Goal: Information Seeking & Learning: Understand process/instructions

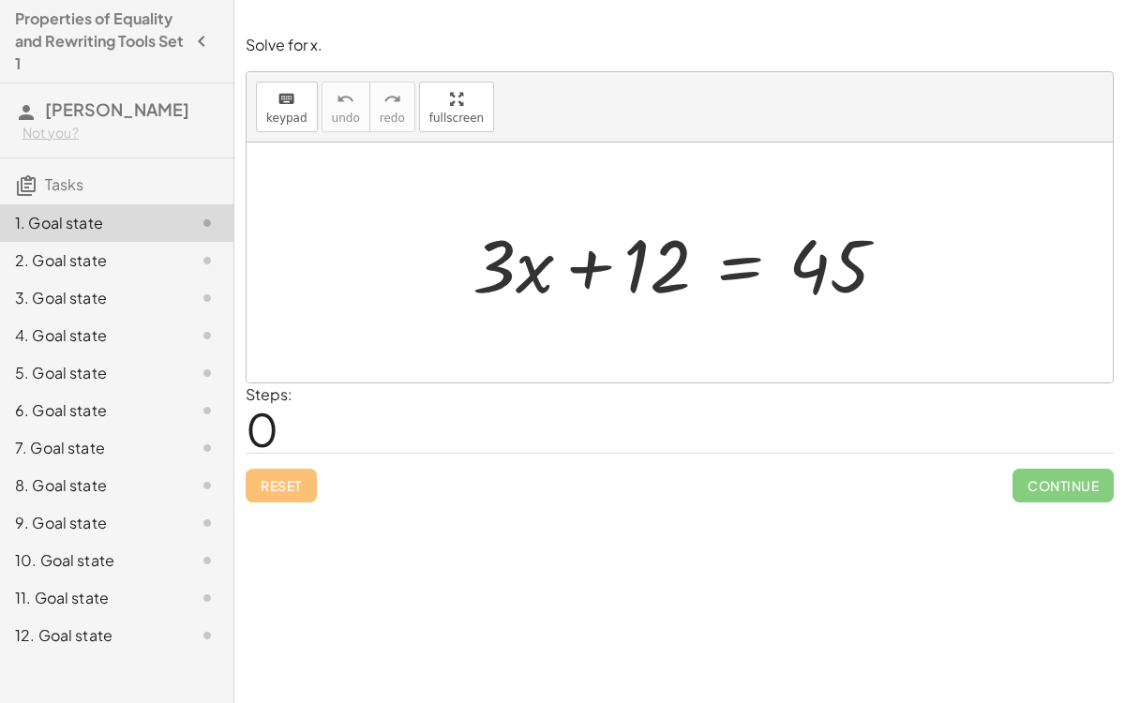
click at [549, 279] on div at bounding box center [687, 263] width 449 height 97
click at [849, 279] on div at bounding box center [687, 263] width 449 height 97
click at [593, 270] on div at bounding box center [687, 263] width 449 height 97
drag, startPoint x: 489, startPoint y: 253, endPoint x: 764, endPoint y: 249, distance: 275.7
click at [764, 249] on div at bounding box center [687, 263] width 449 height 97
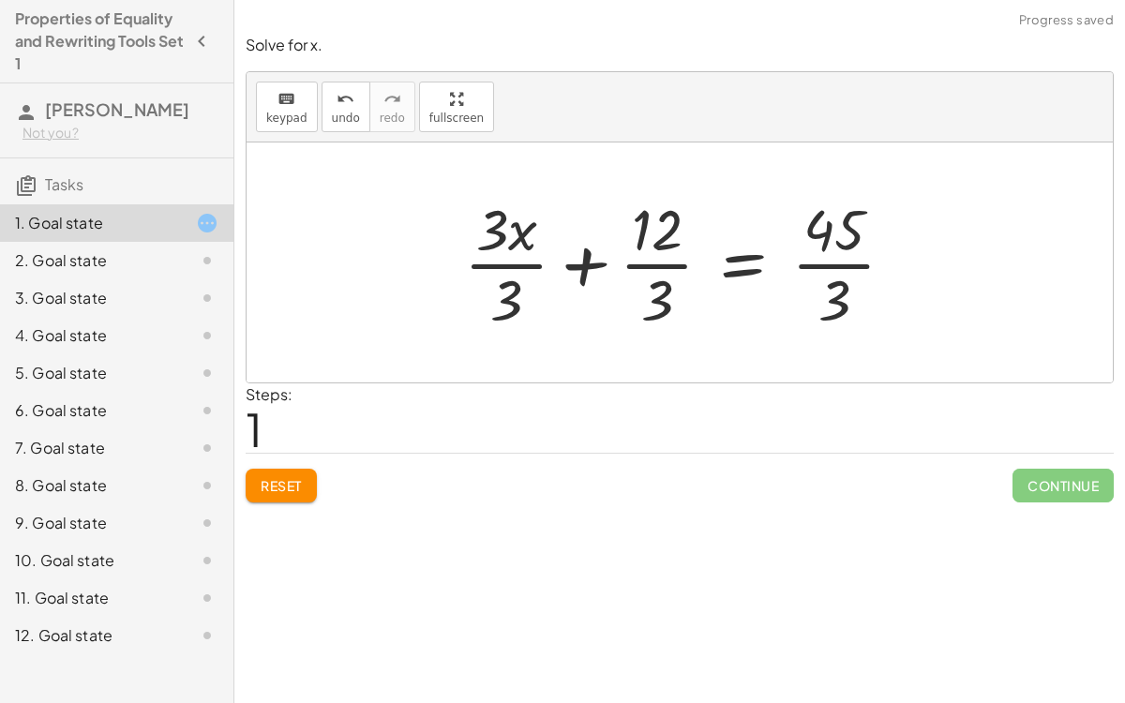
click at [519, 262] on div at bounding box center [687, 262] width 465 height 144
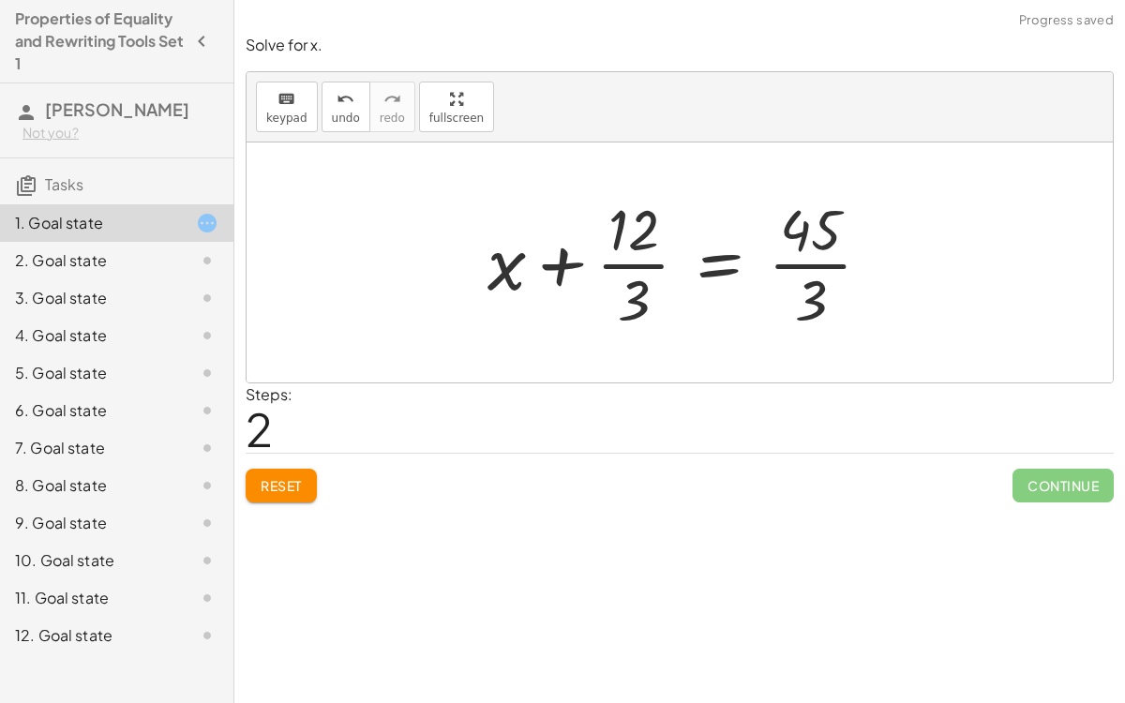
click at [282, 484] on span "Reset" at bounding box center [281, 485] width 41 height 17
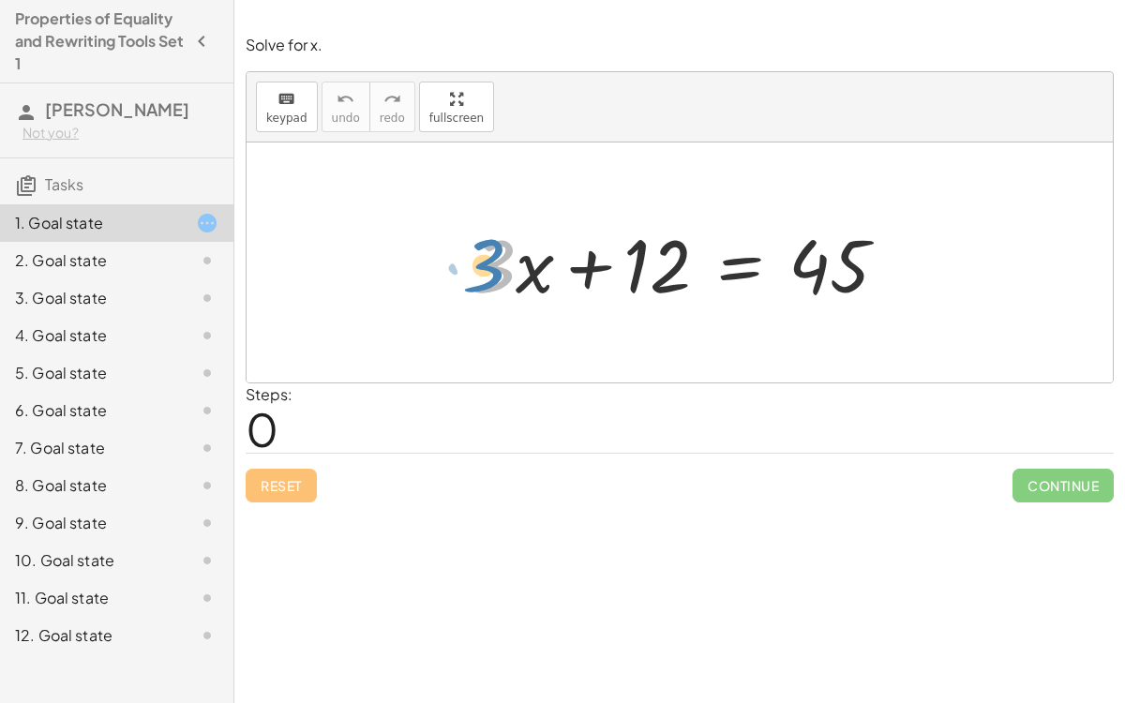
drag, startPoint x: 494, startPoint y: 267, endPoint x: 484, endPoint y: 278, distance: 14.6
click at [484, 278] on div at bounding box center [687, 263] width 449 height 97
click at [738, 269] on div at bounding box center [687, 263] width 449 height 97
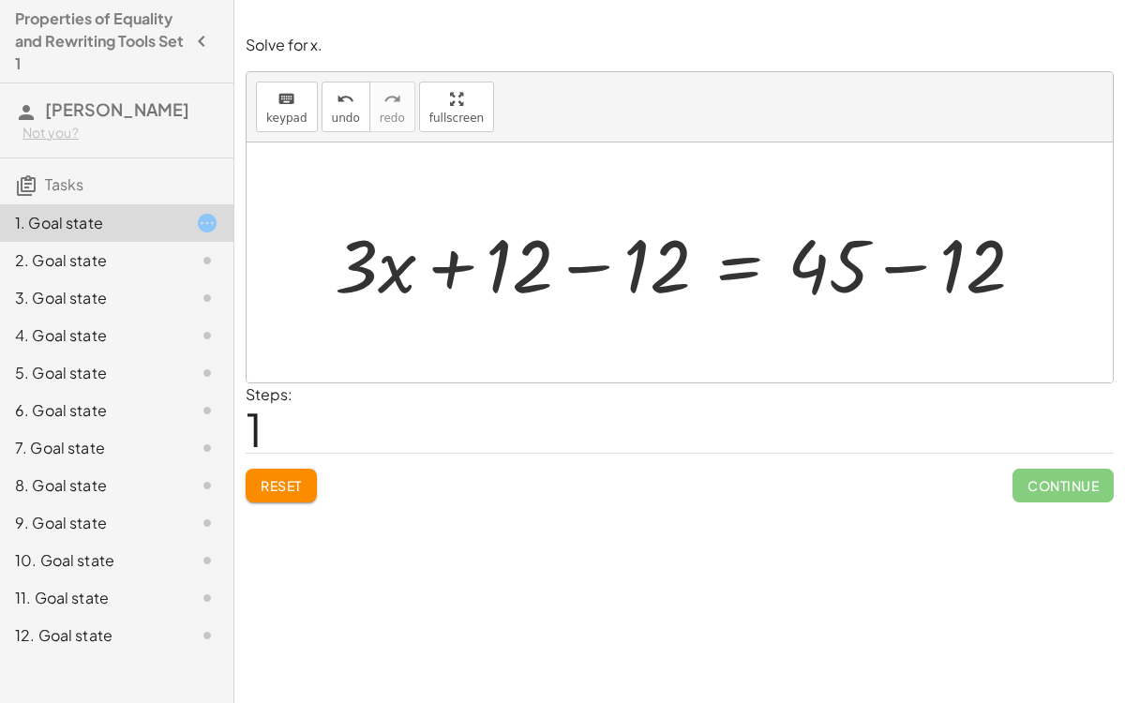
click at [895, 261] on div at bounding box center [687, 263] width 724 height 97
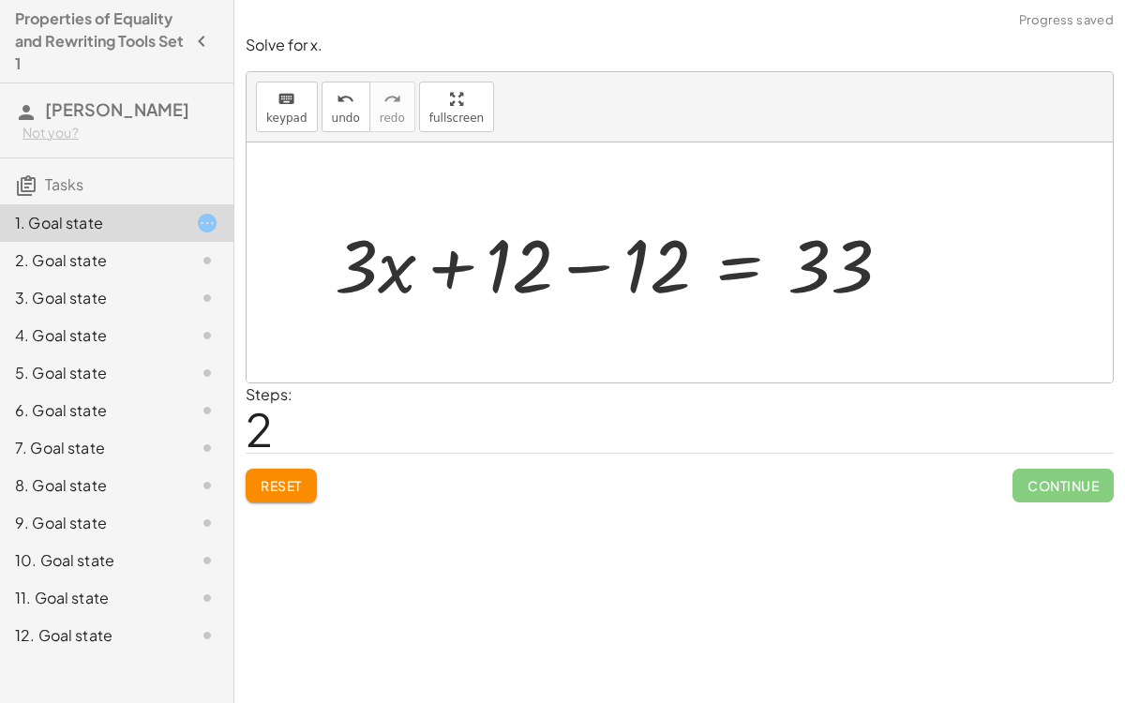
click at [576, 265] on div at bounding box center [620, 263] width 591 height 97
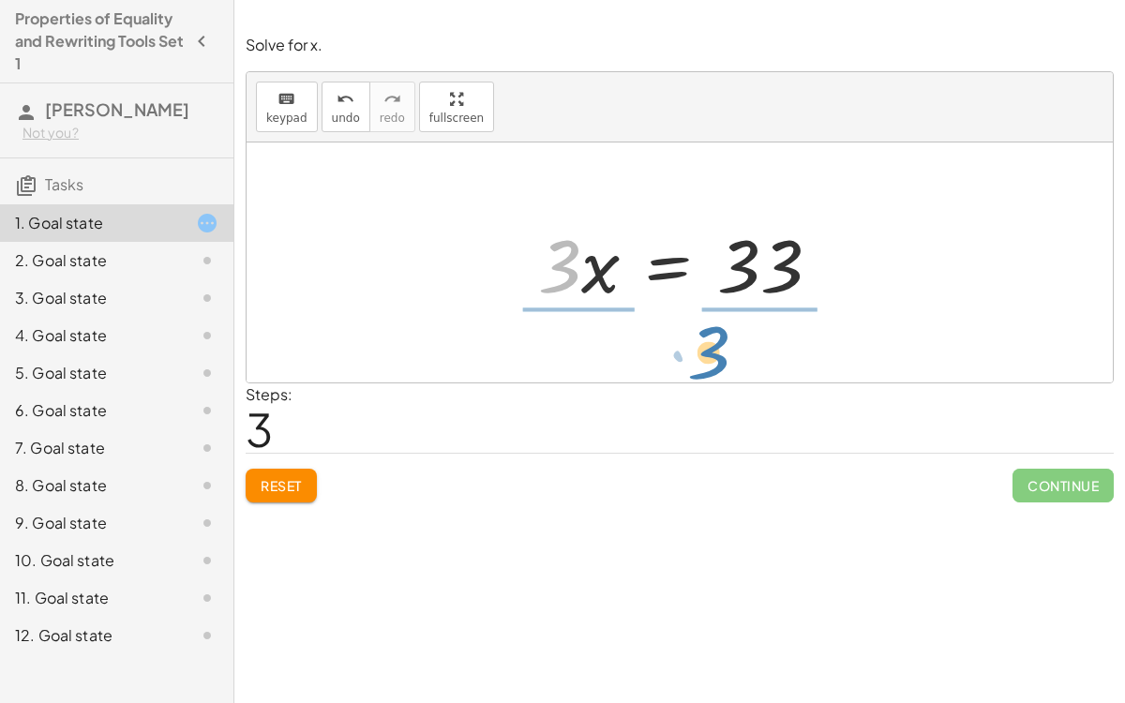
drag, startPoint x: 565, startPoint y: 260, endPoint x: 711, endPoint y: 346, distance: 169.8
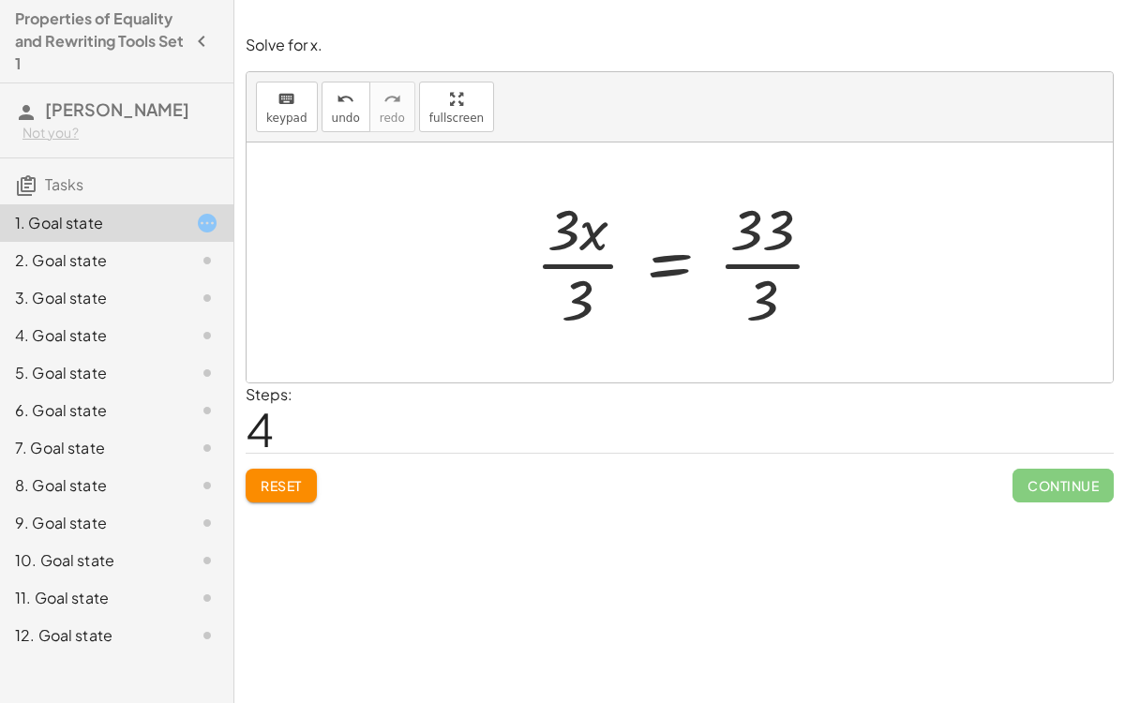
click at [587, 274] on div at bounding box center [687, 262] width 323 height 144
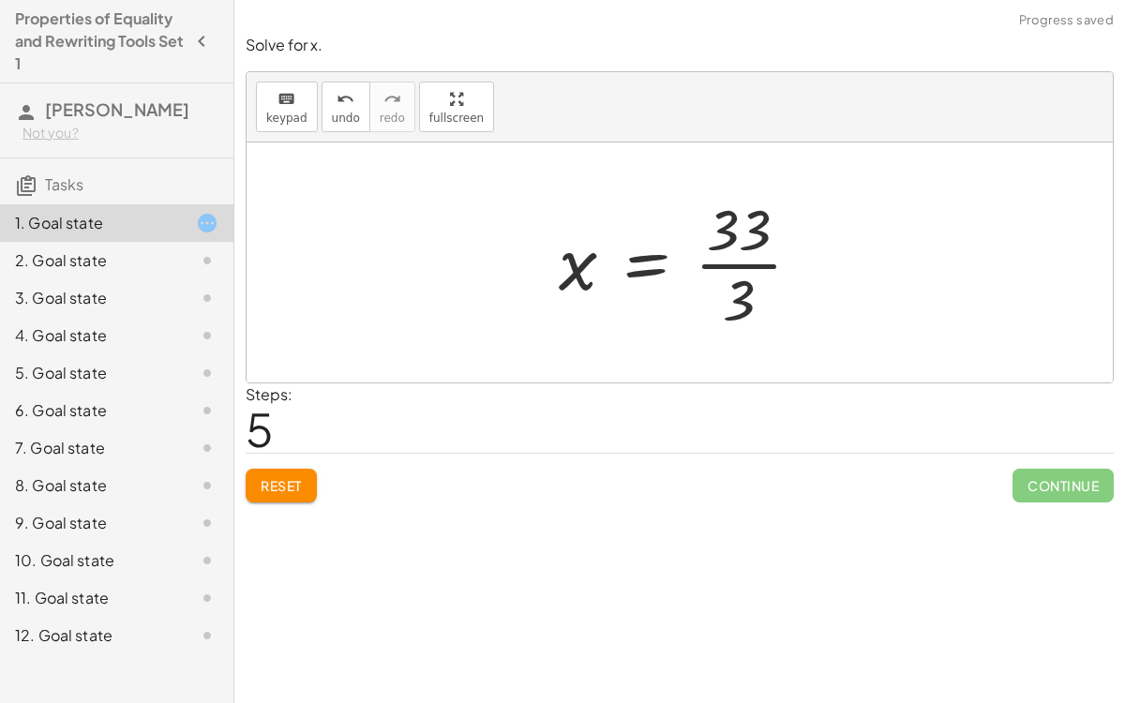
click at [729, 259] on div at bounding box center [688, 262] width 276 height 144
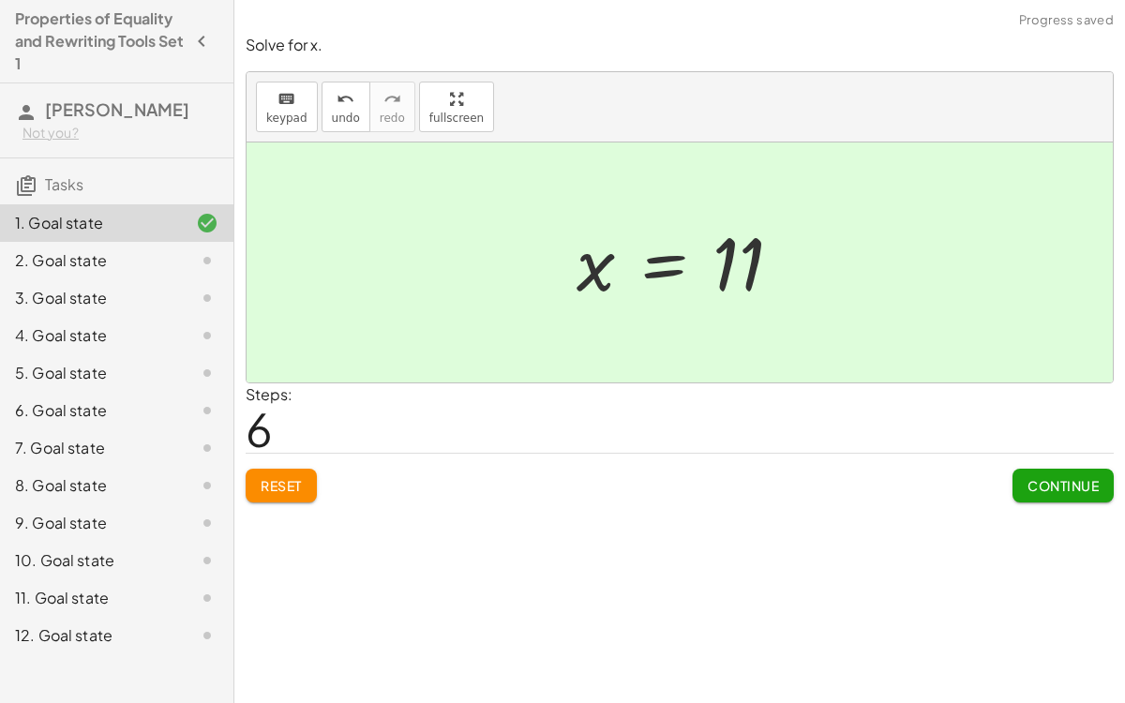
click at [1103, 487] on button "Continue" at bounding box center [1063, 486] width 101 height 34
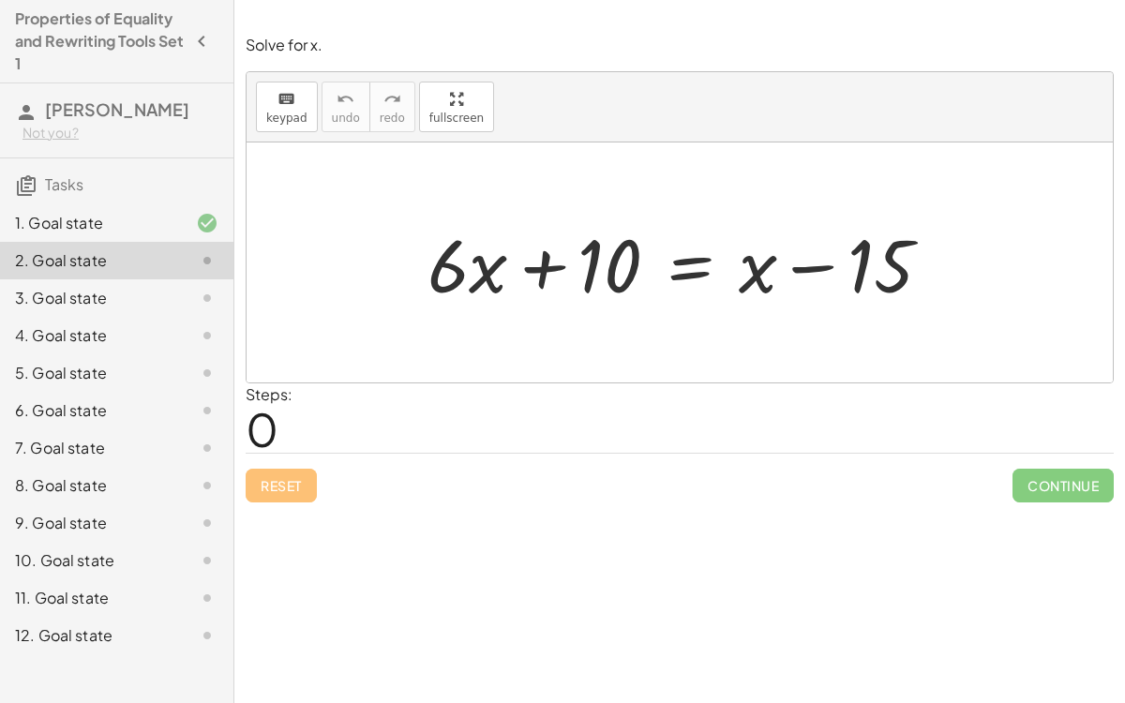
click at [818, 268] on div at bounding box center [686, 263] width 537 height 97
click at [690, 271] on div at bounding box center [686, 263] width 537 height 97
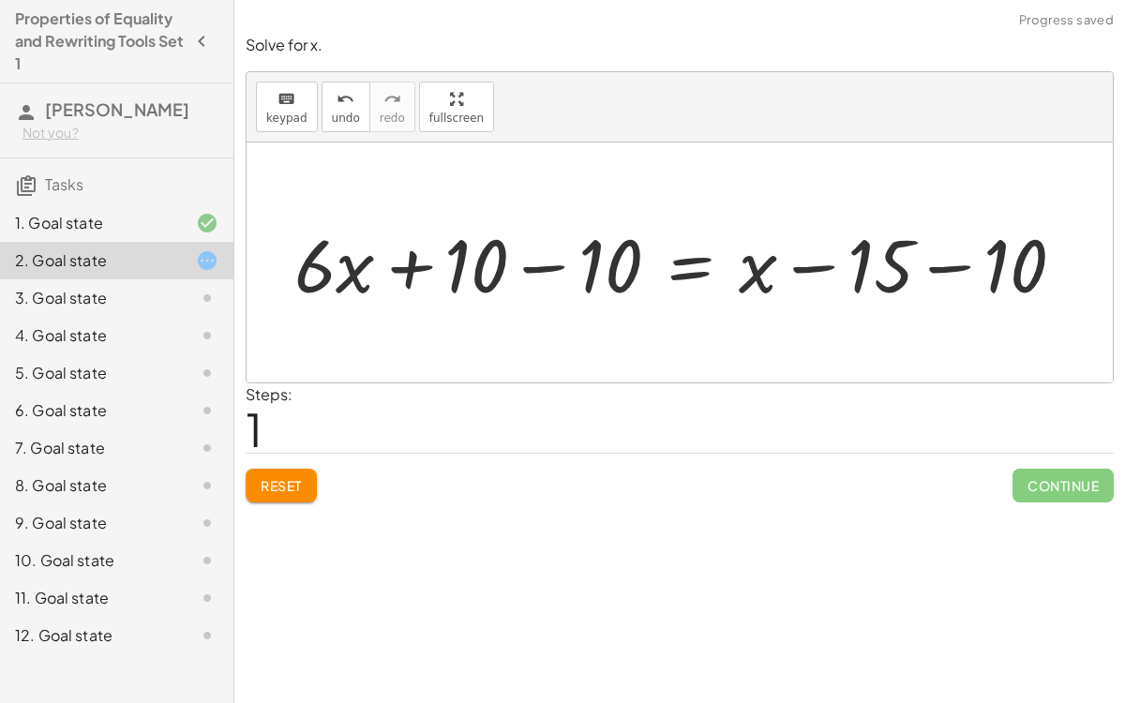
click at [959, 263] on div at bounding box center [687, 263] width 805 height 97
click at [559, 265] on div at bounding box center [628, 263] width 686 height 97
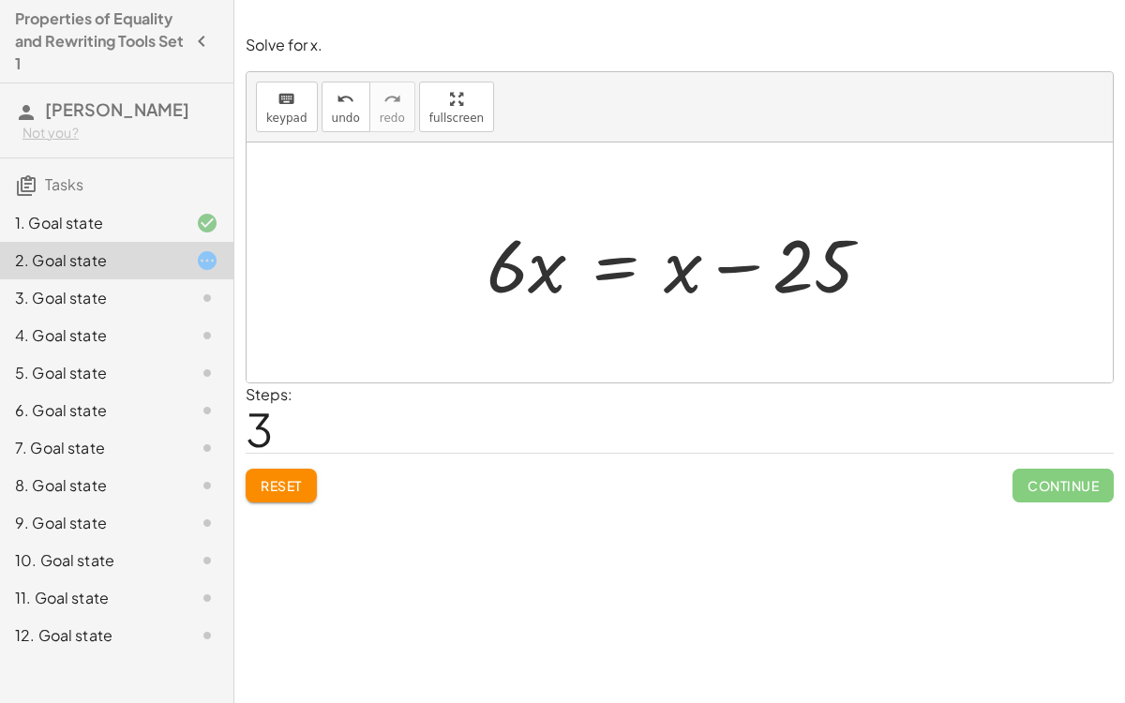
click at [600, 253] on div at bounding box center [686, 263] width 419 height 97
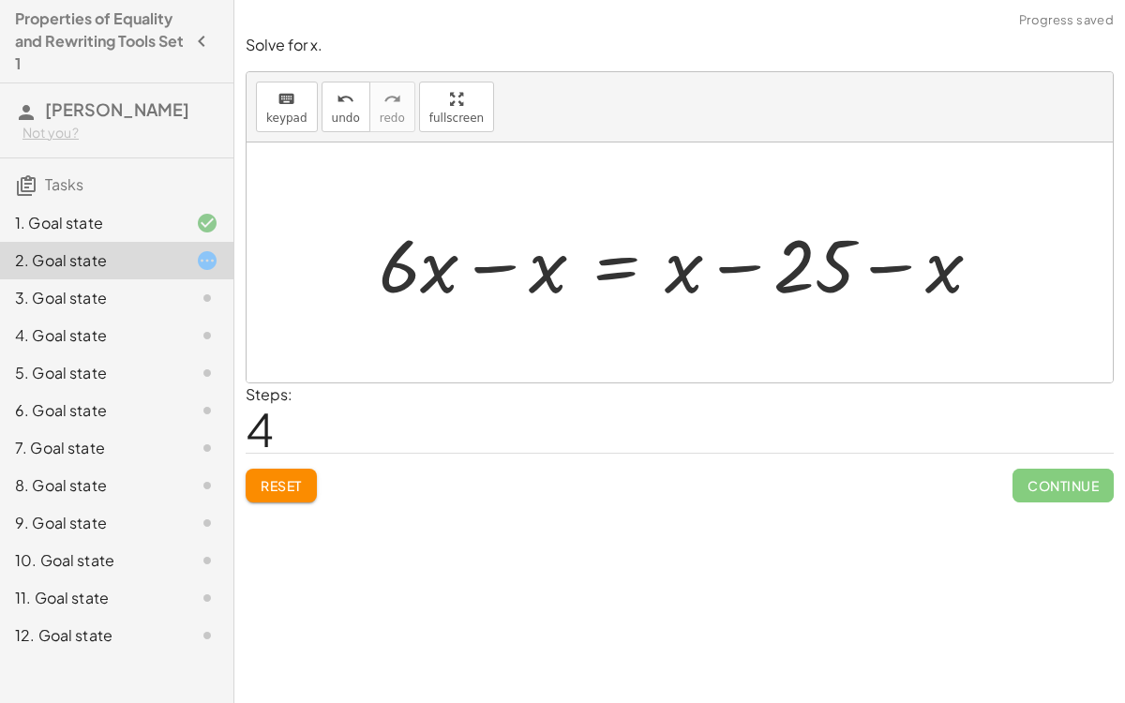
click at [504, 261] on div at bounding box center [687, 263] width 637 height 97
click at [746, 266] on div at bounding box center [742, 263] width 526 height 97
click at [901, 264] on div at bounding box center [742, 263] width 526 height 97
click at [716, 267] on div at bounding box center [742, 263] width 526 height 97
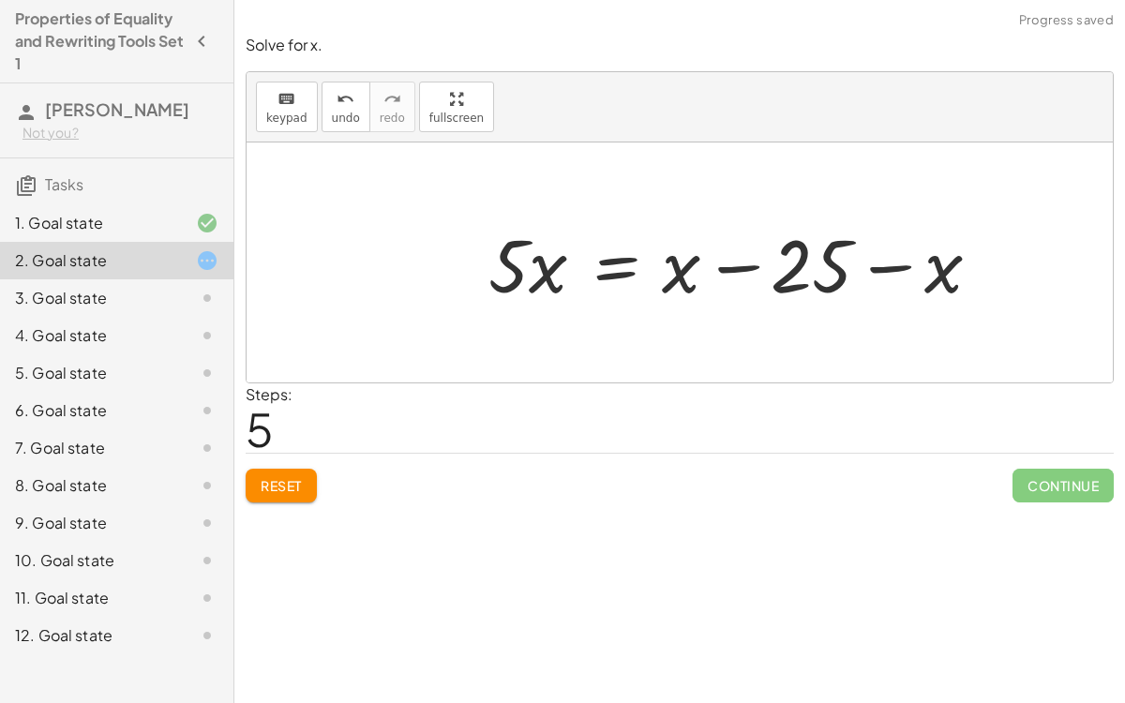
click at [722, 268] on div at bounding box center [742, 263] width 526 height 97
click at [832, 278] on div at bounding box center [742, 263] width 526 height 97
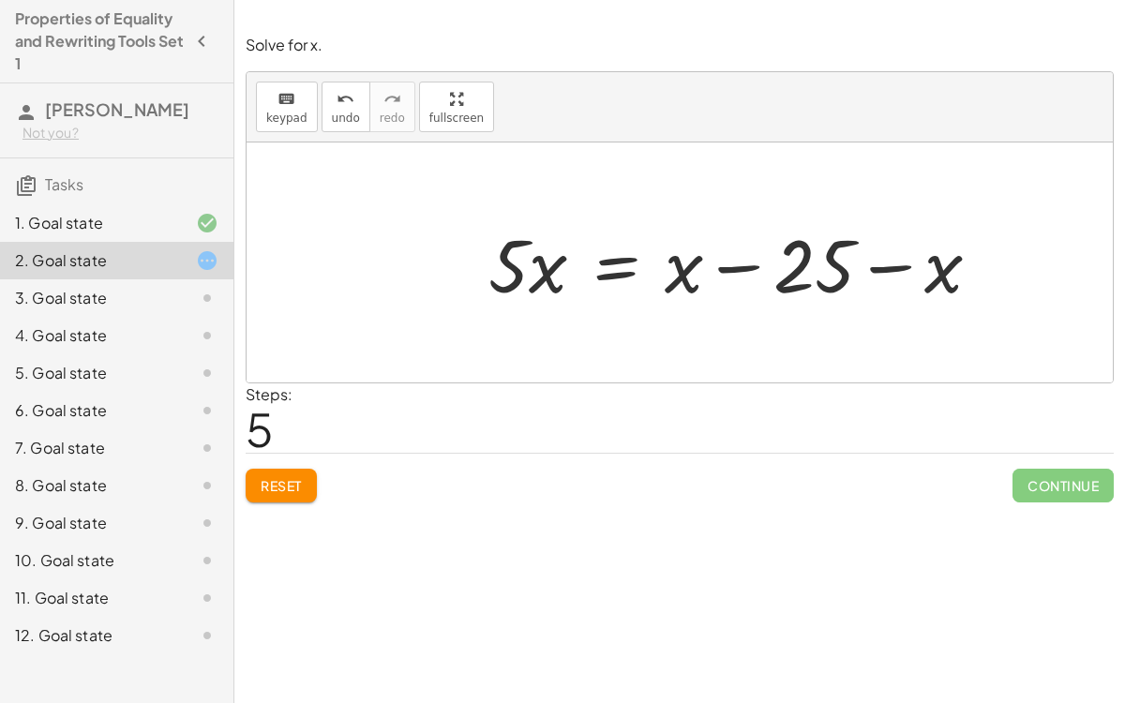
click at [728, 262] on div at bounding box center [742, 263] width 526 height 97
click at [891, 262] on div at bounding box center [742, 263] width 526 height 97
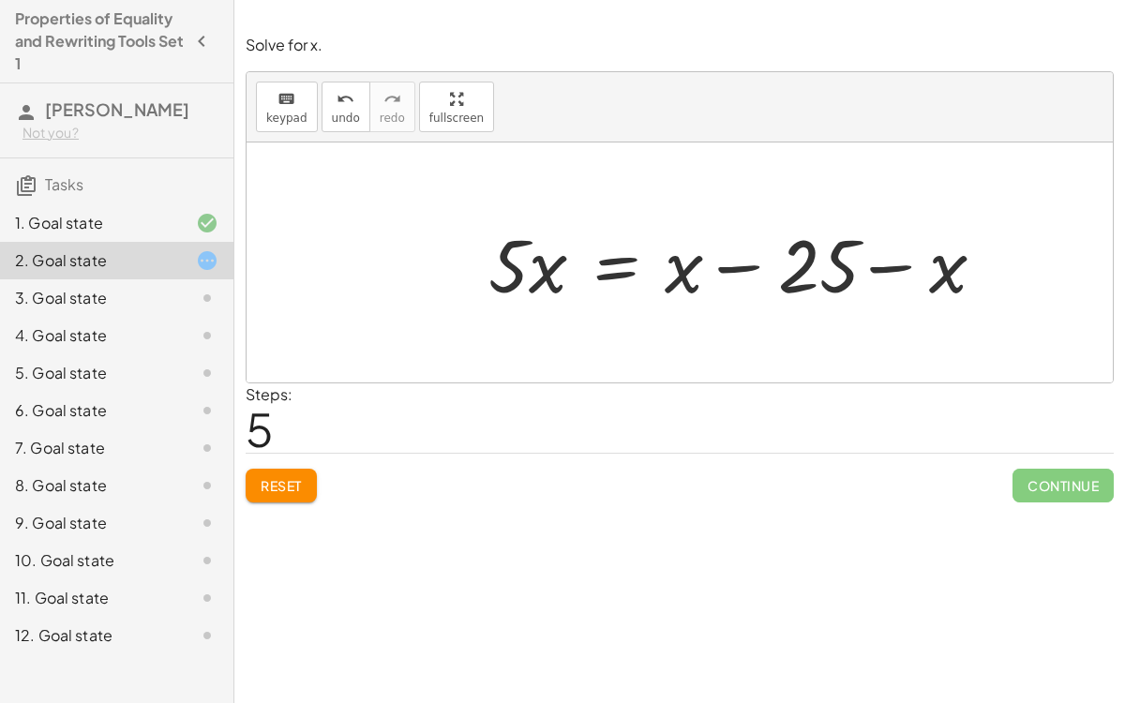
click at [891, 262] on div at bounding box center [742, 263] width 526 height 97
click at [890, 262] on div at bounding box center [742, 263] width 526 height 97
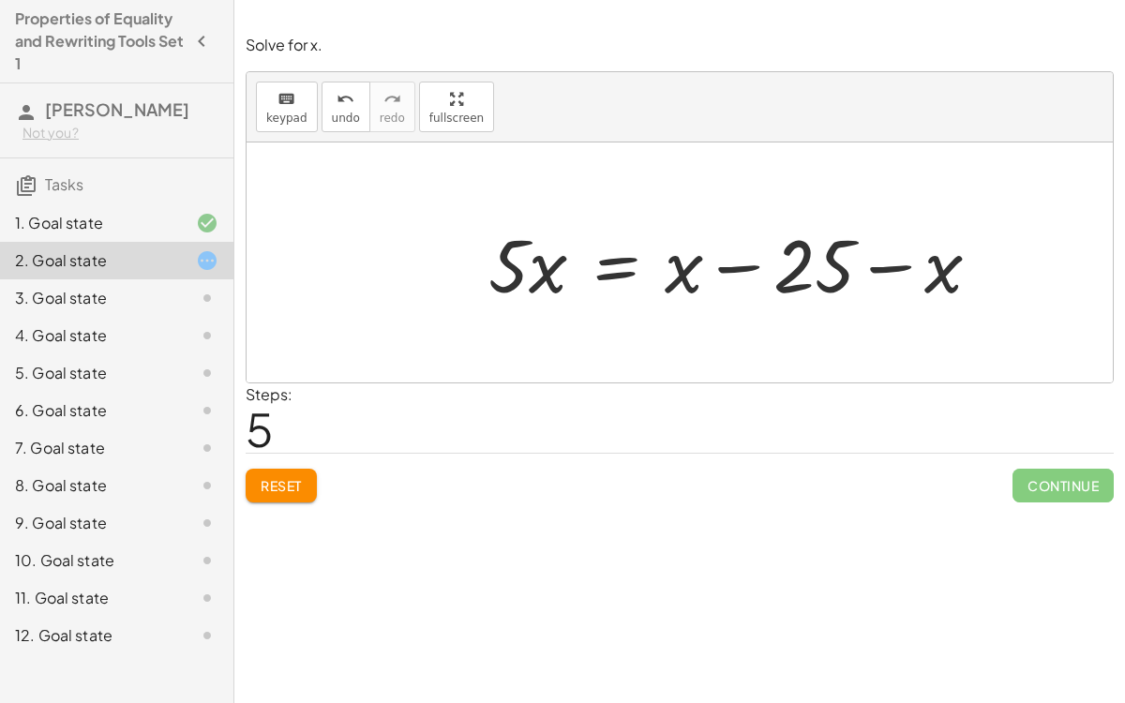
click at [890, 262] on div at bounding box center [742, 263] width 526 height 97
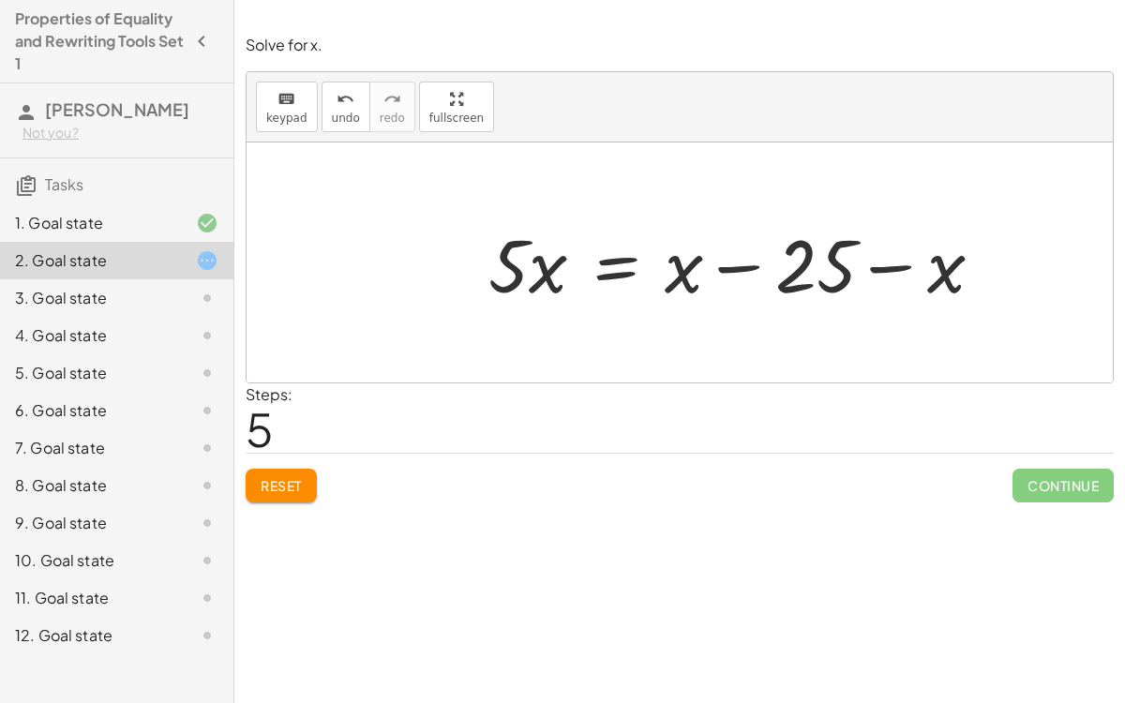
click at [890, 262] on div at bounding box center [742, 263] width 526 height 97
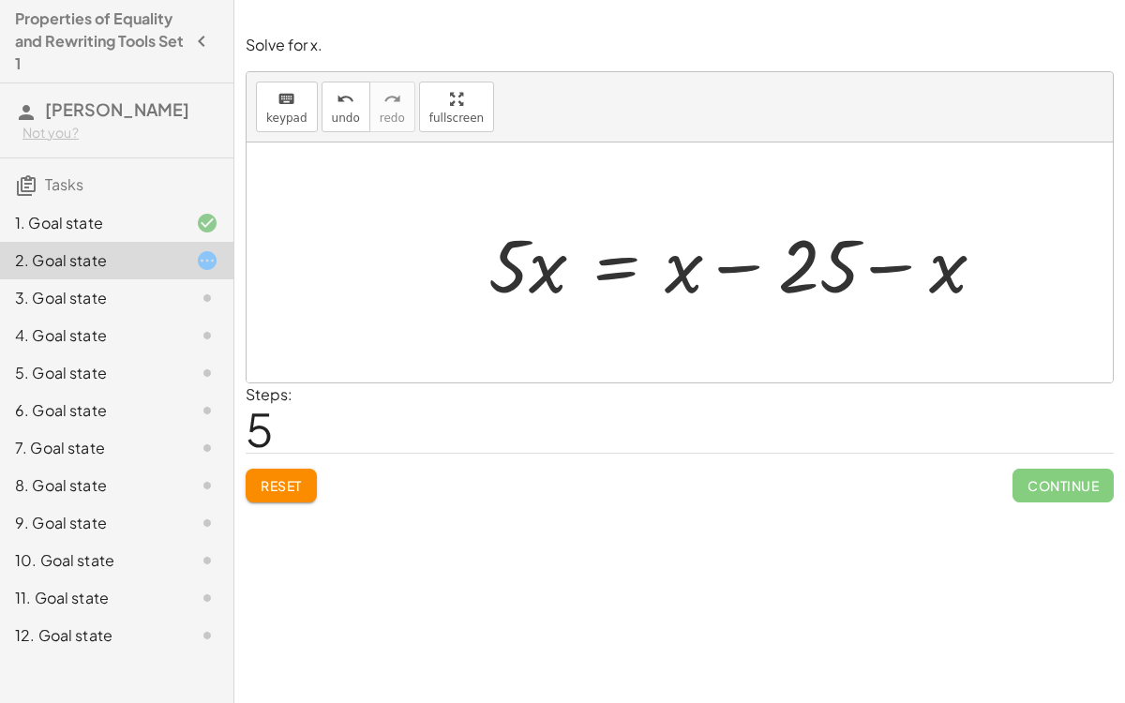
click at [890, 262] on div at bounding box center [742, 263] width 526 height 97
click at [726, 258] on div at bounding box center [742, 263] width 526 height 97
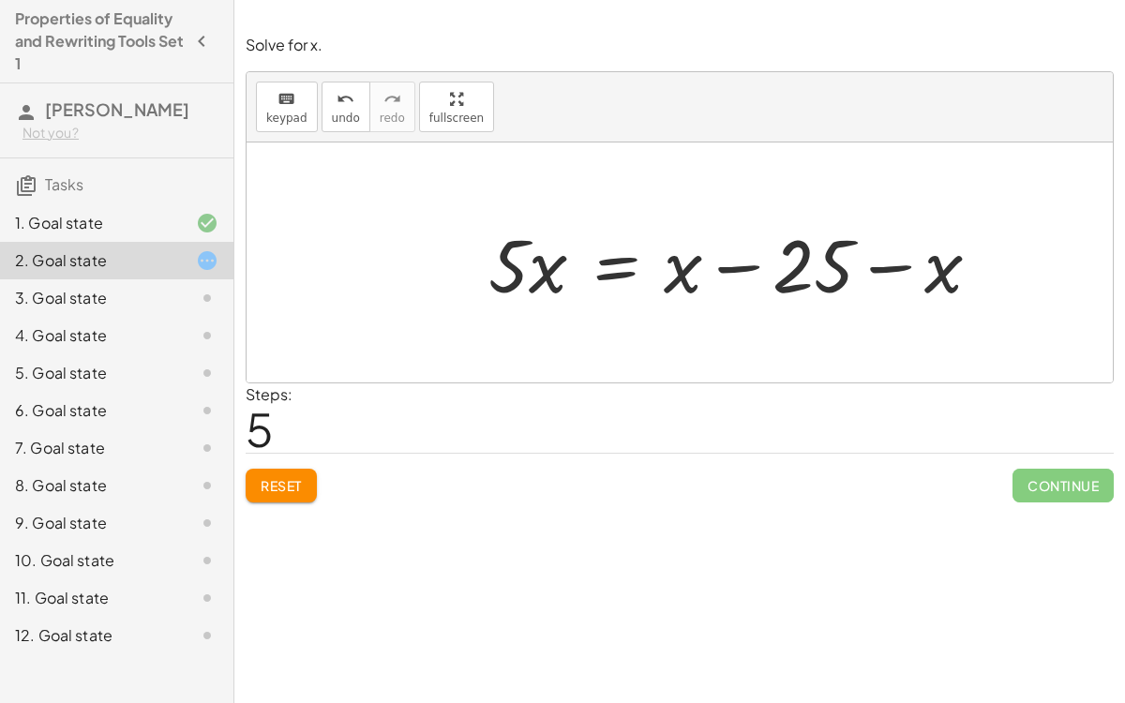
click at [726, 258] on div at bounding box center [742, 263] width 526 height 97
click at [729, 257] on div at bounding box center [742, 263] width 526 height 97
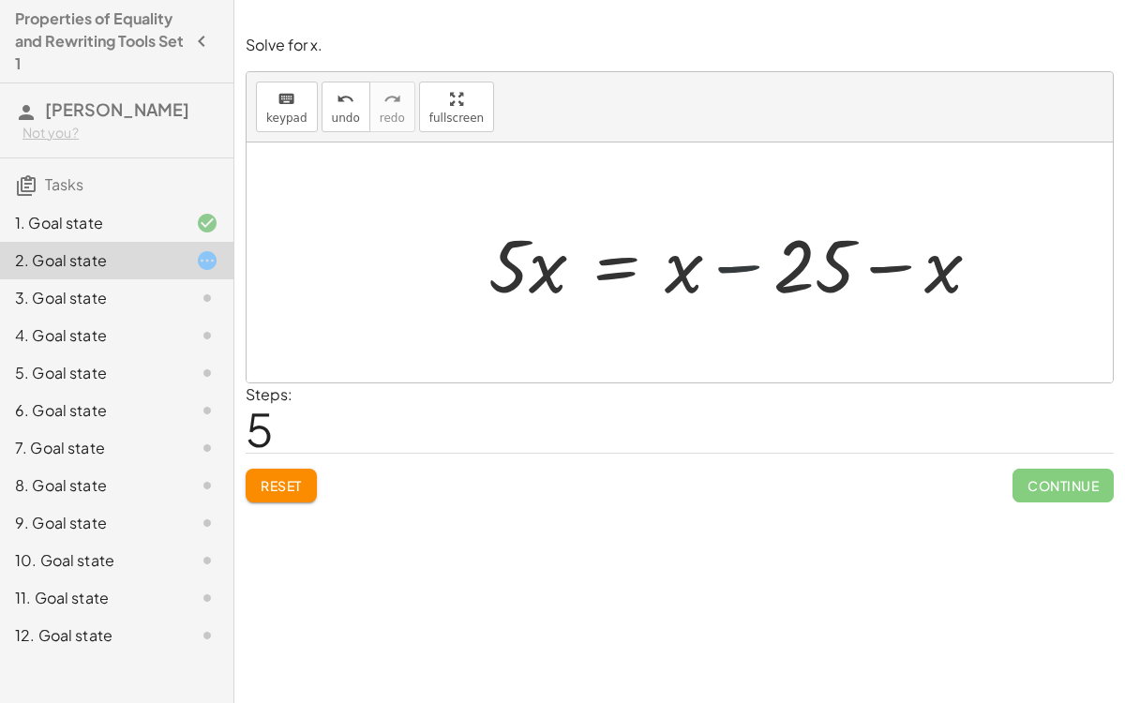
click at [729, 257] on div at bounding box center [742, 263] width 526 height 97
click at [896, 274] on div at bounding box center [742, 263] width 526 height 97
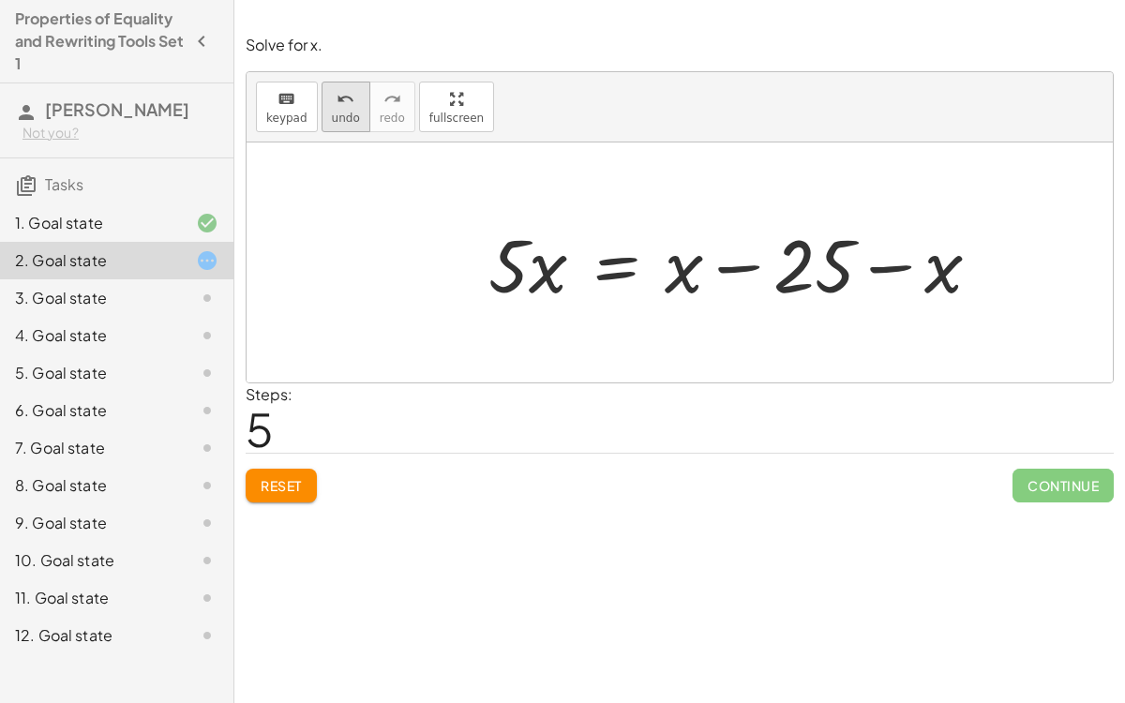
click at [332, 113] on span "undo" at bounding box center [346, 118] width 28 height 13
click at [343, 102] on icon "undo" at bounding box center [346, 99] width 18 height 23
click at [284, 115] on span "keypad" at bounding box center [286, 118] width 41 height 13
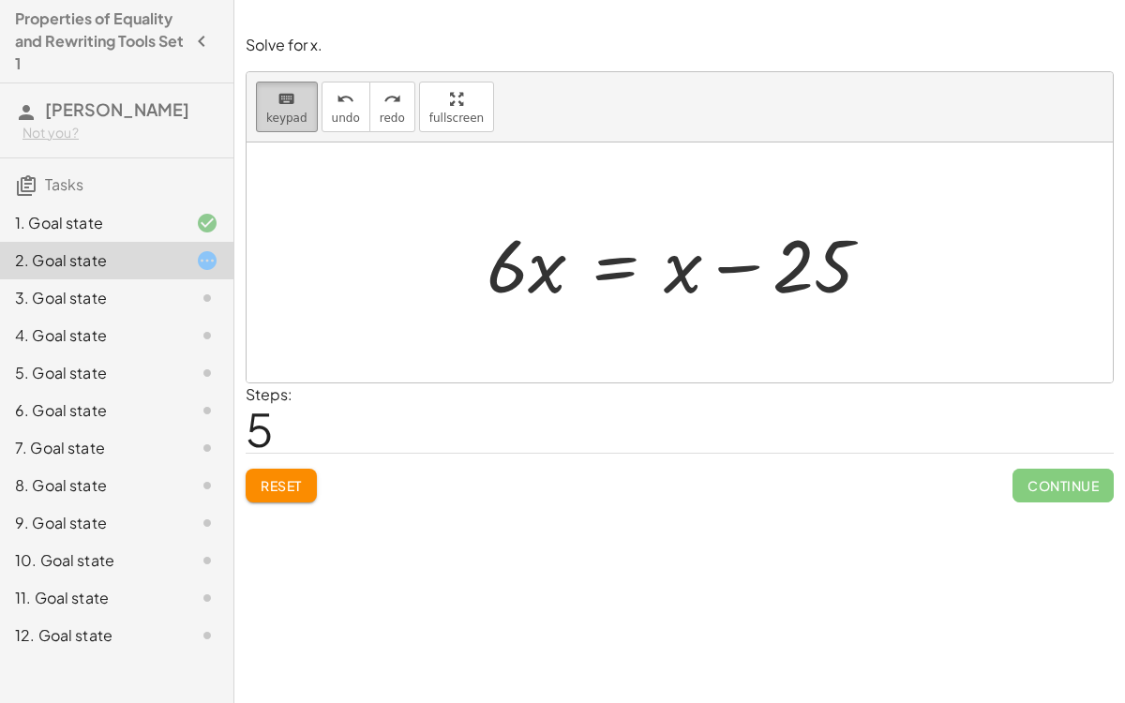
click at [281, 112] on span "keypad" at bounding box center [286, 118] width 41 height 13
click at [596, 372] on div at bounding box center [680, 263] width 866 height 240
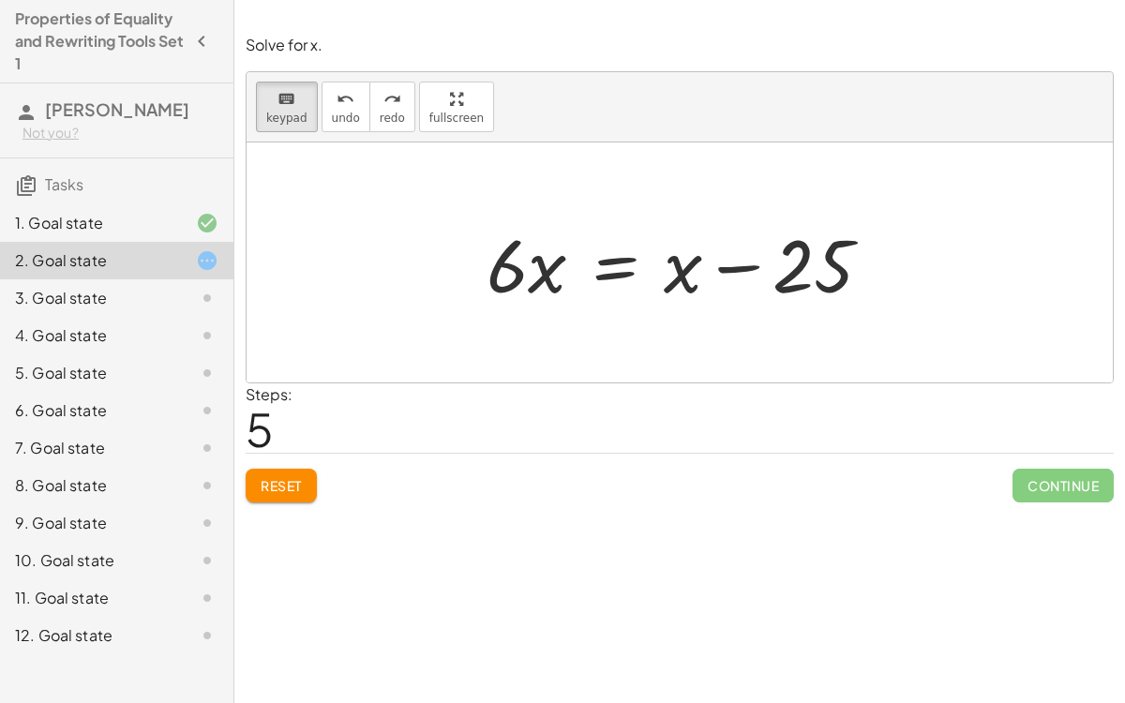
click at [295, 152] on div at bounding box center [680, 263] width 866 height 240
click at [338, 225] on div at bounding box center [680, 263] width 866 height 240
click at [120, 233] on div "1. Goal state" at bounding box center [90, 223] width 151 height 23
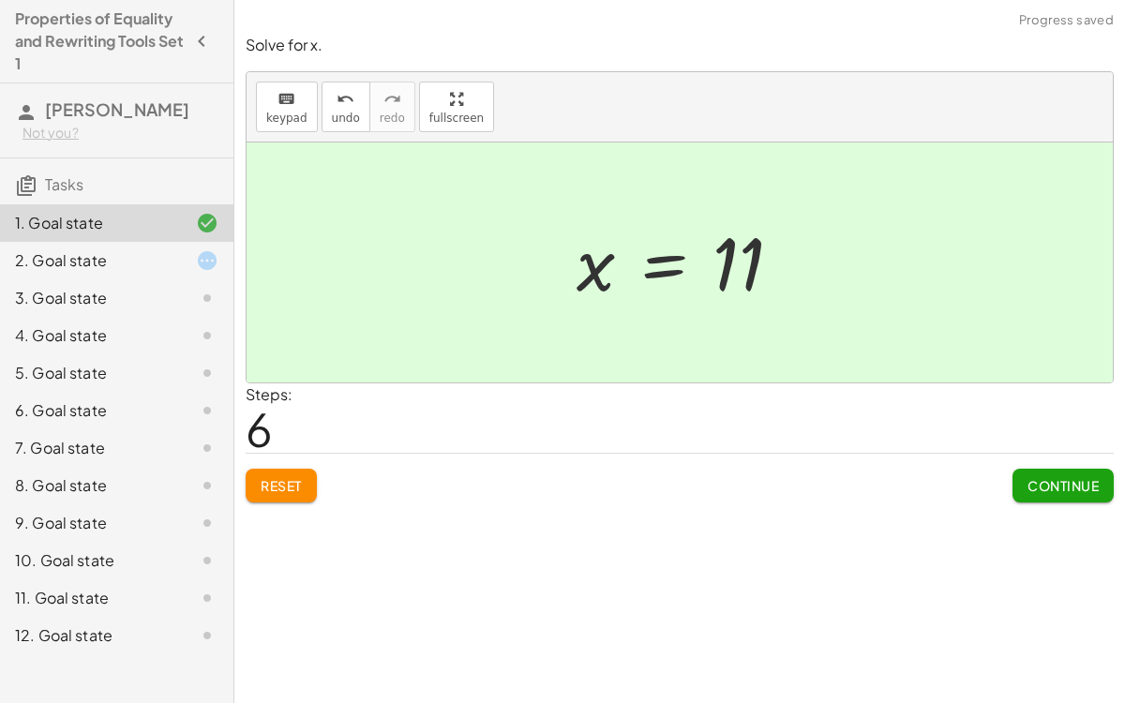
click at [156, 276] on div "2. Goal state" at bounding box center [117, 261] width 234 height 38
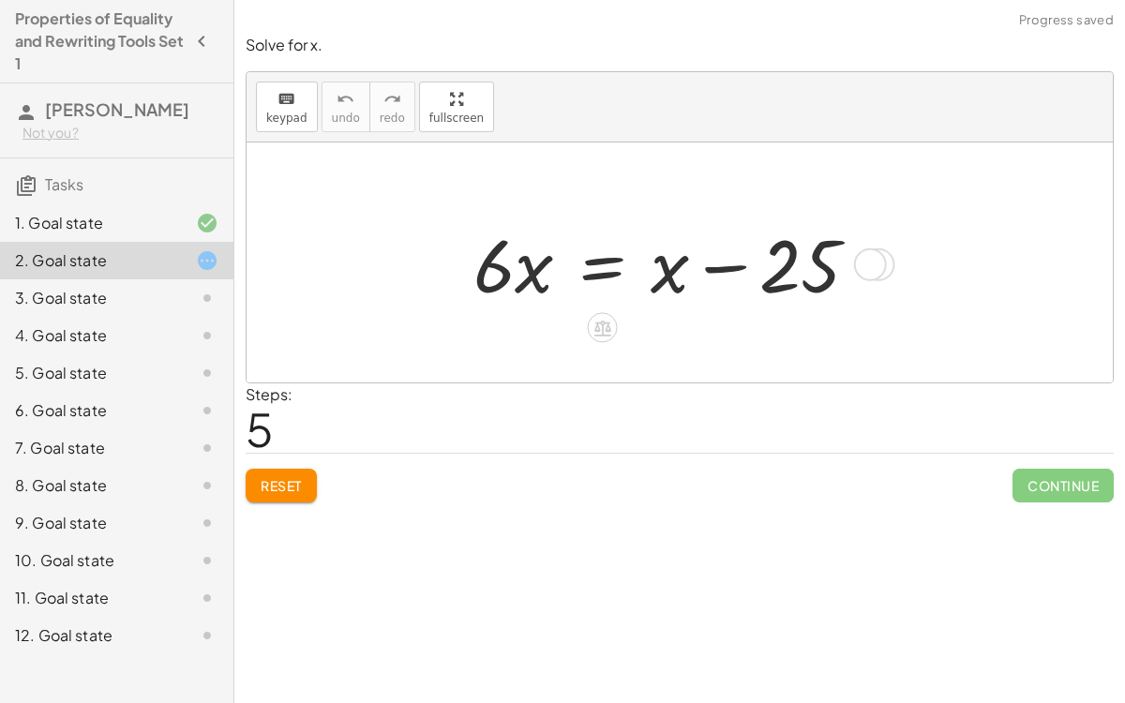
click at [600, 264] on div at bounding box center [673, 263] width 419 height 97
click at [721, 268] on div at bounding box center [674, 263] width 637 height 97
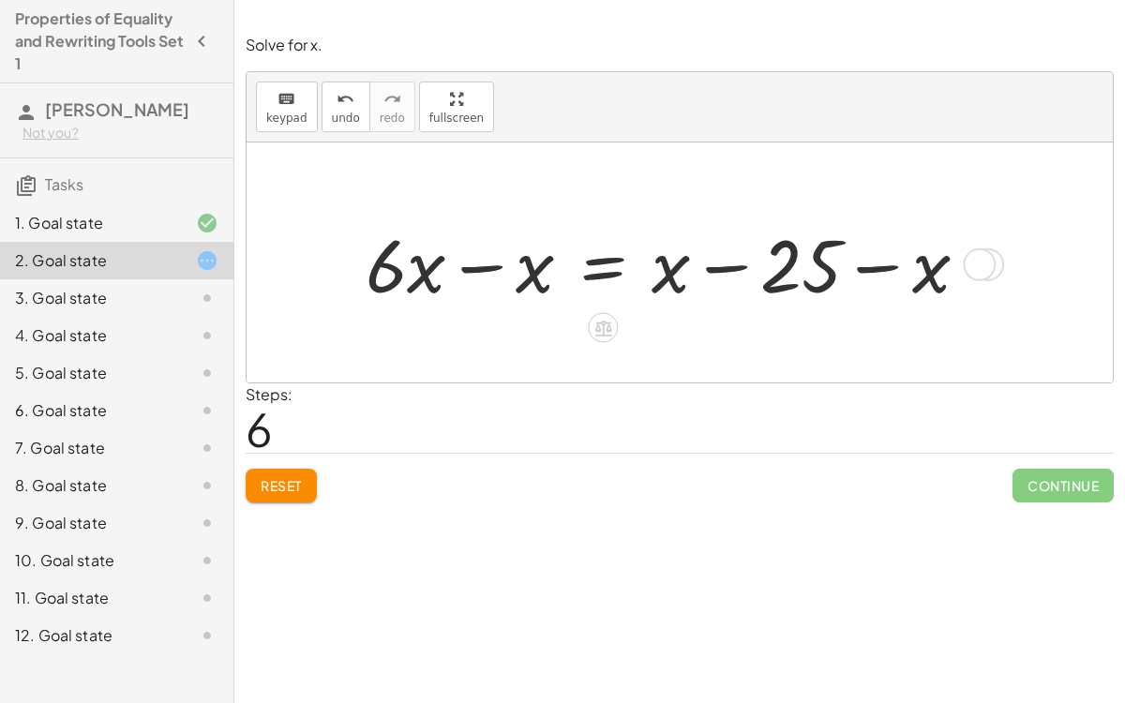
click at [878, 264] on div at bounding box center [674, 263] width 637 height 97
click at [473, 266] on div at bounding box center [674, 263] width 637 height 97
click at [982, 260] on div at bounding box center [979, 265] width 33 height 33
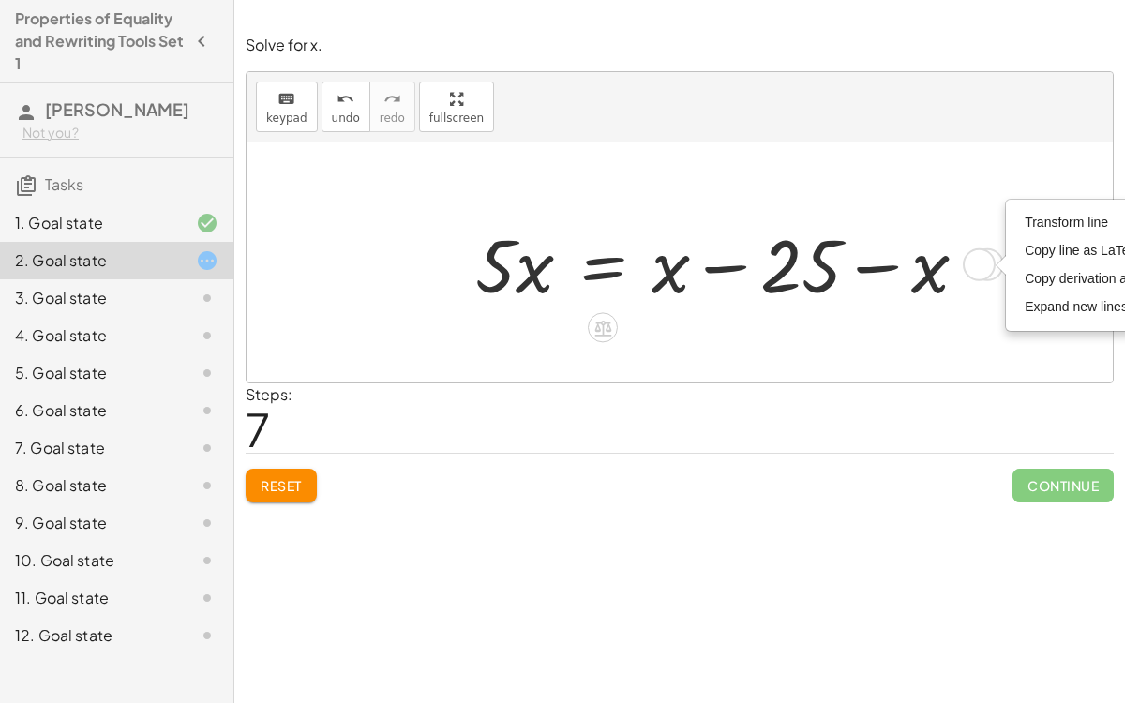
click at [996, 271] on div at bounding box center [1001, 265] width 10 height 21
click at [971, 346] on div at bounding box center [680, 263] width 866 height 240
click at [601, 328] on icon at bounding box center [603, 328] width 20 height 20
click at [758, 355] on div at bounding box center [680, 263] width 866 height 240
click at [287, 482] on span "Reset" at bounding box center [281, 485] width 41 height 17
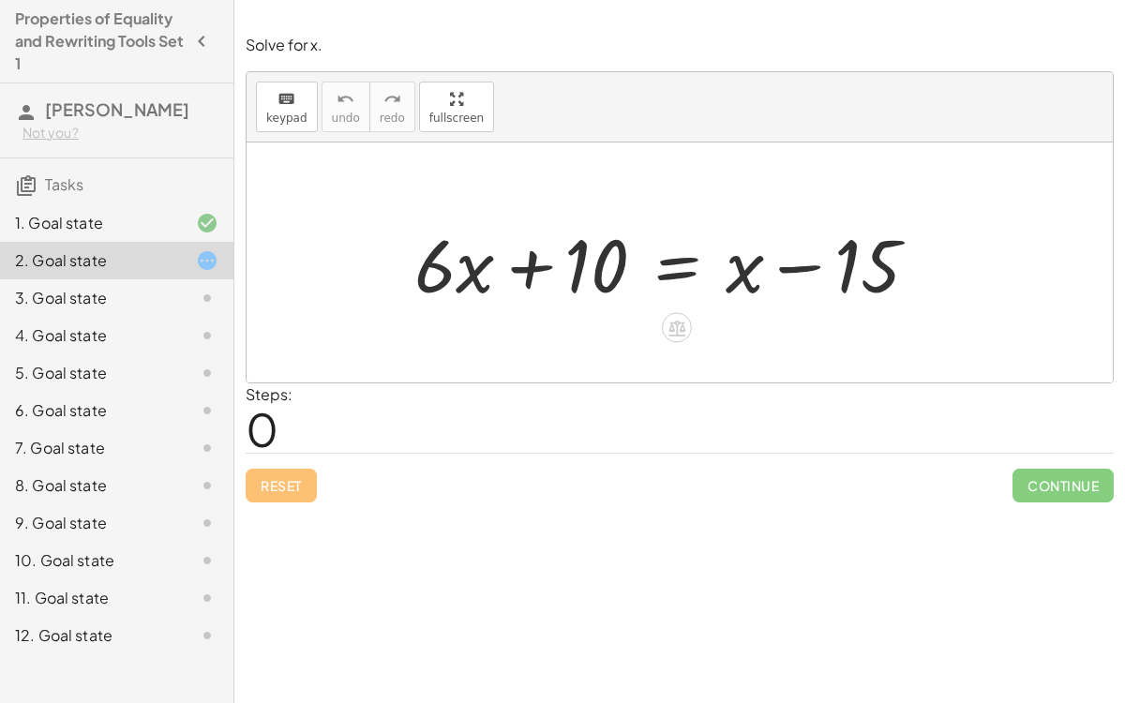
click at [664, 276] on div at bounding box center [673, 263] width 537 height 97
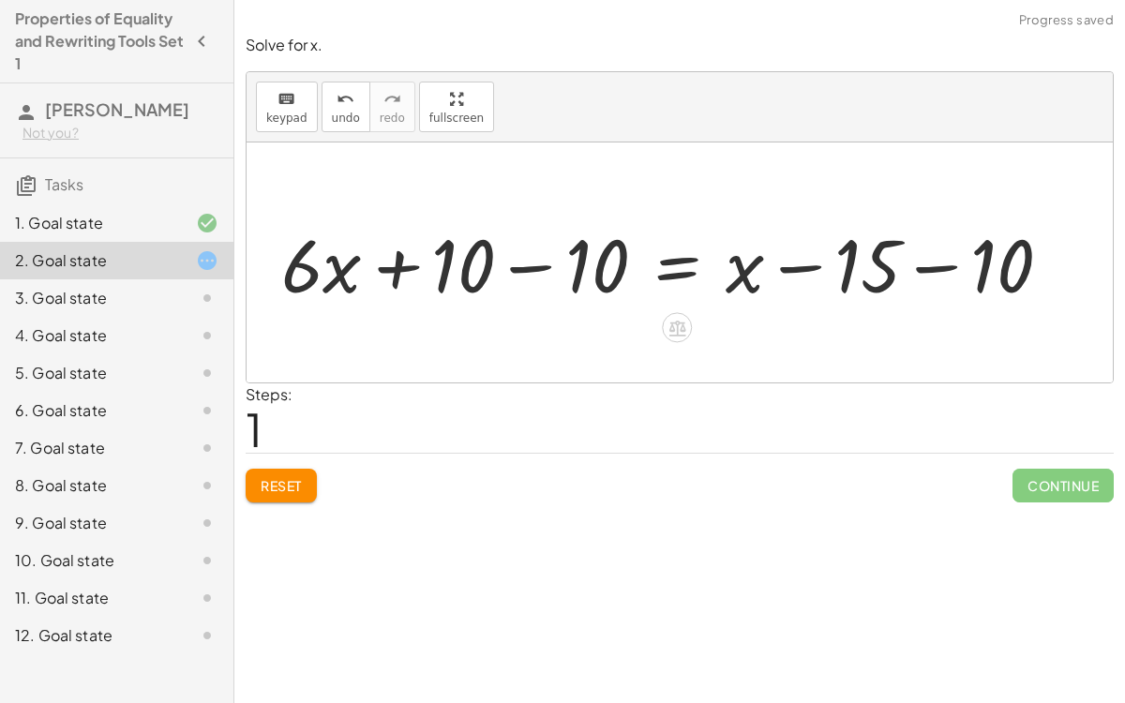
click at [529, 264] on div at bounding box center [674, 263] width 805 height 97
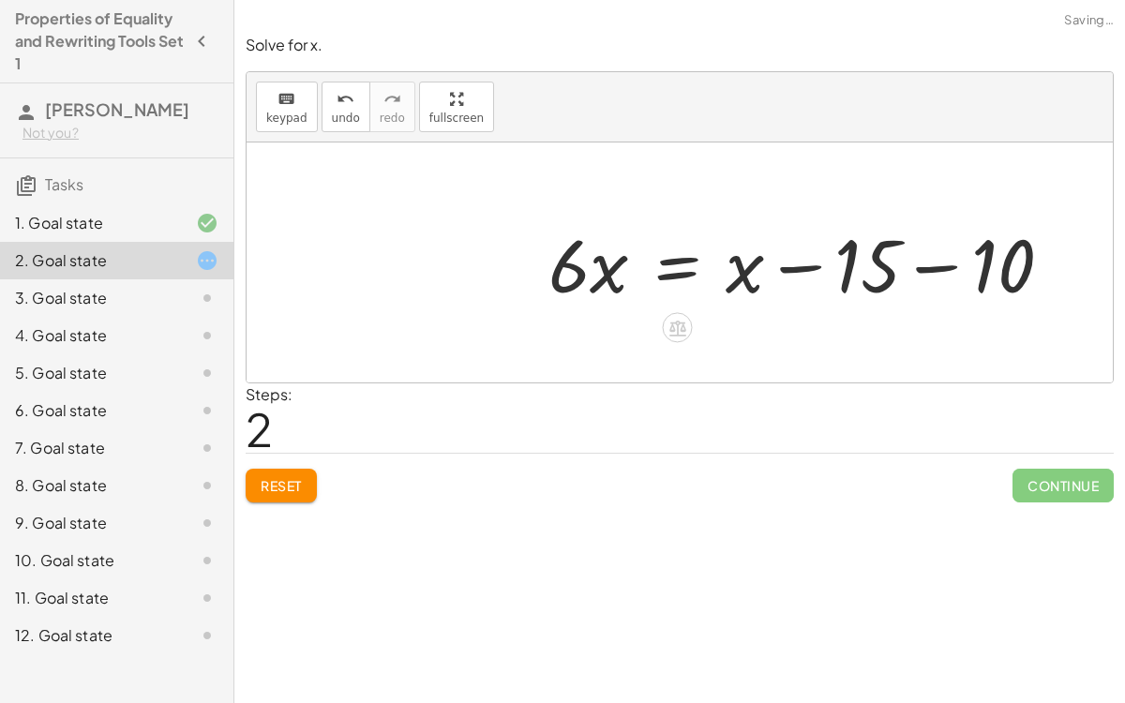
click at [930, 265] on div at bounding box center [807, 263] width 537 height 97
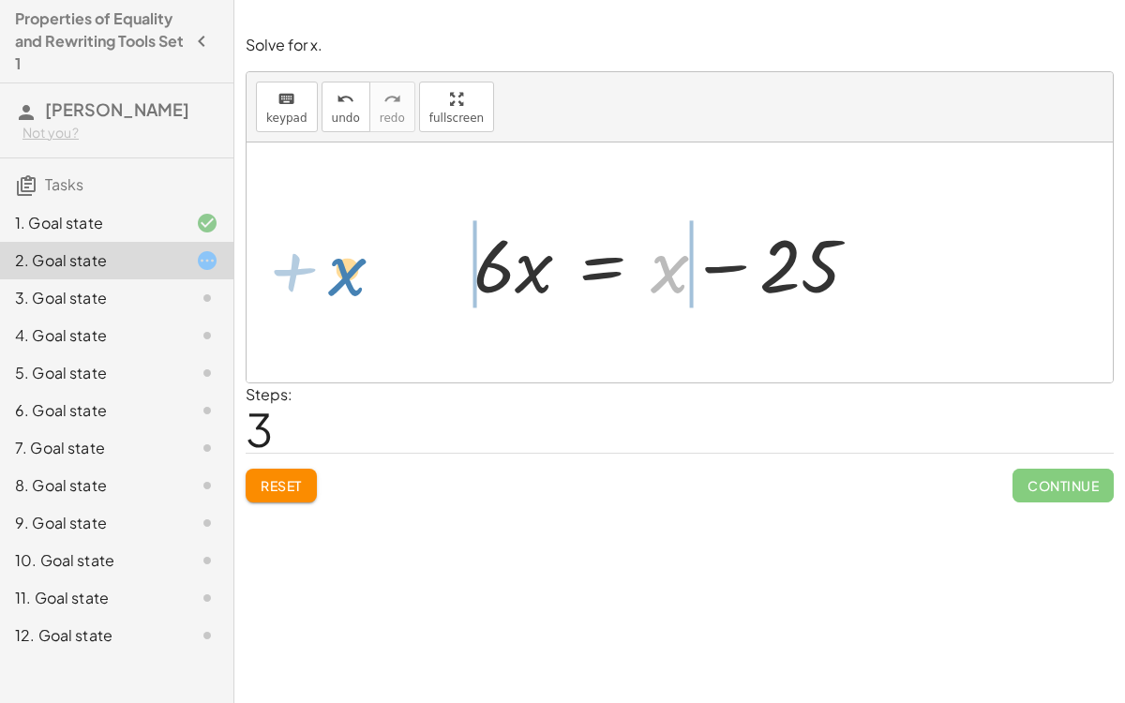
drag, startPoint x: 666, startPoint y: 261, endPoint x: 347, endPoint y: 266, distance: 318.9
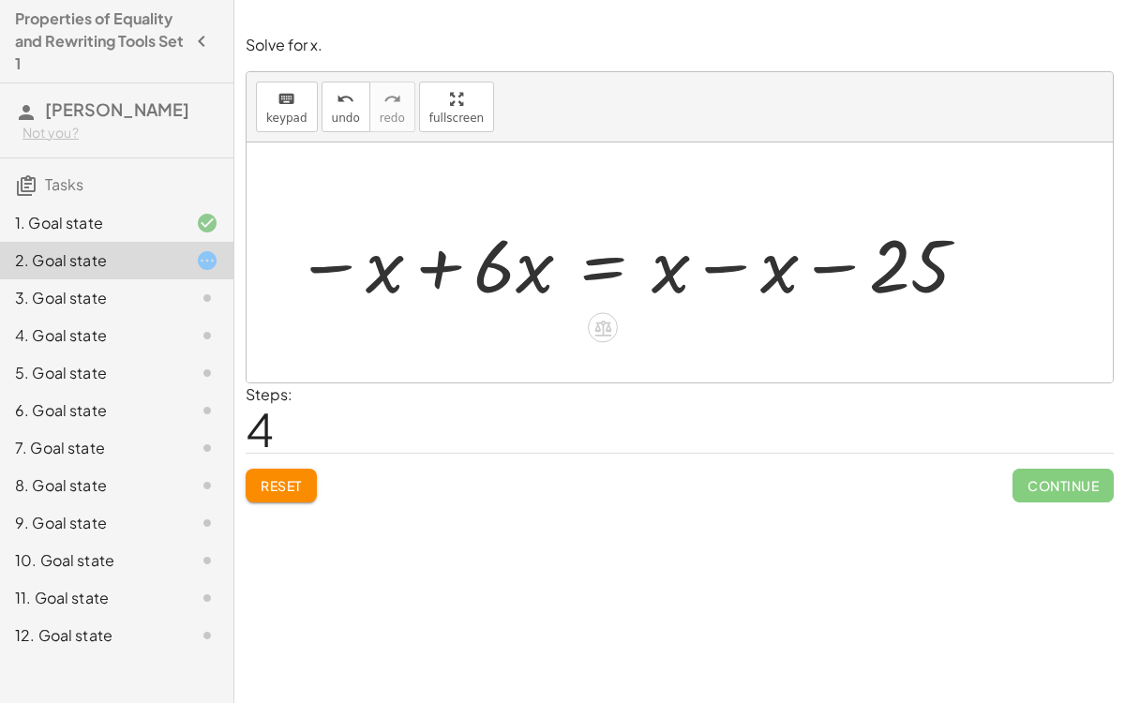
click at [732, 261] on div at bounding box center [633, 263] width 694 height 97
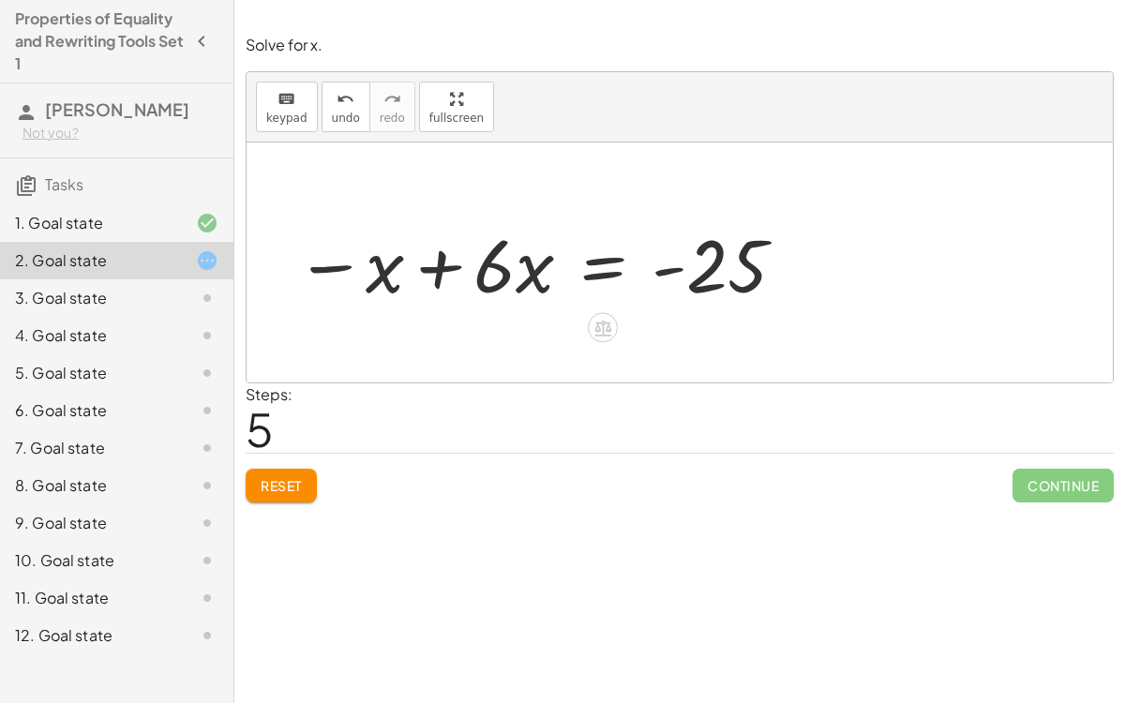
click at [436, 283] on div at bounding box center [541, 263] width 511 height 97
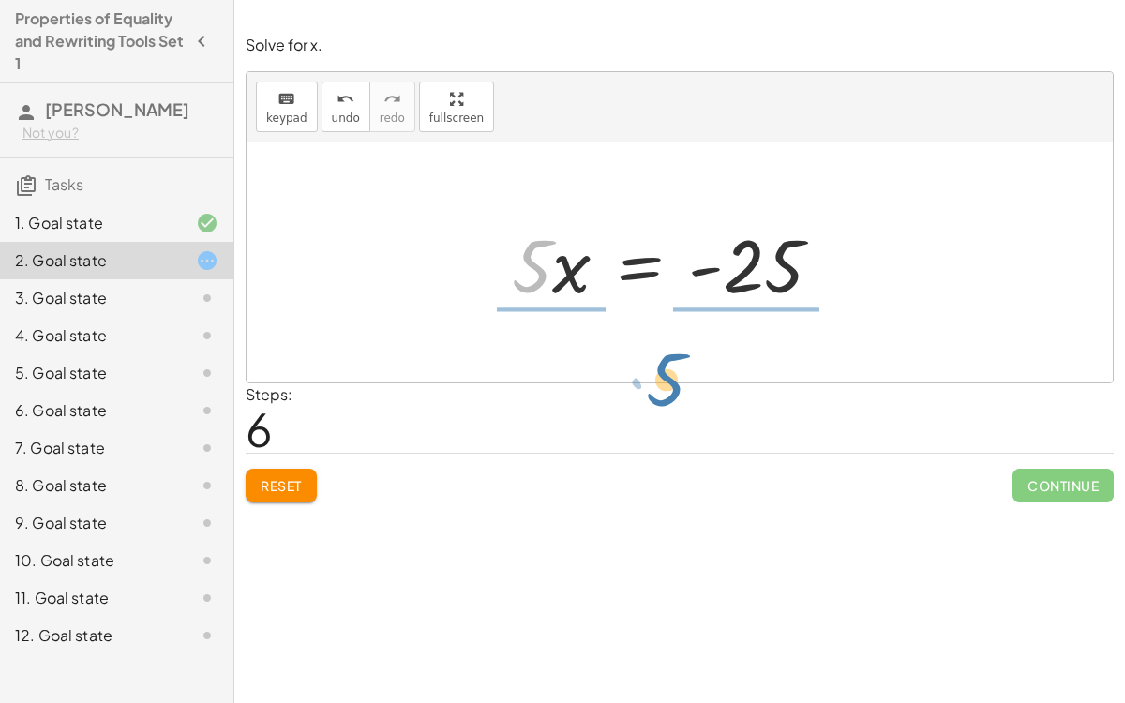
drag, startPoint x: 519, startPoint y: 264, endPoint x: 649, endPoint y: 360, distance: 161.7
click at [649, 360] on div "+ · 6 · x + 10 = + x − 15 + · 6 · x + 10 − 10 = + x − 15 − 10 + · 6 · x + 0 = +…" at bounding box center [680, 263] width 866 height 240
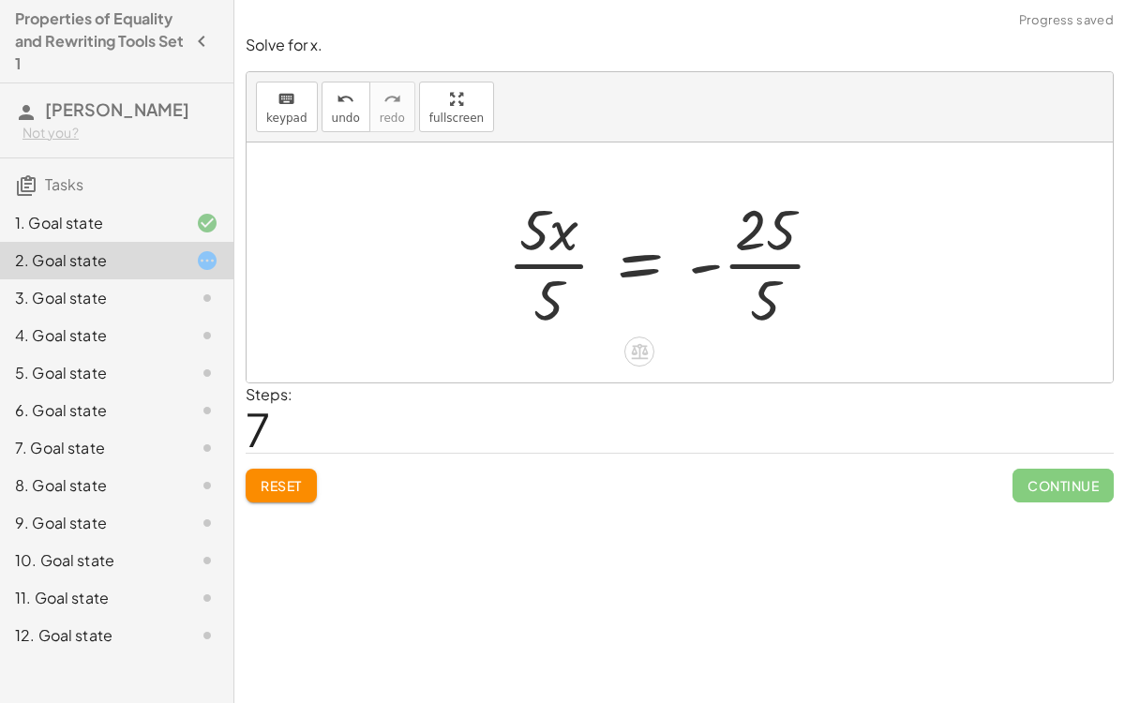
click at [549, 257] on div at bounding box center [674, 262] width 353 height 144
click at [768, 265] on div at bounding box center [697, 262] width 308 height 144
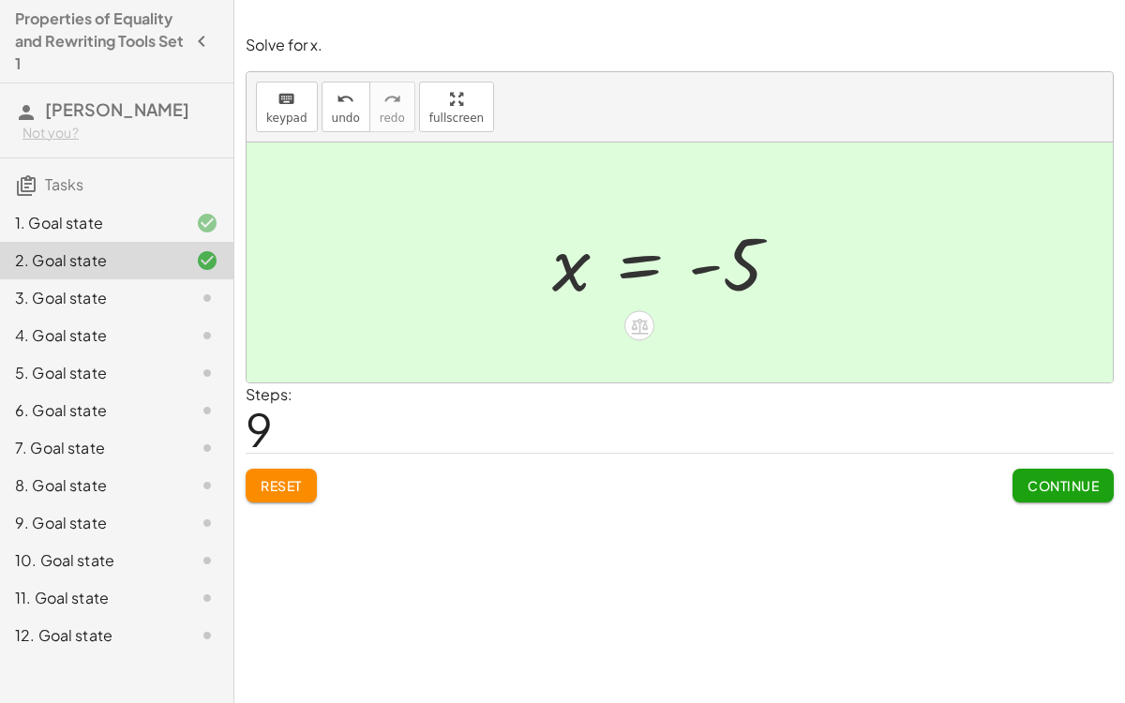
click at [71, 287] on div "3. Goal state" at bounding box center [90, 298] width 151 height 23
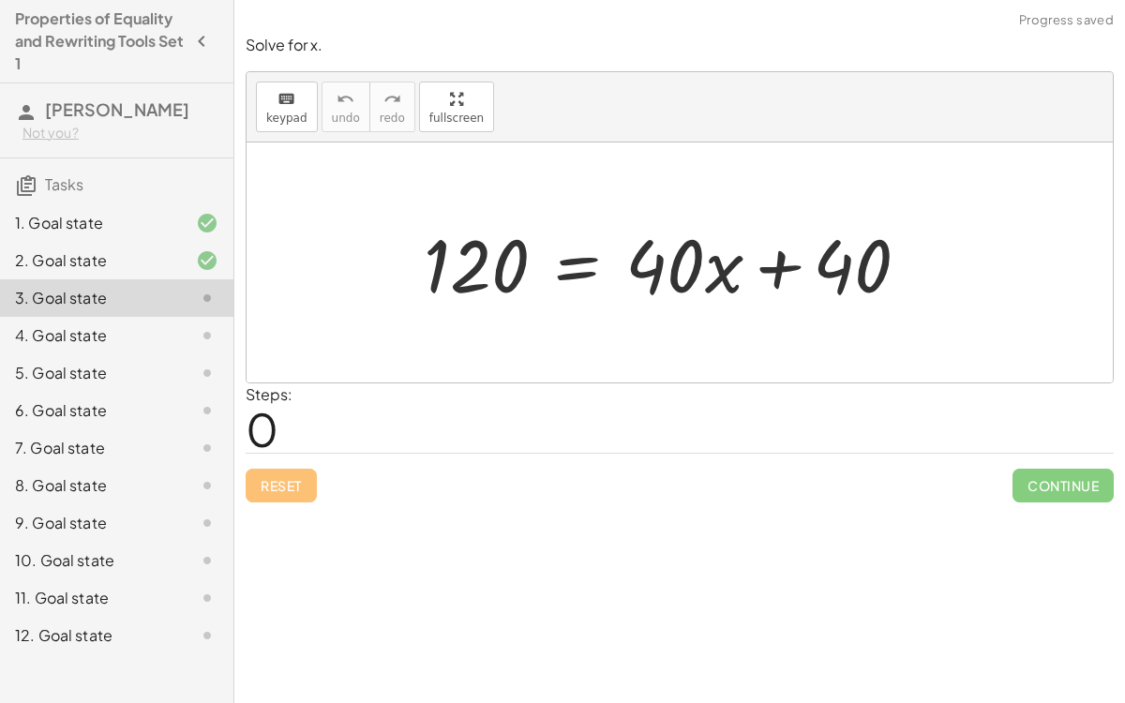
click at [71, 258] on div "2. Goal state" at bounding box center [90, 260] width 151 height 23
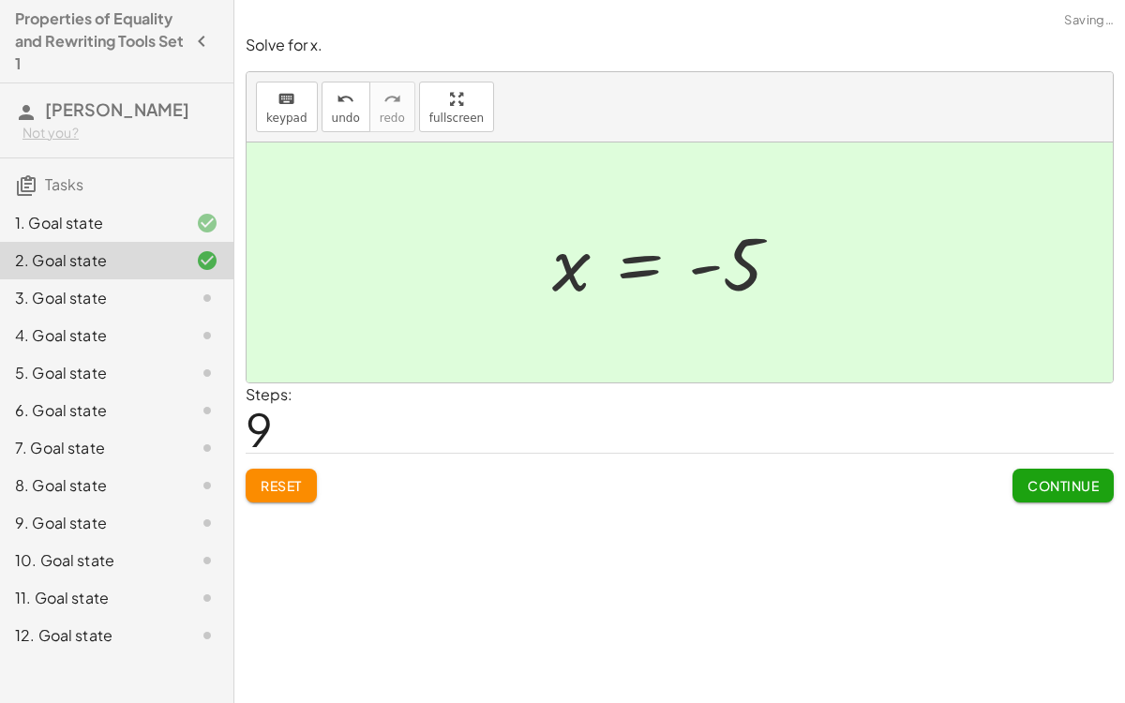
click at [1028, 484] on span "Continue" at bounding box center [1063, 485] width 71 height 17
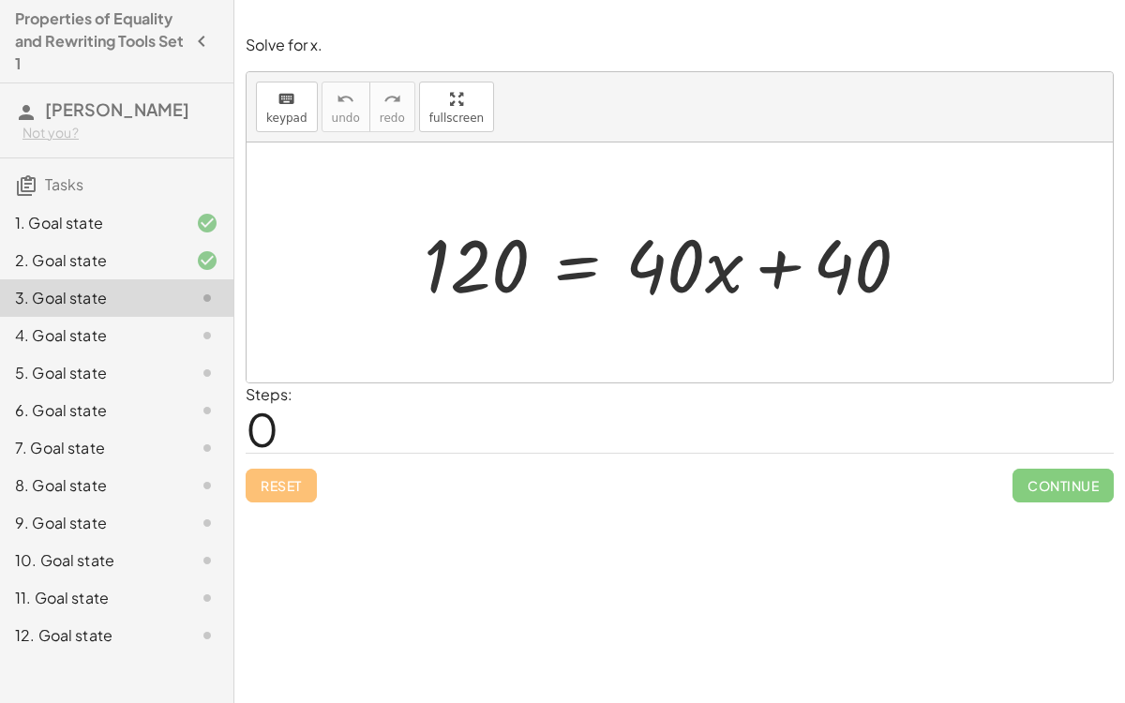
click at [573, 267] on div at bounding box center [674, 263] width 520 height 97
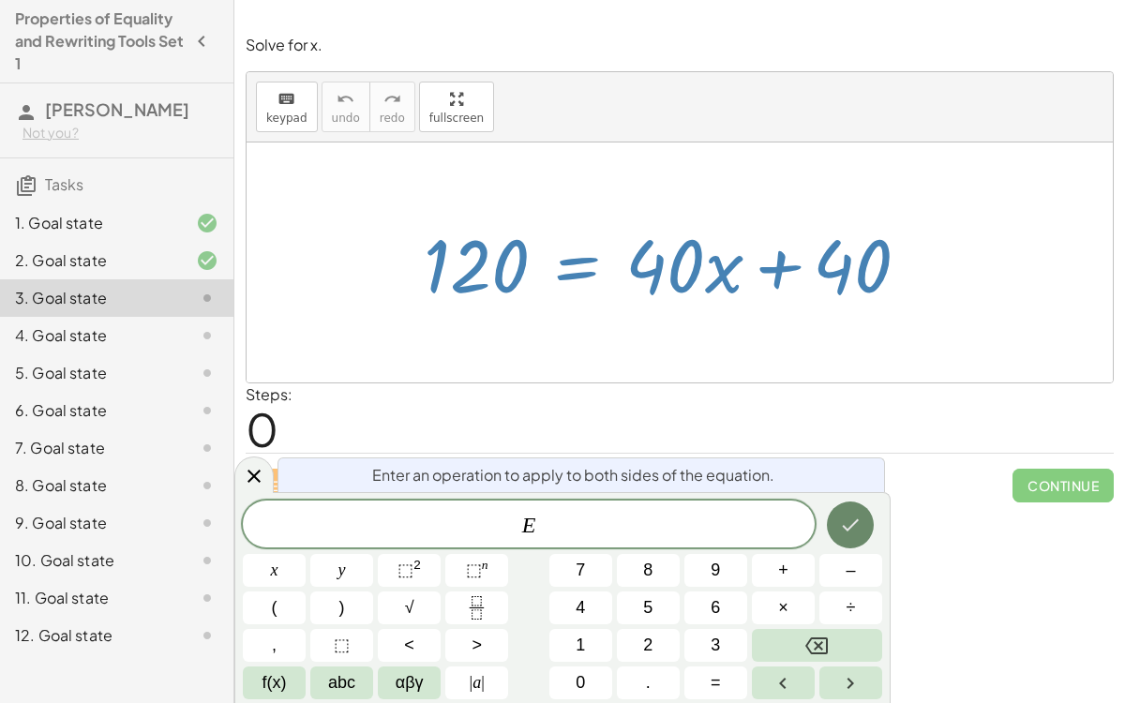
click at [860, 522] on icon "Done" at bounding box center [850, 525] width 23 height 23
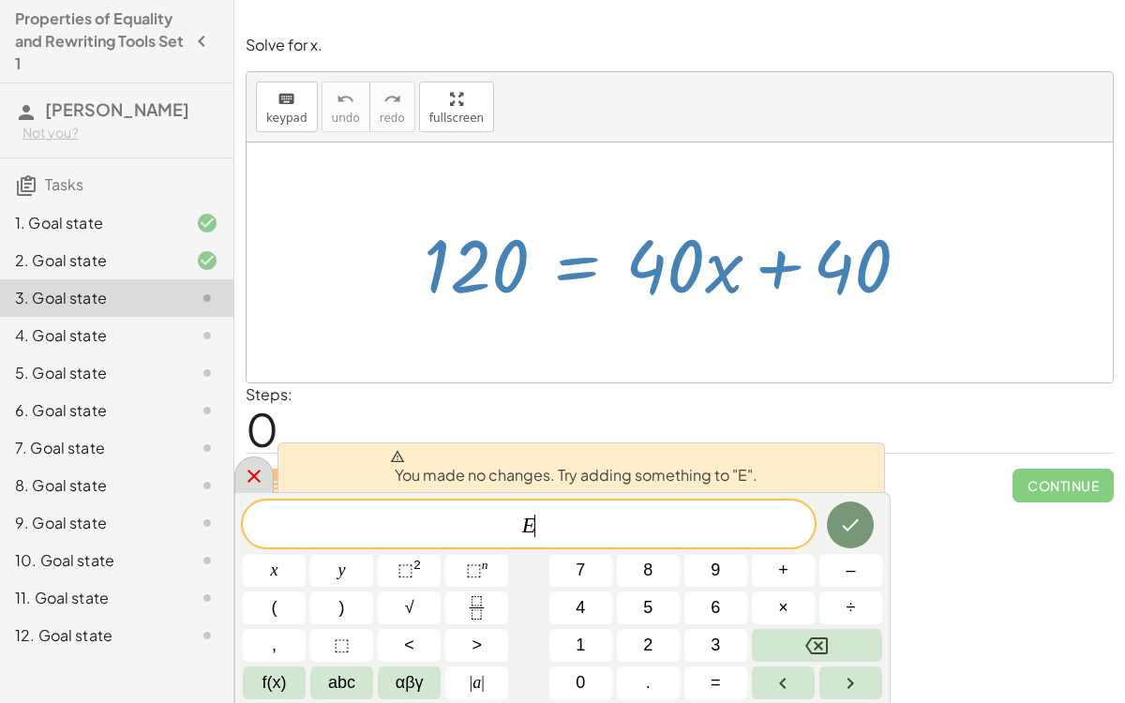
click at [257, 469] on icon at bounding box center [254, 476] width 23 height 23
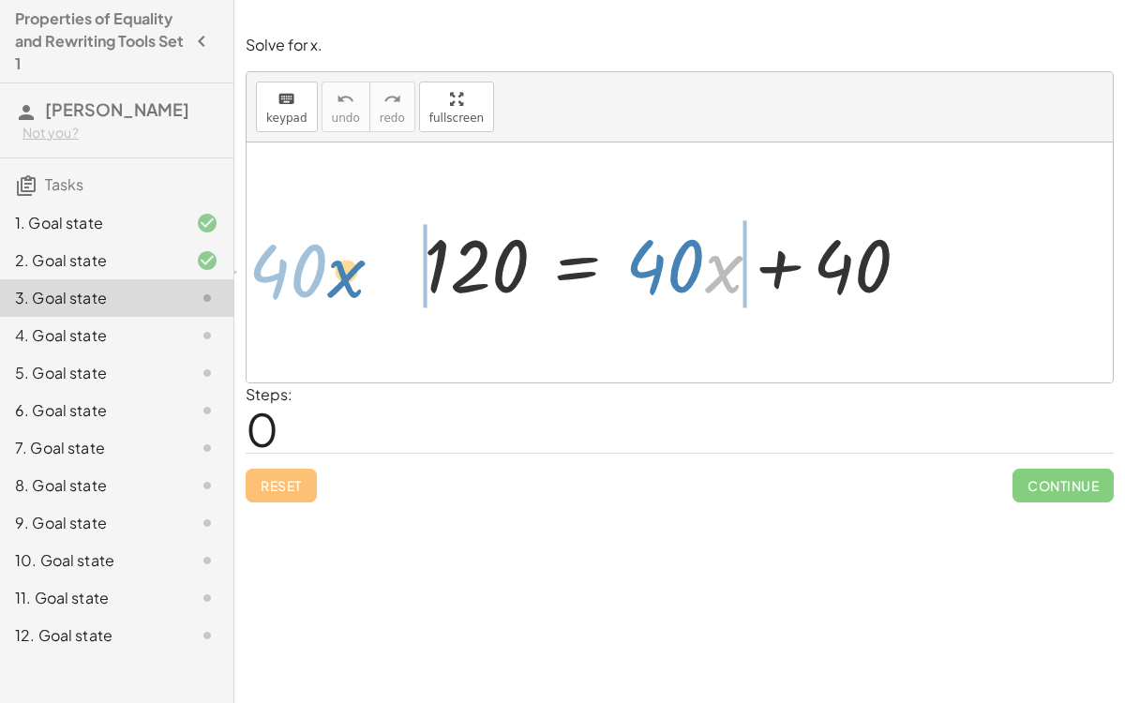
drag, startPoint x: 710, startPoint y: 269, endPoint x: 333, endPoint y: 274, distance: 377.0
click at [333, 274] on div "· x + · 40 120 = + · 40 · x + 40" at bounding box center [680, 263] width 866 height 240
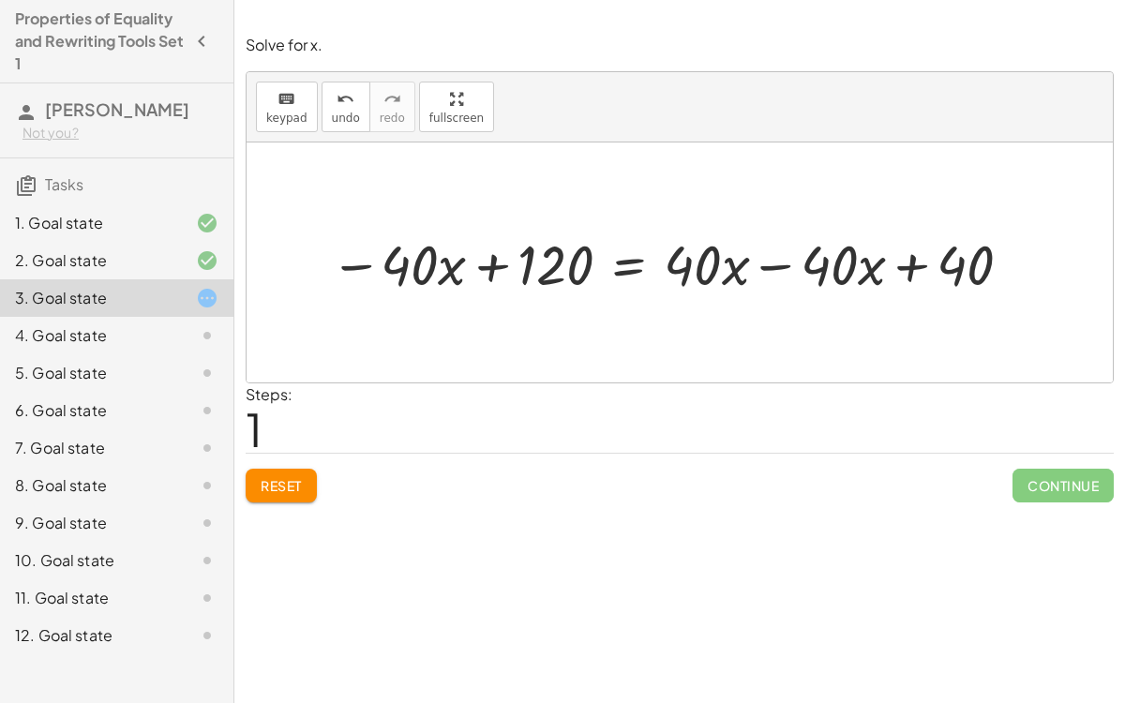
click at [775, 262] on div at bounding box center [674, 262] width 707 height 72
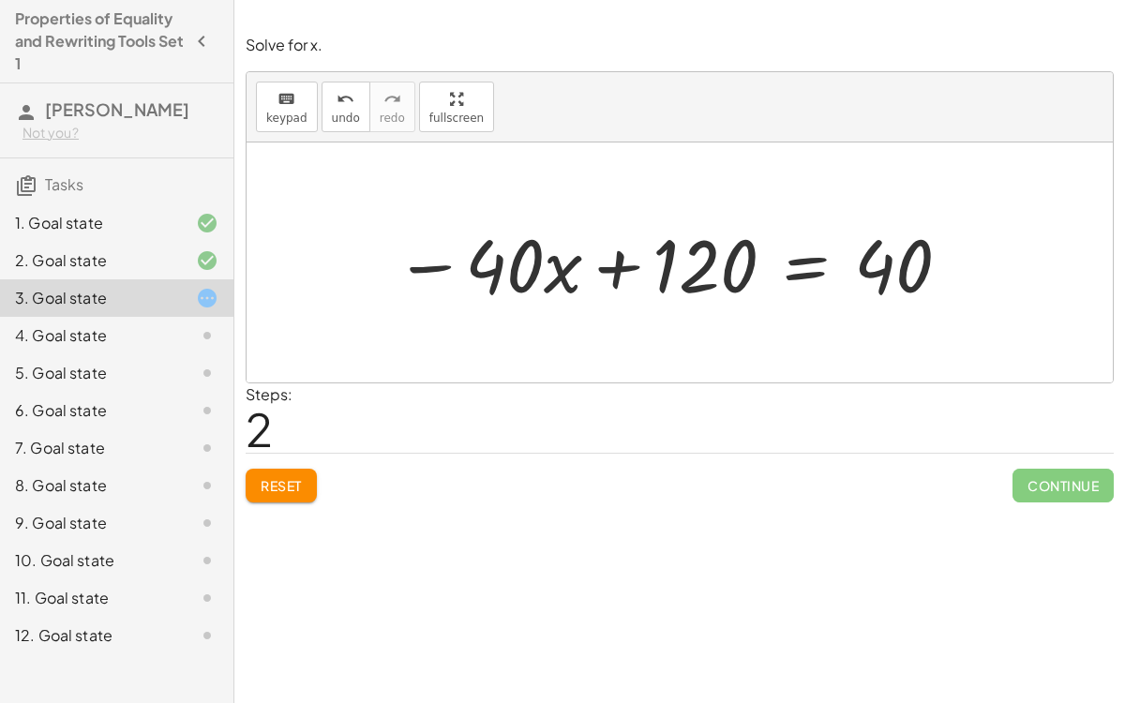
click at [789, 268] on div at bounding box center [674, 263] width 578 height 97
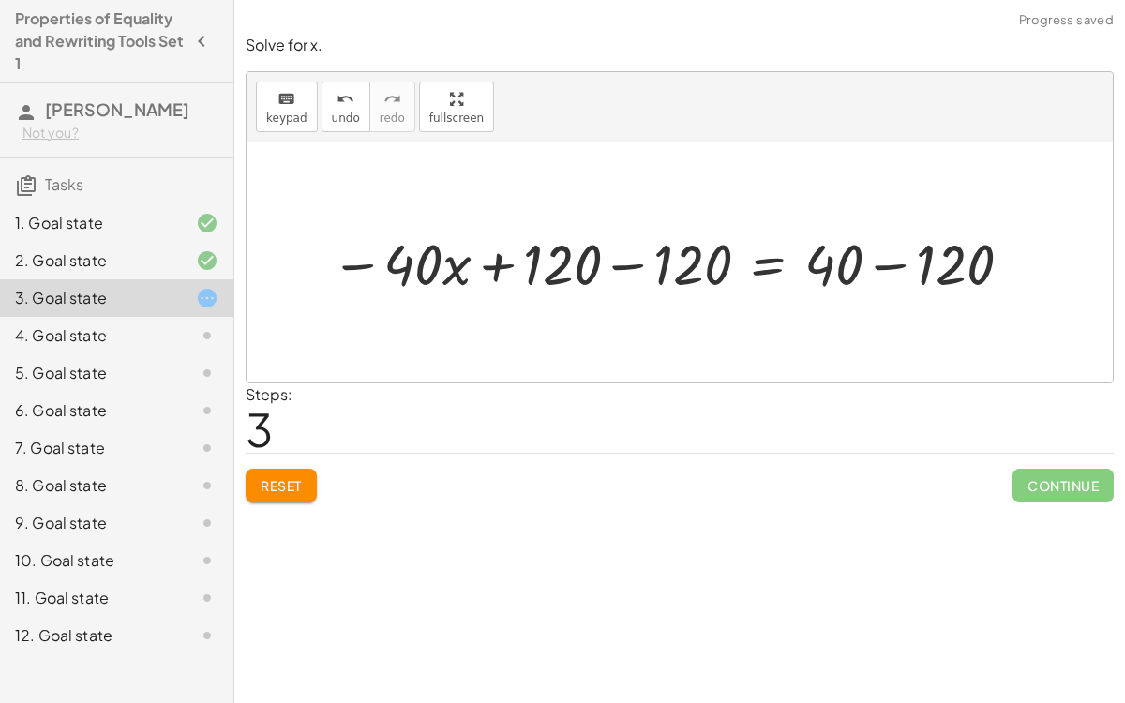
click at [889, 255] on div at bounding box center [674, 262] width 705 height 74
click at [629, 263] on div at bounding box center [623, 262] width 603 height 74
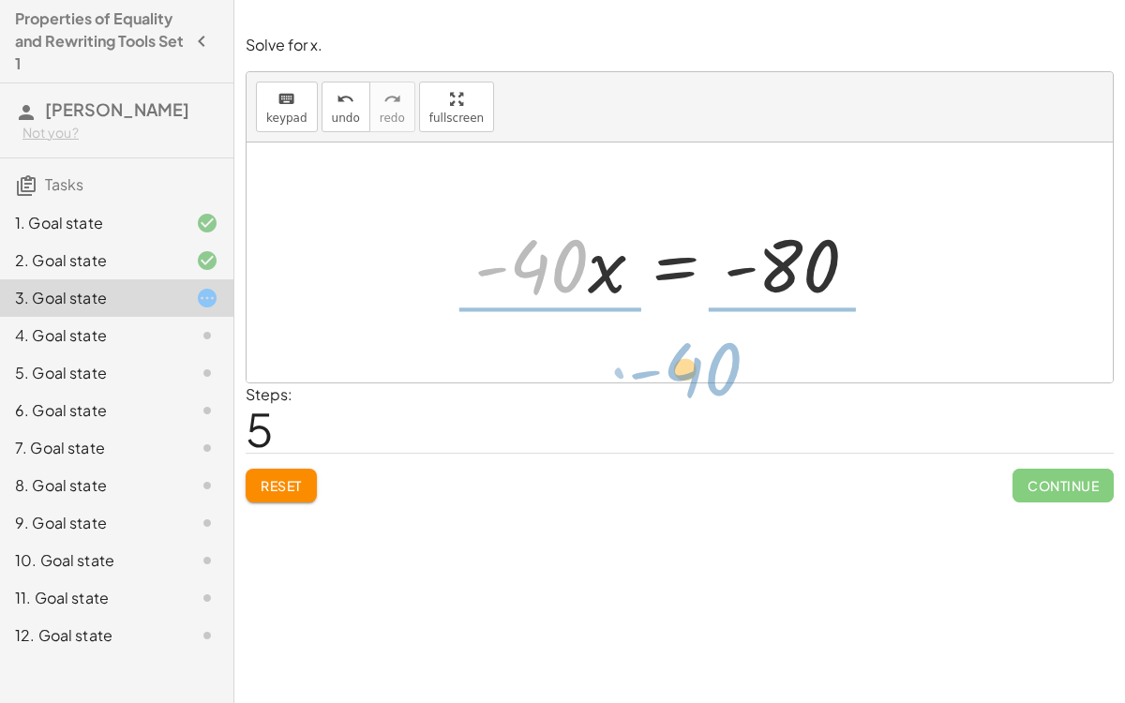
drag, startPoint x: 534, startPoint y: 249, endPoint x: 685, endPoint y: 353, distance: 183.6
click at [685, 353] on div "120 = + · 40 · x + 40 − · 40 · x + 120 = + · 40 · x − · 40 · x + 40 − · 40 · x …" at bounding box center [680, 263] width 866 height 240
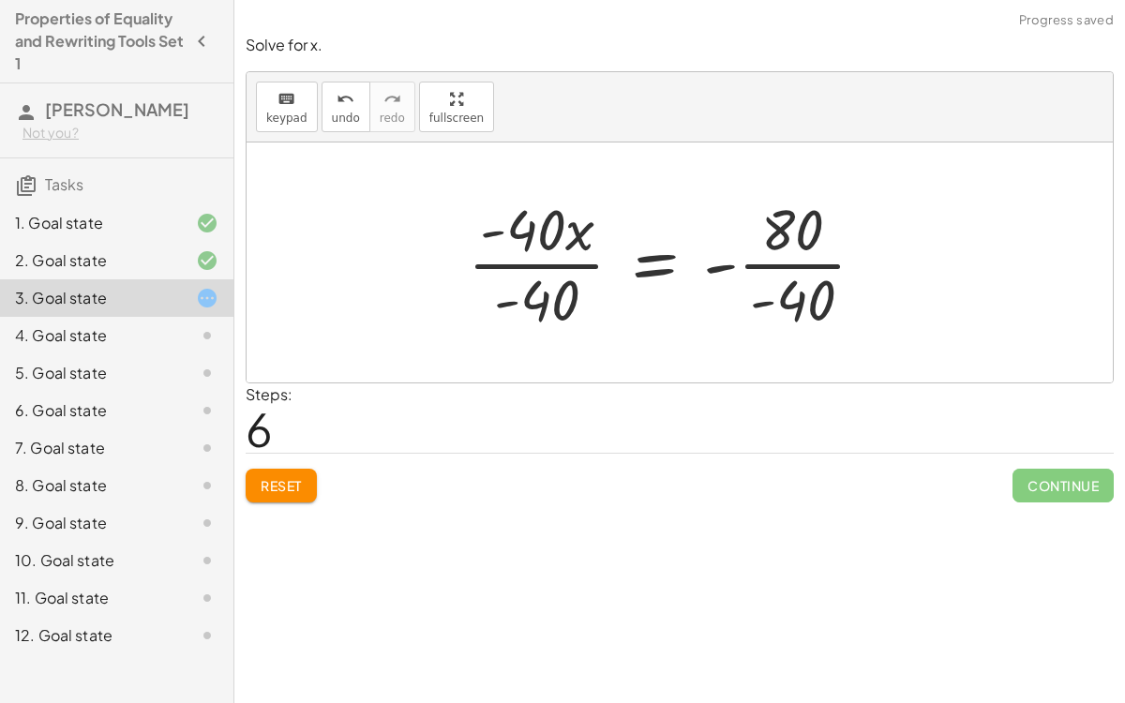
click at [579, 263] on div at bounding box center [674, 262] width 431 height 144
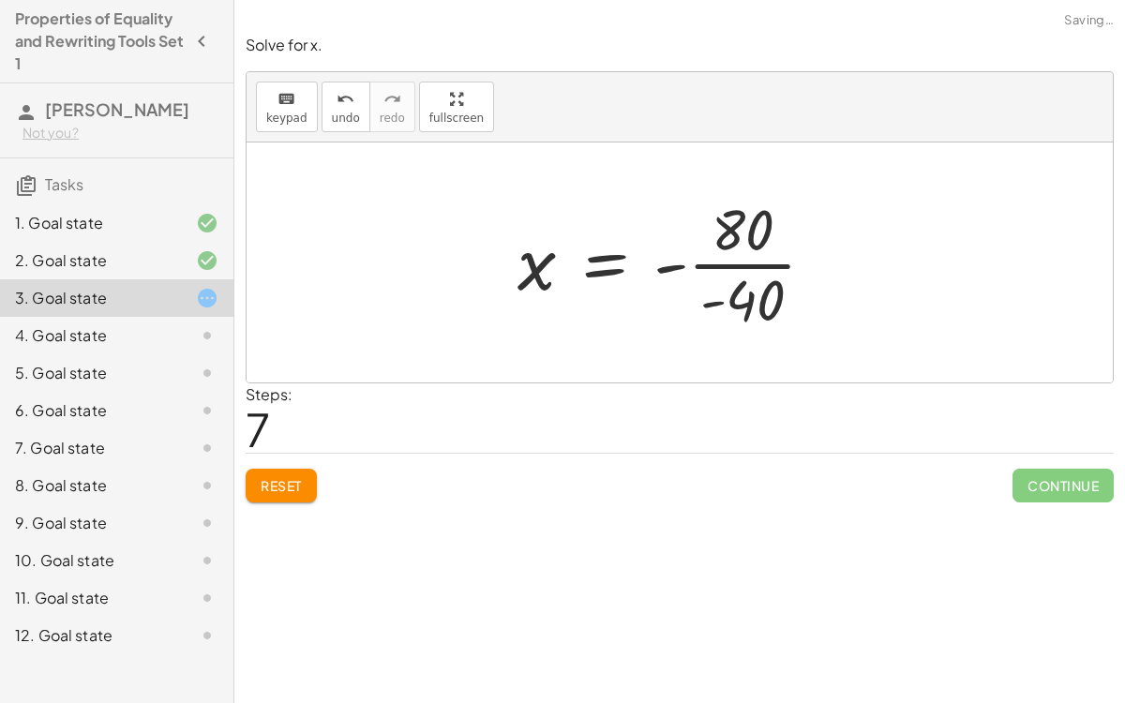
click at [759, 256] on div at bounding box center [673, 262] width 331 height 144
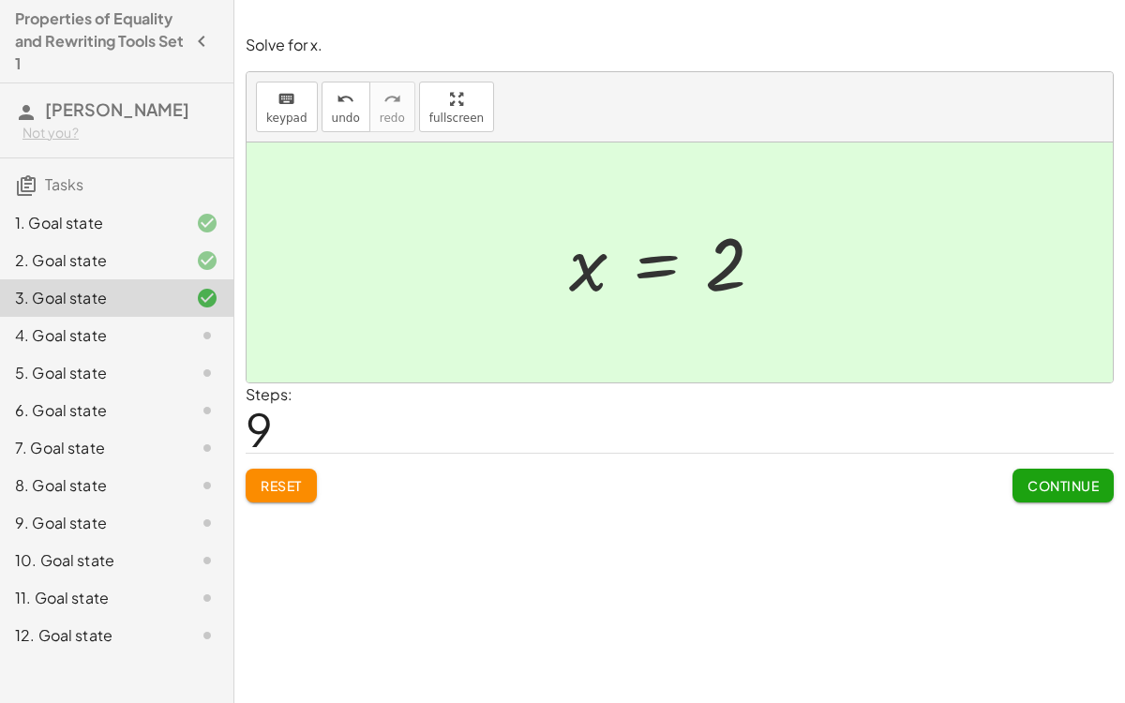
click at [1044, 477] on span "Continue" at bounding box center [1063, 485] width 71 height 17
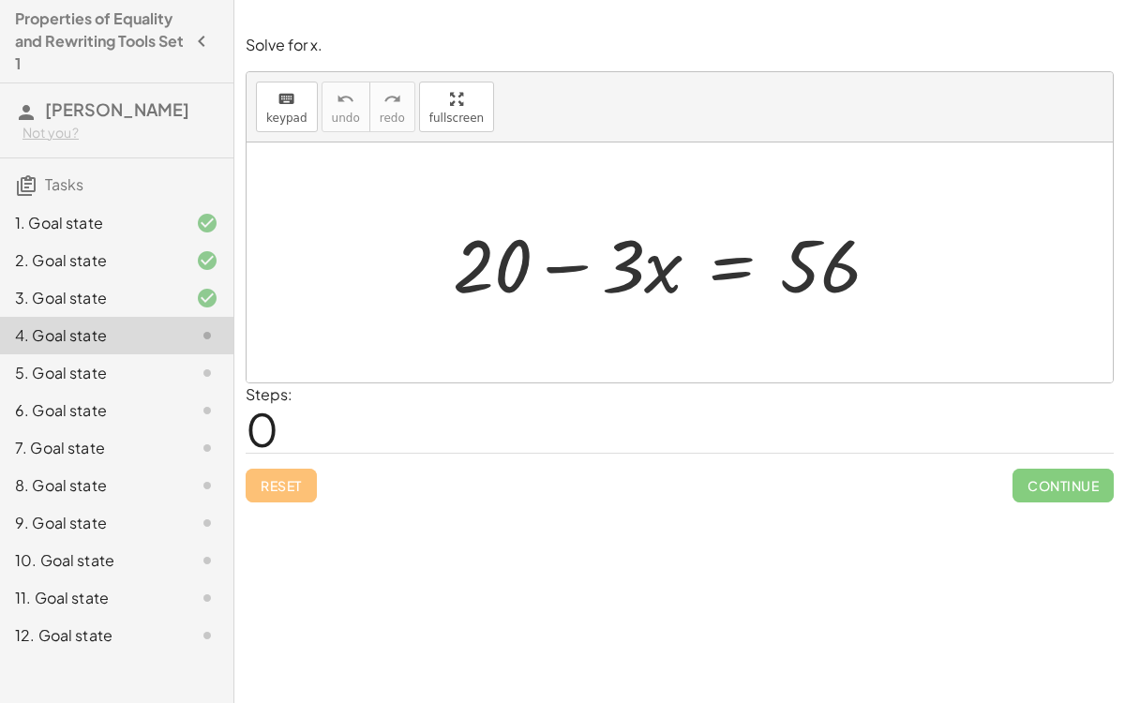
click at [504, 268] on div at bounding box center [674, 263] width 461 height 97
click at [735, 265] on div at bounding box center [674, 263] width 461 height 97
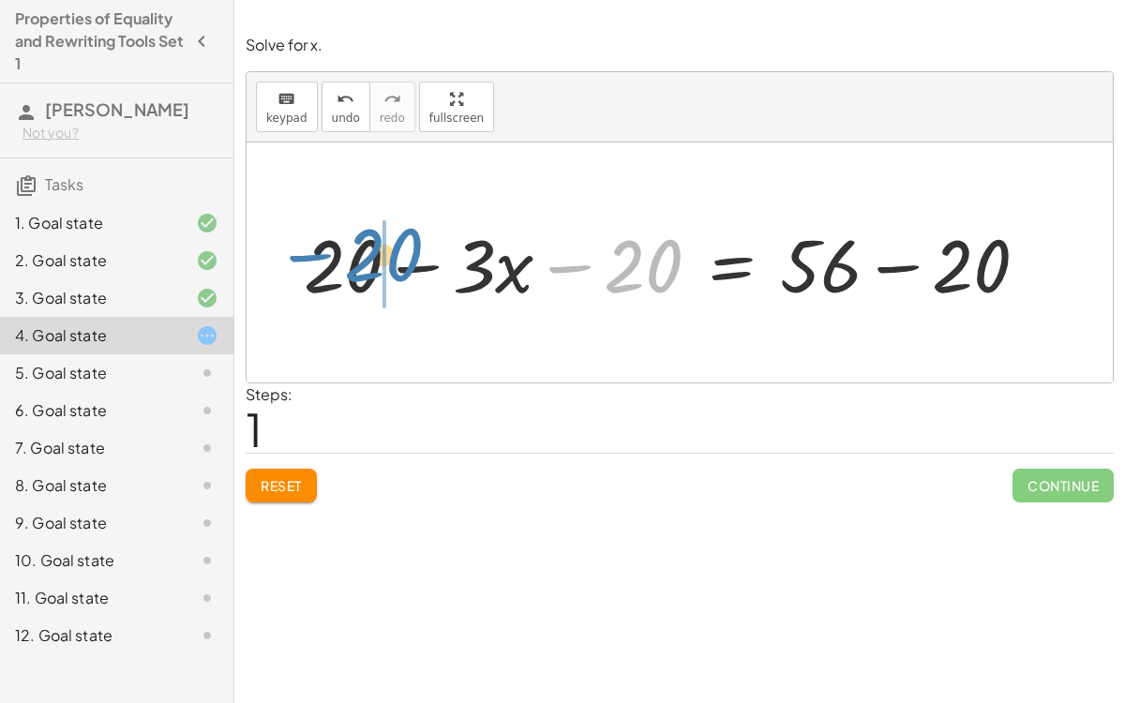
drag, startPoint x: 652, startPoint y: 277, endPoint x: 386, endPoint y: 271, distance: 265.4
click at [386, 271] on div at bounding box center [673, 263] width 759 height 97
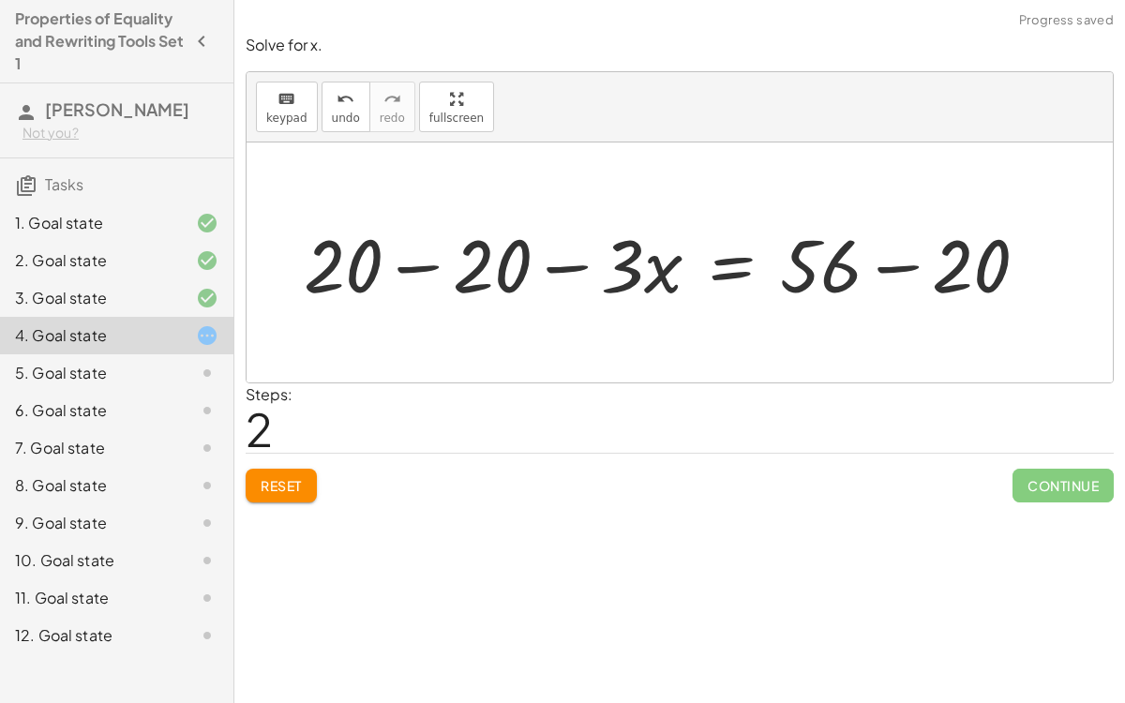
click at [417, 264] on div at bounding box center [673, 263] width 759 height 97
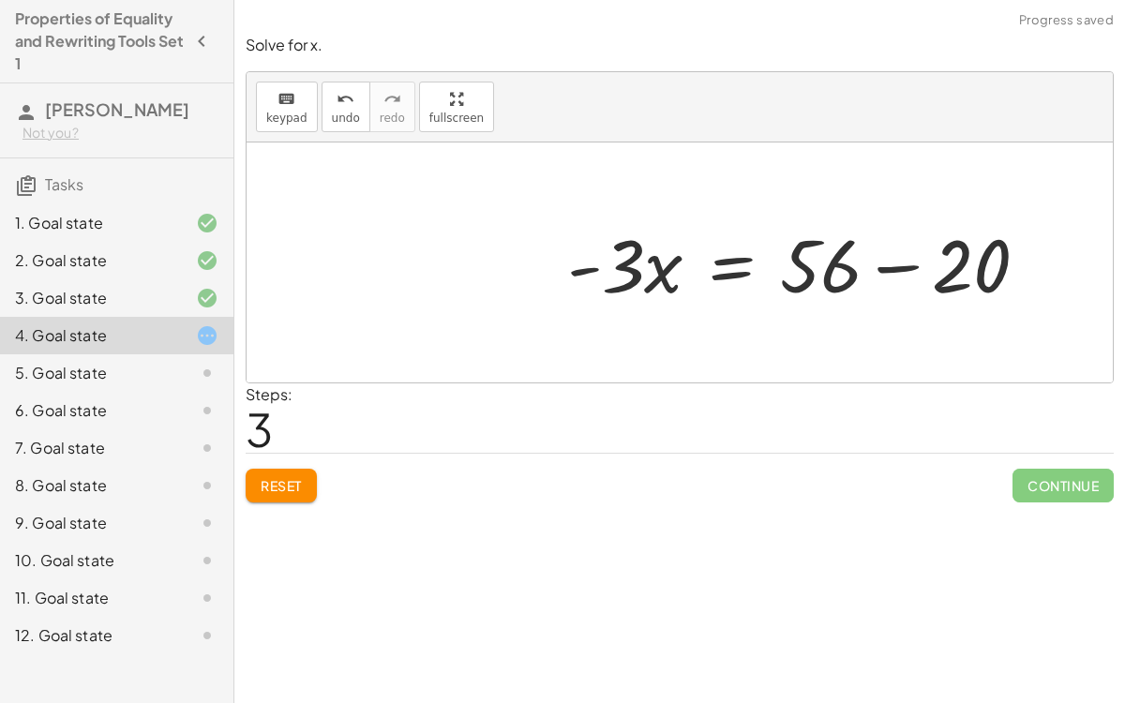
click at [906, 273] on div at bounding box center [805, 263] width 495 height 97
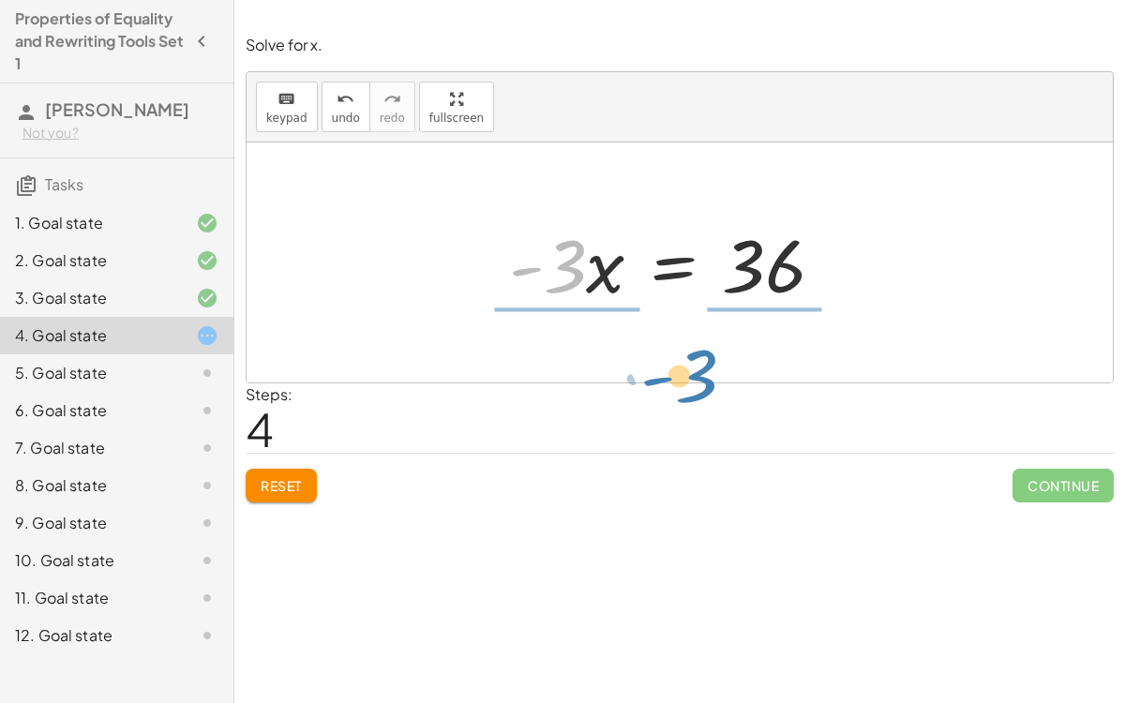
drag, startPoint x: 554, startPoint y: 271, endPoint x: 683, endPoint y: 379, distance: 167.7
click at [683, 379] on div at bounding box center [680, 263] width 866 height 240
drag, startPoint x: 563, startPoint y: 275, endPoint x: 713, endPoint y: 324, distance: 158.1
click at [713, 324] on div "+ 20 − · 3 · x = 56 + 20 − · 3 · x − 20 = + 56 − 20 + 20 − 20 − · 3 · x = + 56 …" at bounding box center [680, 263] width 866 height 240
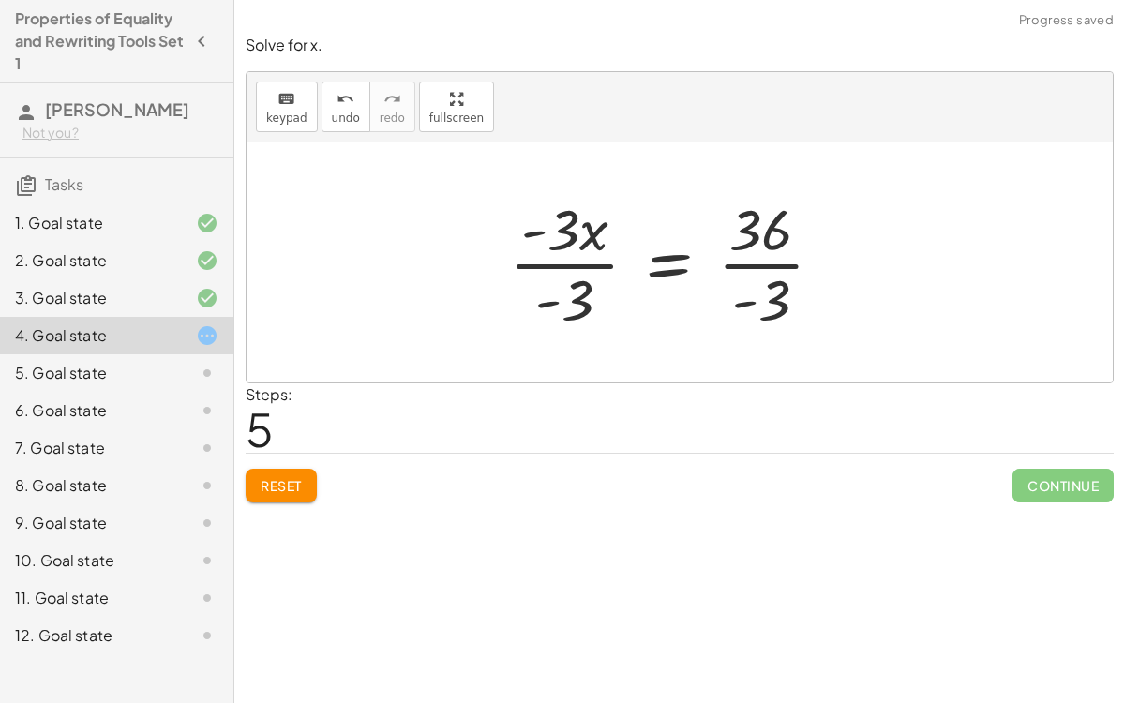
click at [595, 260] on div at bounding box center [674, 262] width 348 height 144
click at [740, 266] on div at bounding box center [674, 262] width 348 height 144
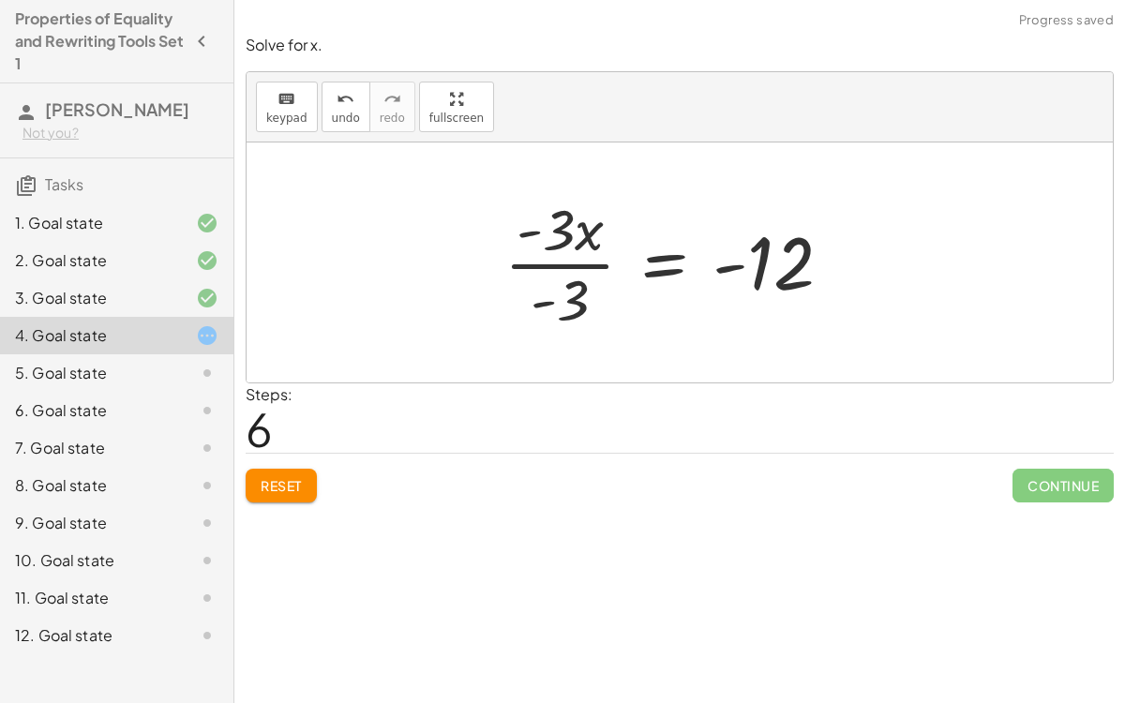
click at [562, 257] on div at bounding box center [676, 262] width 362 height 144
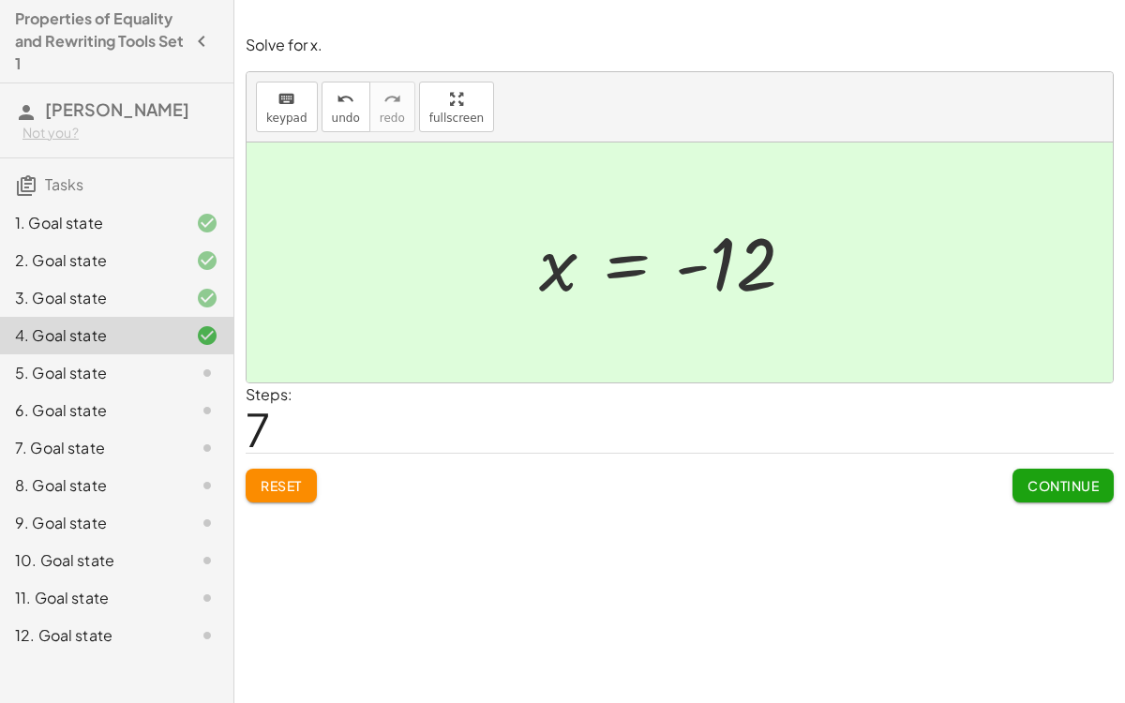
click at [1062, 480] on span "Continue" at bounding box center [1063, 485] width 71 height 17
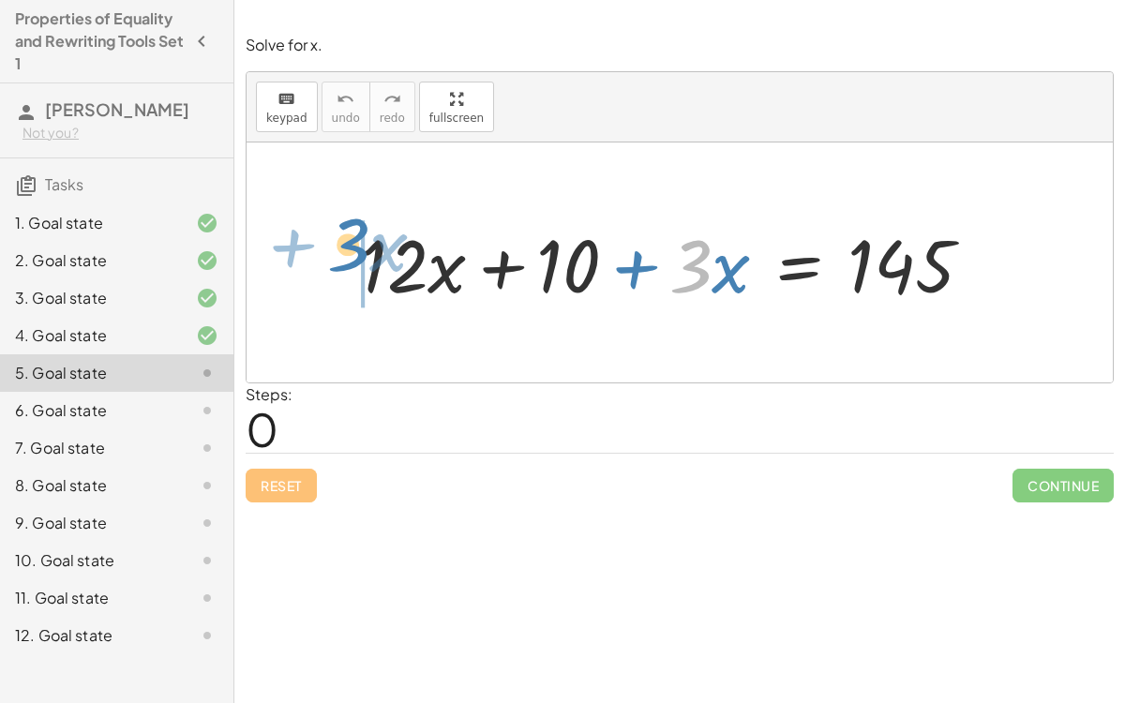
drag, startPoint x: 695, startPoint y: 257, endPoint x: 352, endPoint y: 239, distance: 343.7
click at [352, 239] on div at bounding box center [674, 263] width 645 height 97
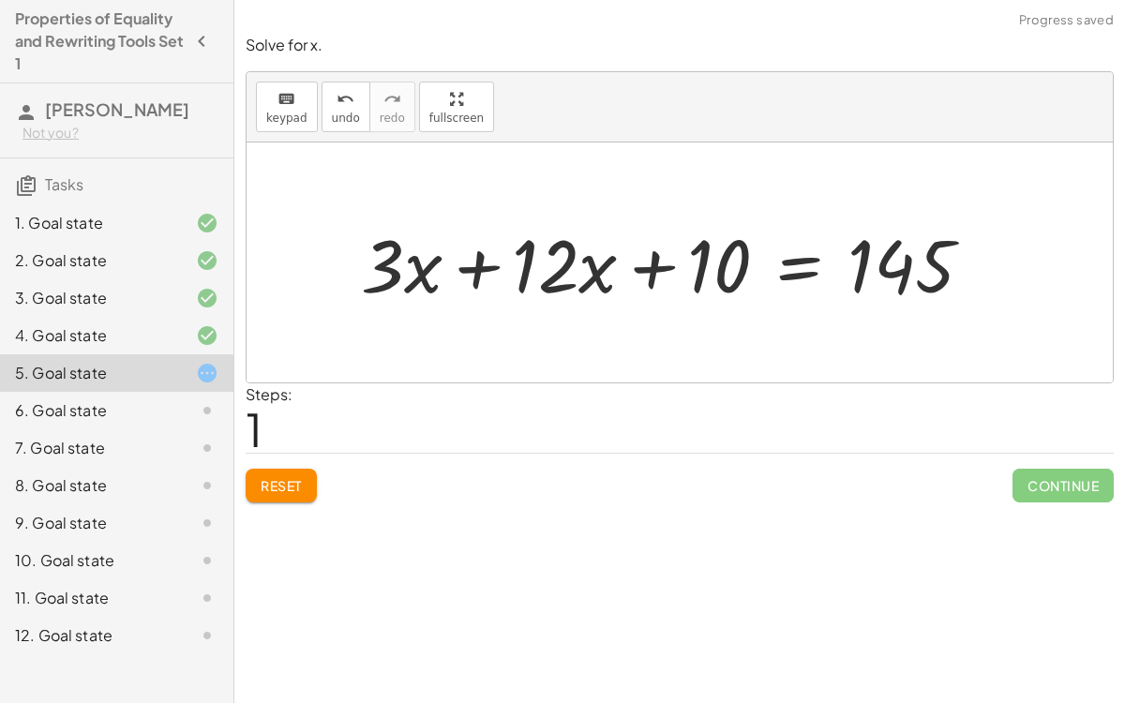
click at [475, 264] on div at bounding box center [674, 263] width 645 height 97
click at [797, 263] on div at bounding box center [750, 263] width 493 height 97
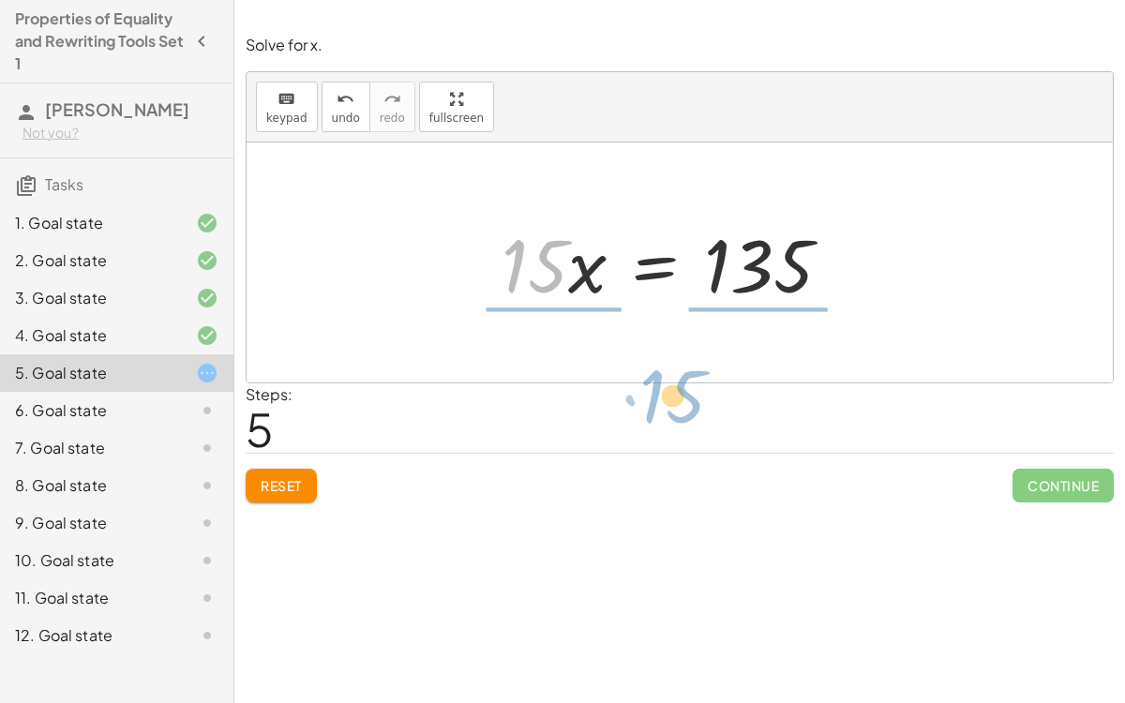
drag, startPoint x: 520, startPoint y: 255, endPoint x: 645, endPoint y: 371, distance: 171.2
click at [645, 371] on div "+ · 12 · x + 10 + · 3 · x = 145 + · 3 · x + · 12 · x + 10 = 145 + · 15 · x + 10…" at bounding box center [680, 263] width 866 height 240
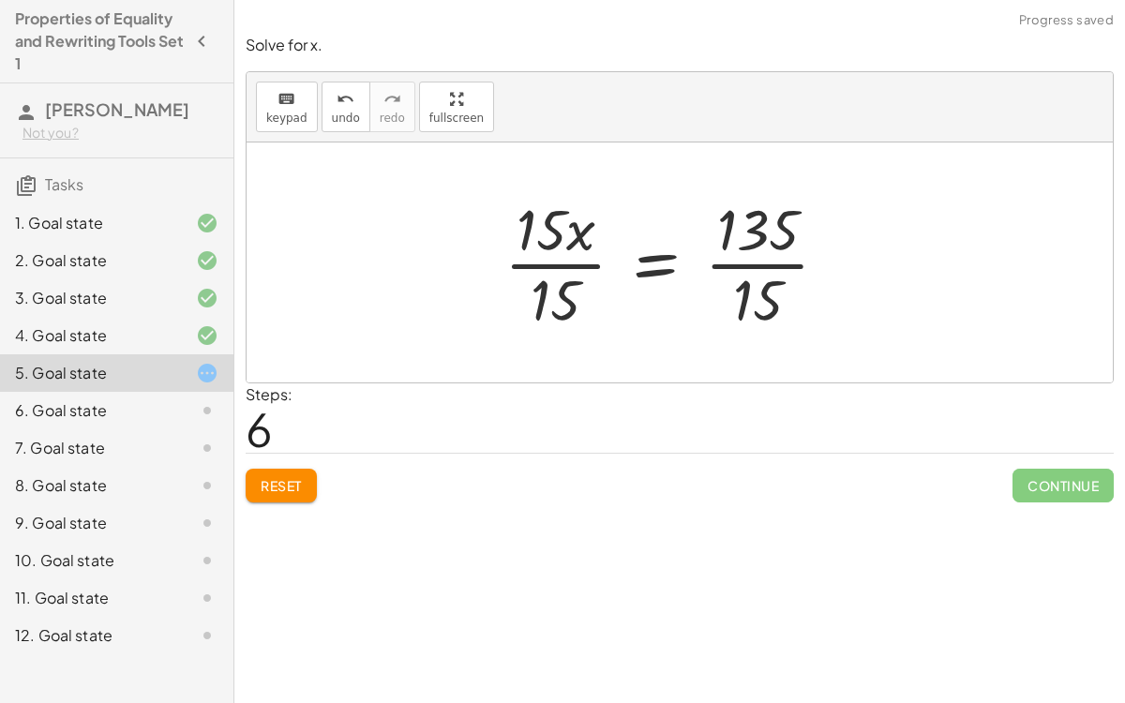
click at [554, 257] on div at bounding box center [674, 262] width 358 height 144
click at [759, 264] on div at bounding box center [706, 262] width 294 height 144
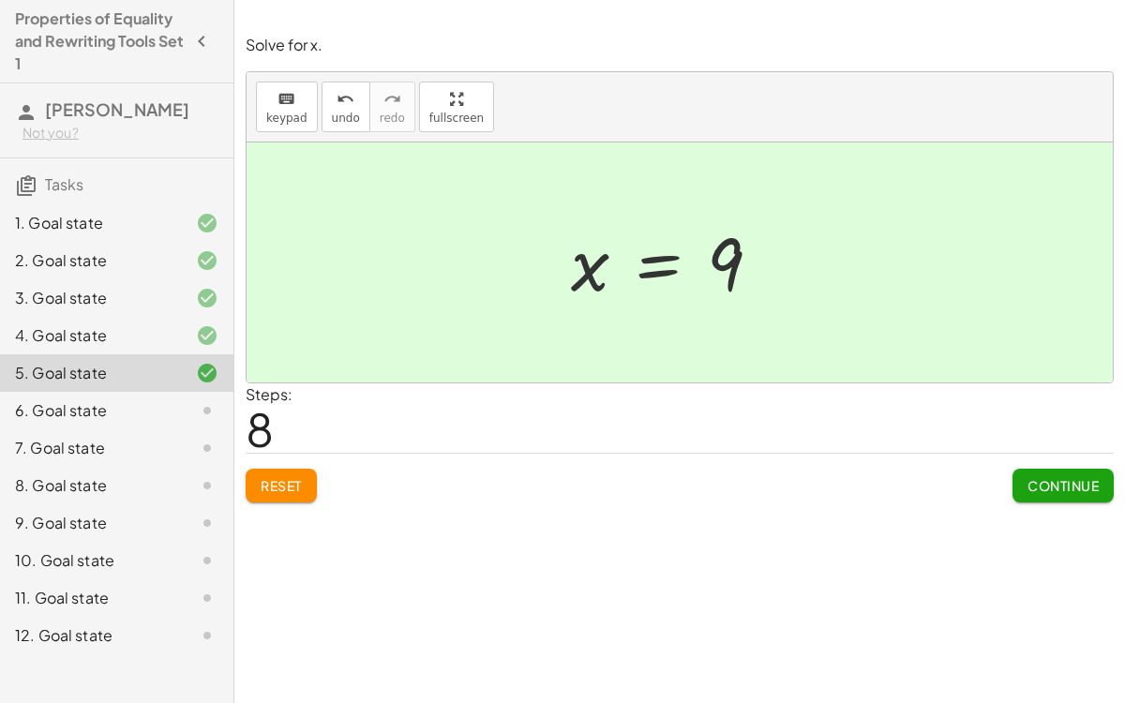
click at [1034, 479] on span "Continue" at bounding box center [1063, 485] width 71 height 17
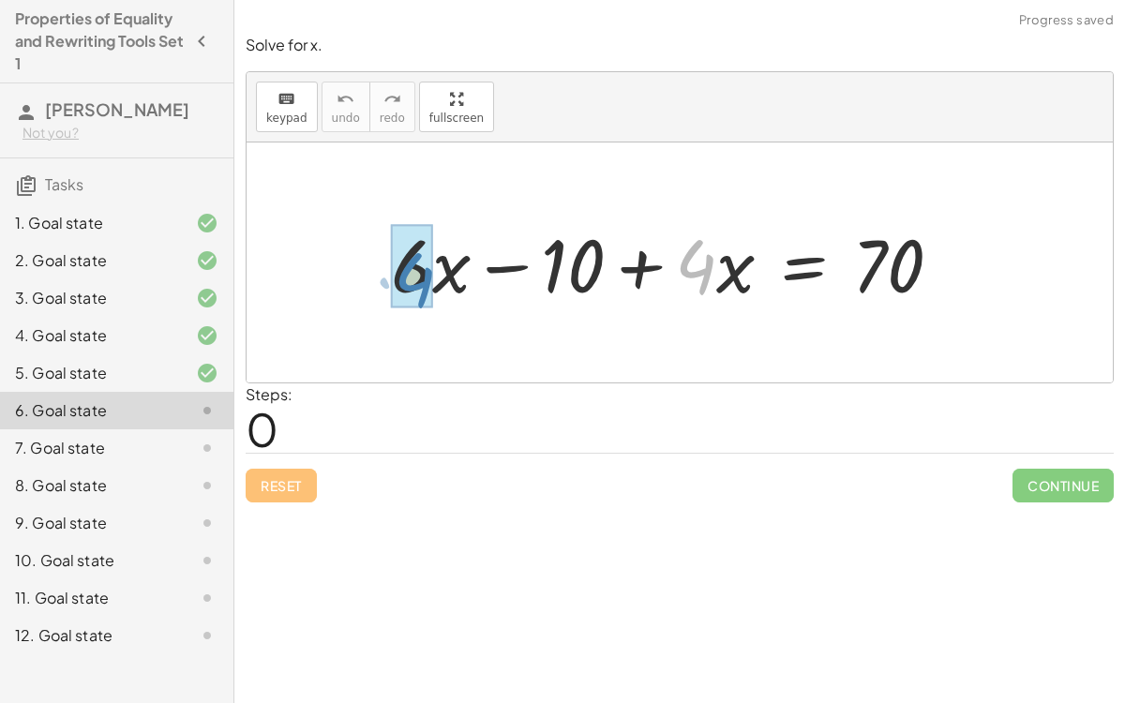
drag, startPoint x: 708, startPoint y: 264, endPoint x: 420, endPoint y: 278, distance: 288.2
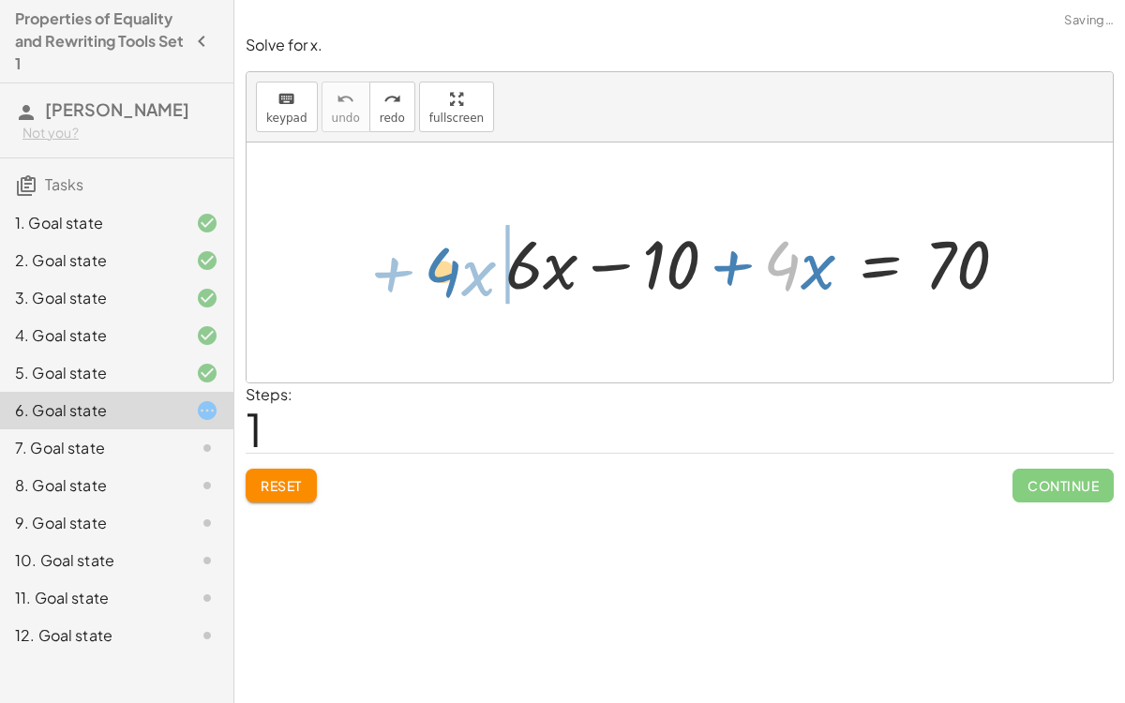
drag, startPoint x: 783, startPoint y: 264, endPoint x: 444, endPoint y: 269, distance: 339.5
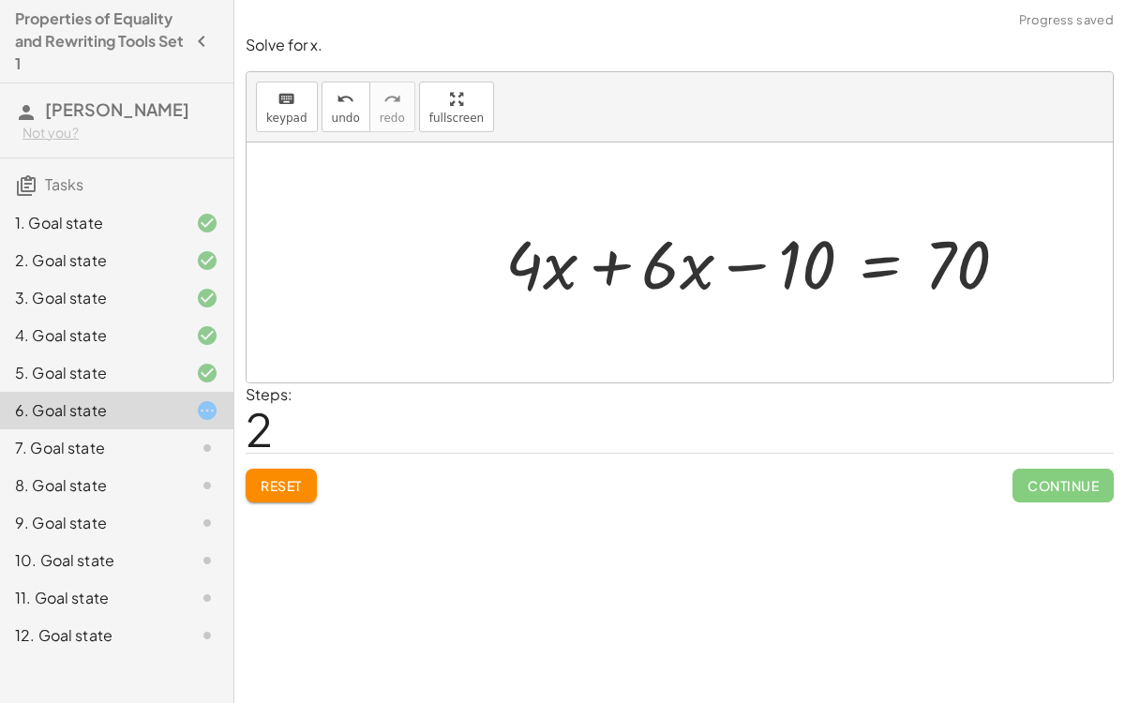
click at [610, 268] on div at bounding box center [763, 262] width 535 height 88
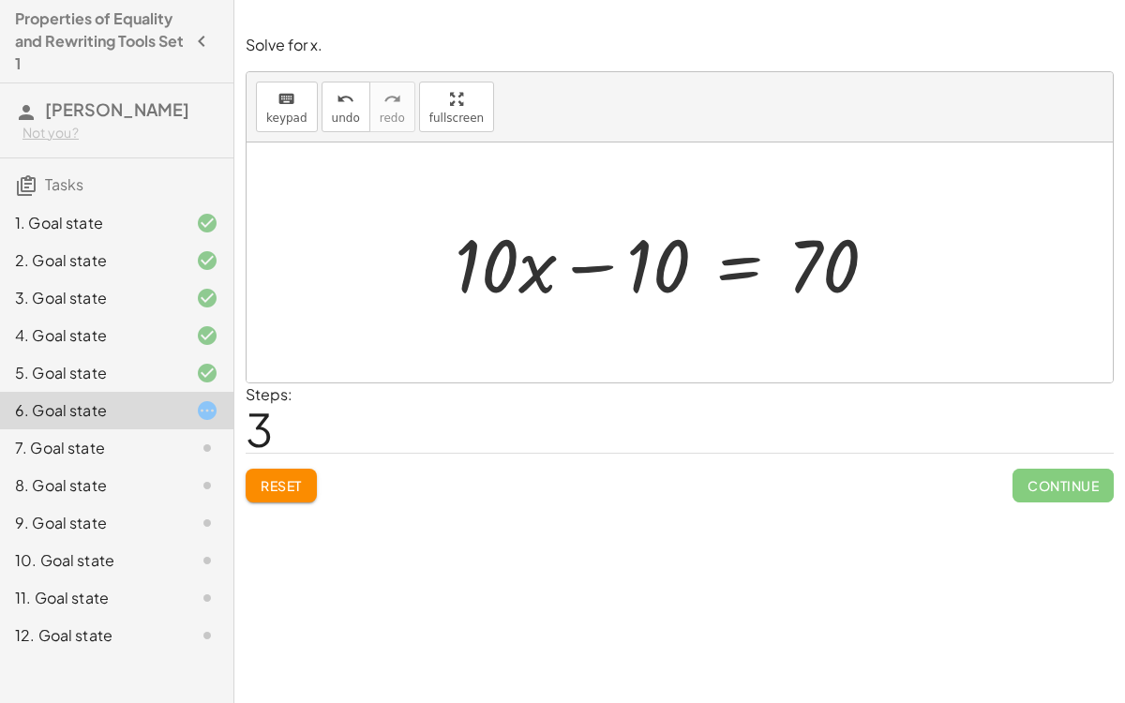
click at [741, 273] on div at bounding box center [673, 263] width 457 height 97
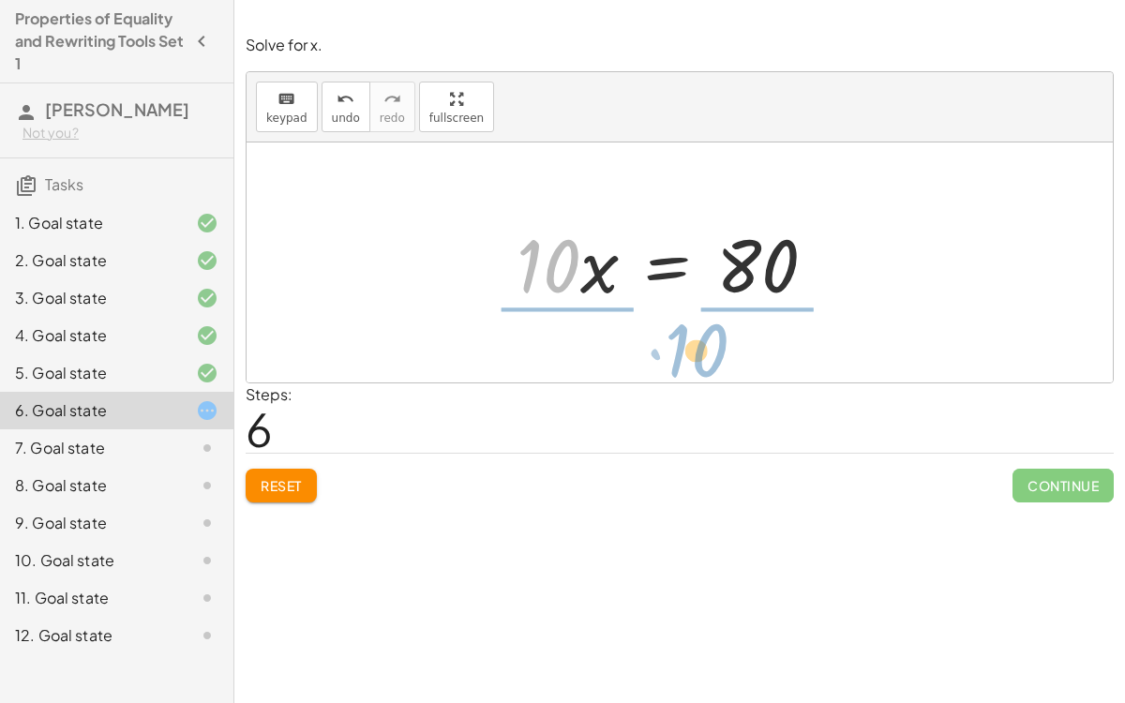
drag, startPoint x: 544, startPoint y: 250, endPoint x: 691, endPoint y: 335, distance: 169.7
click at [691, 335] on div "+ · 6 · x − 10 + · 4 · x = 70 + · 4 · x + · 6 · x − 10 = 70 + · 10 · x − 10 = 7…" at bounding box center [680, 263] width 866 height 240
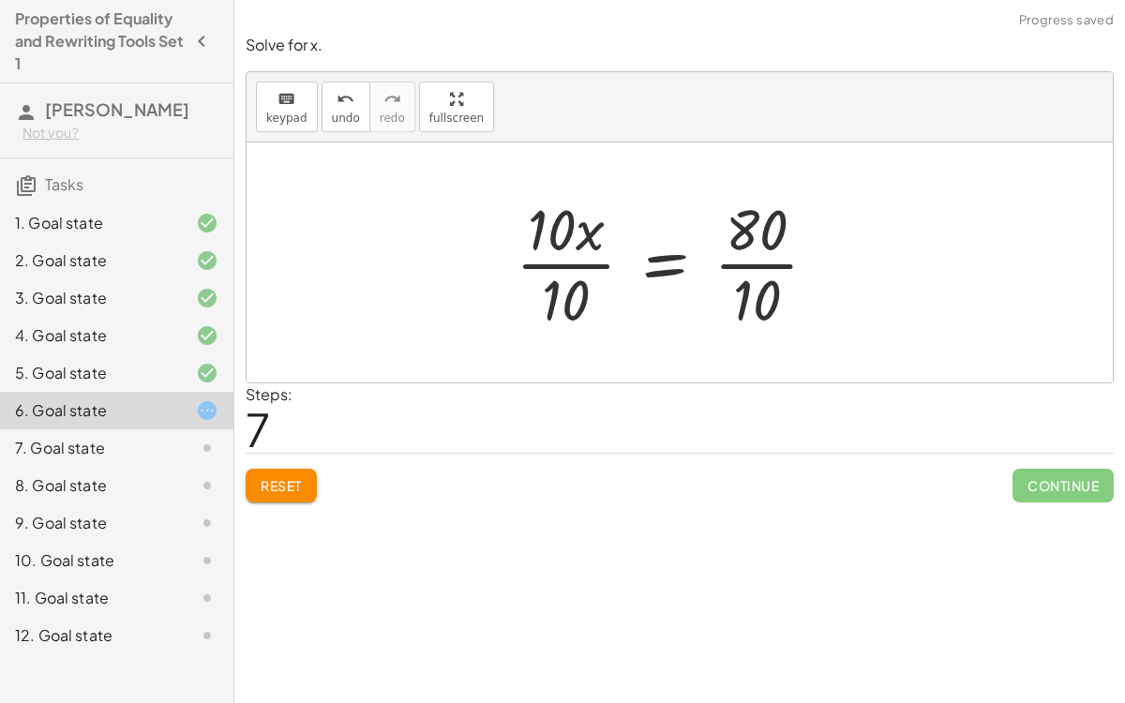
click at [570, 261] on div at bounding box center [674, 262] width 337 height 144
click at [769, 261] on div at bounding box center [705, 262] width 274 height 144
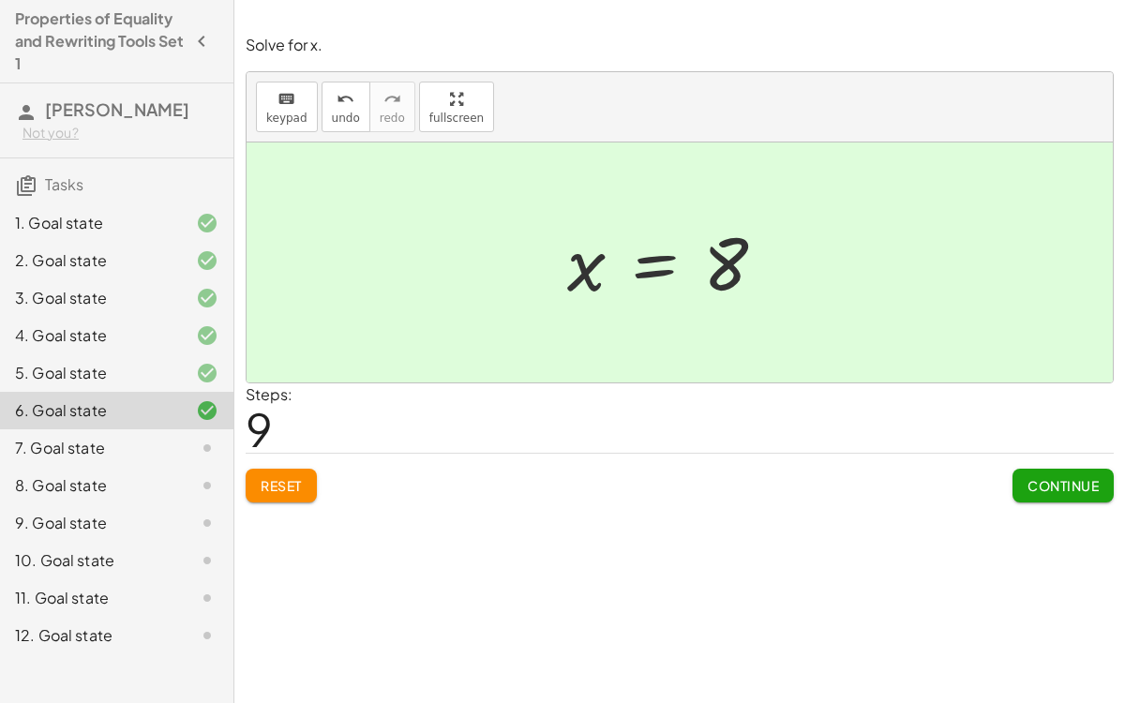
click at [1058, 469] on button "Continue" at bounding box center [1063, 486] width 101 height 34
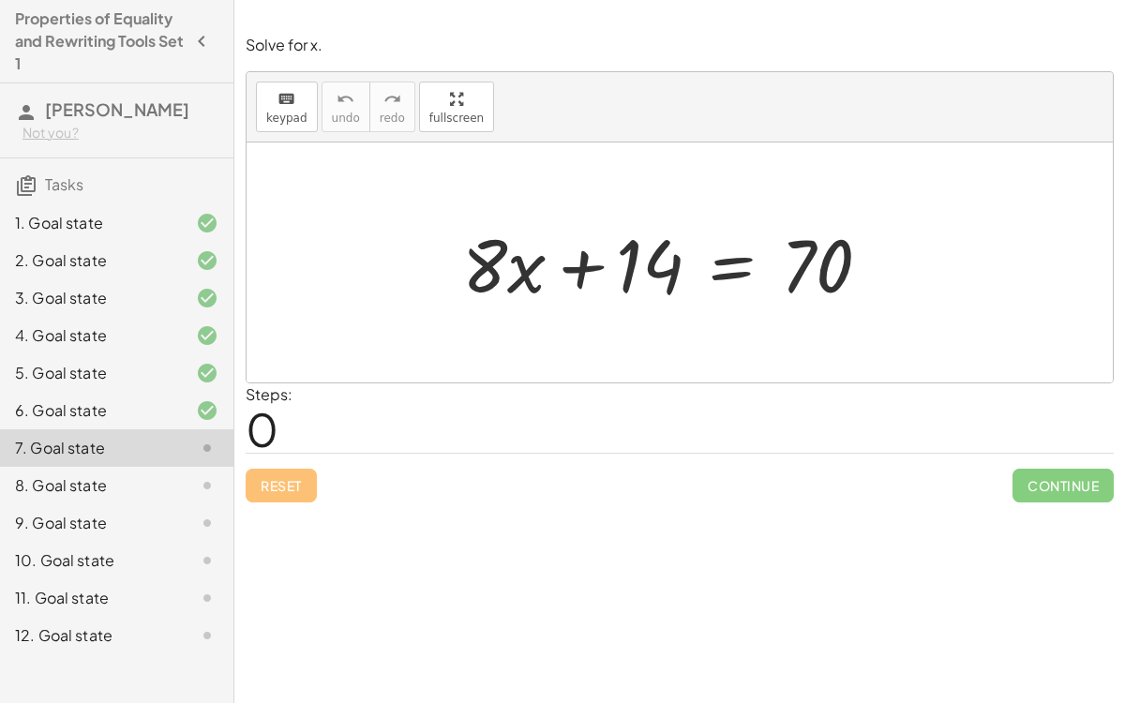
click at [737, 264] on div at bounding box center [674, 263] width 442 height 97
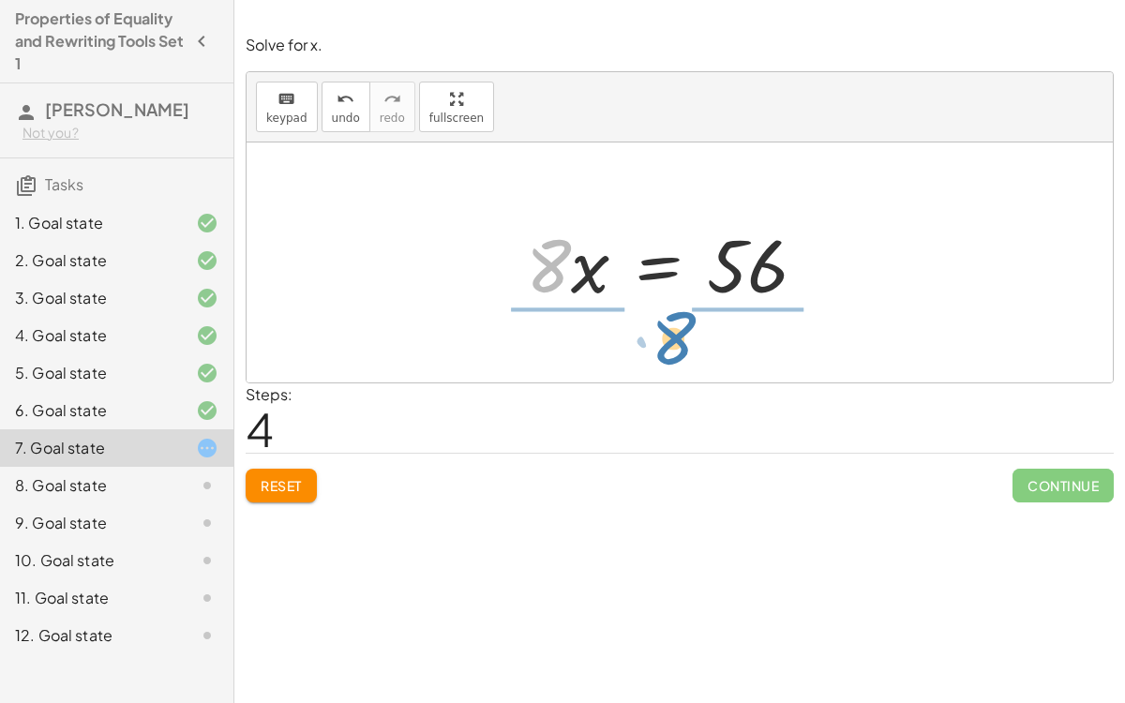
drag, startPoint x: 560, startPoint y: 252, endPoint x: 683, endPoint y: 318, distance: 139.3
click at [683, 318] on div "+ · 8 · x + 14 = 70 + · 8 · x + 14 − 14 = + 70 − 14 + · 8 · x + 14 − 14 = 56 + …" at bounding box center [680, 263] width 866 height 240
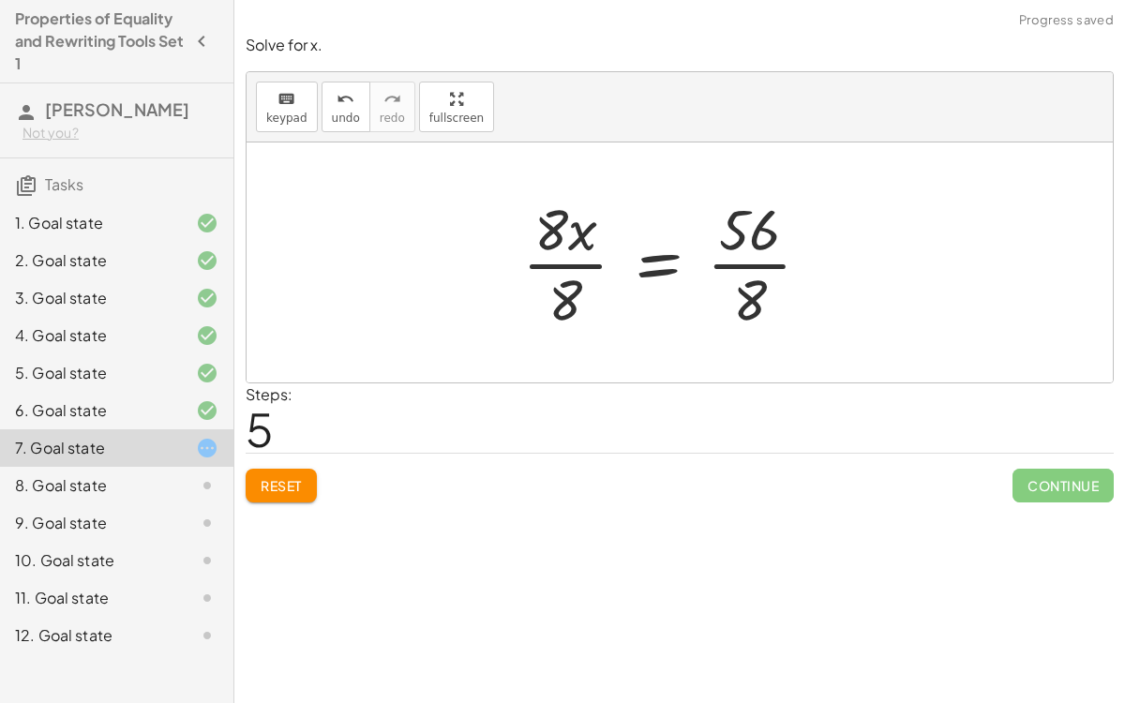
click at [571, 255] on div at bounding box center [674, 262] width 322 height 144
click at [738, 259] on div at bounding box center [699, 262] width 274 height 144
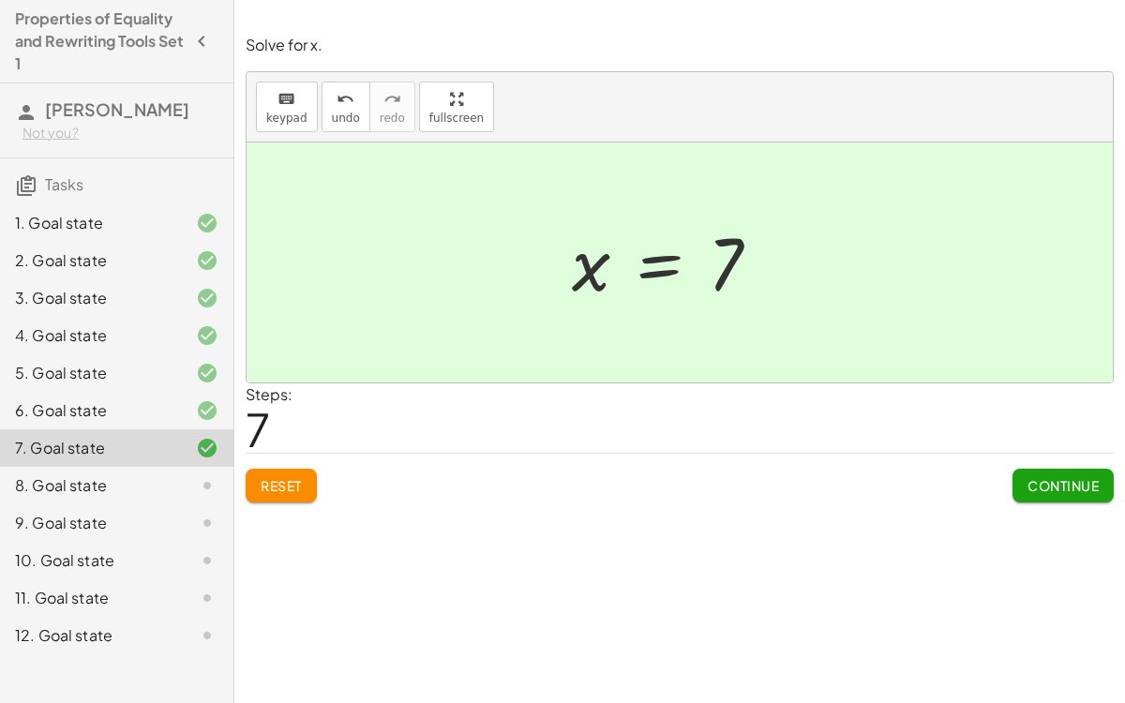
click at [1037, 495] on button "Continue" at bounding box center [1063, 486] width 101 height 34
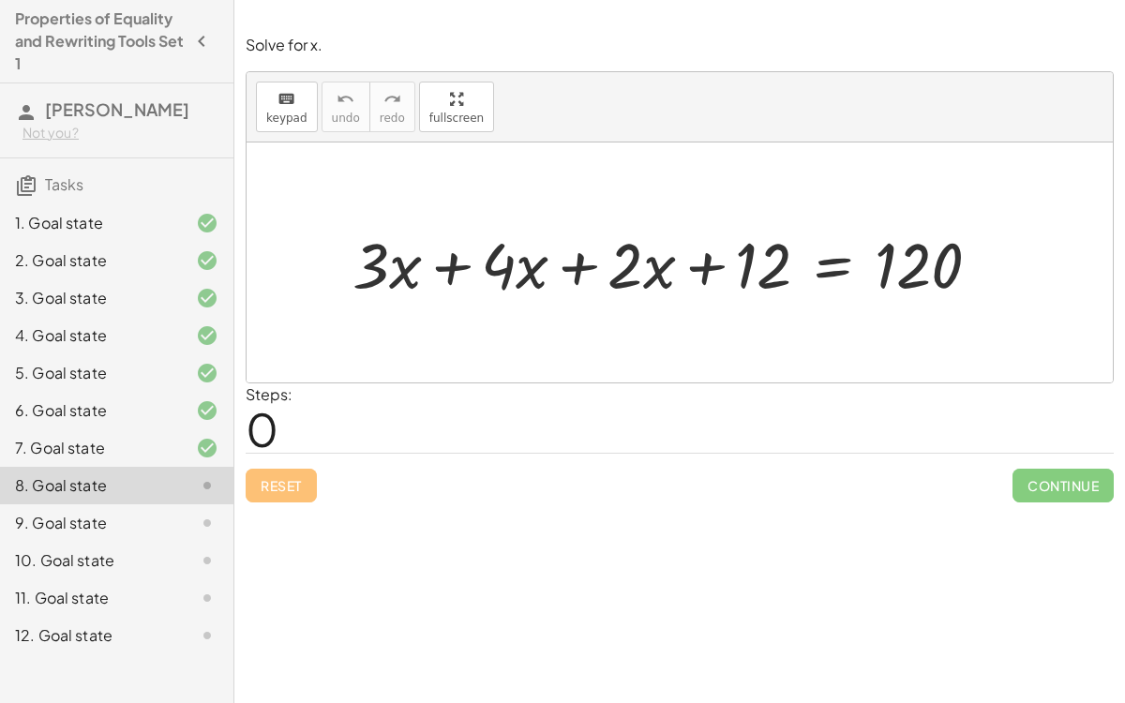
click at [453, 261] on div at bounding box center [674, 262] width 662 height 83
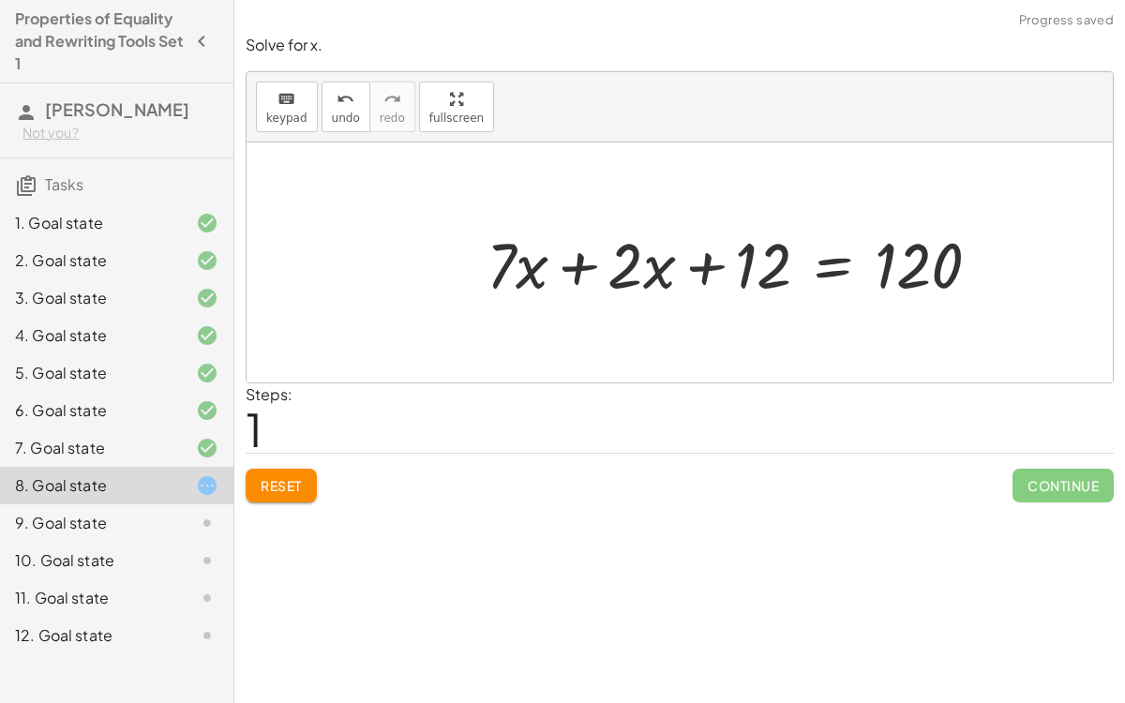
click at [580, 266] on div at bounding box center [741, 262] width 528 height 83
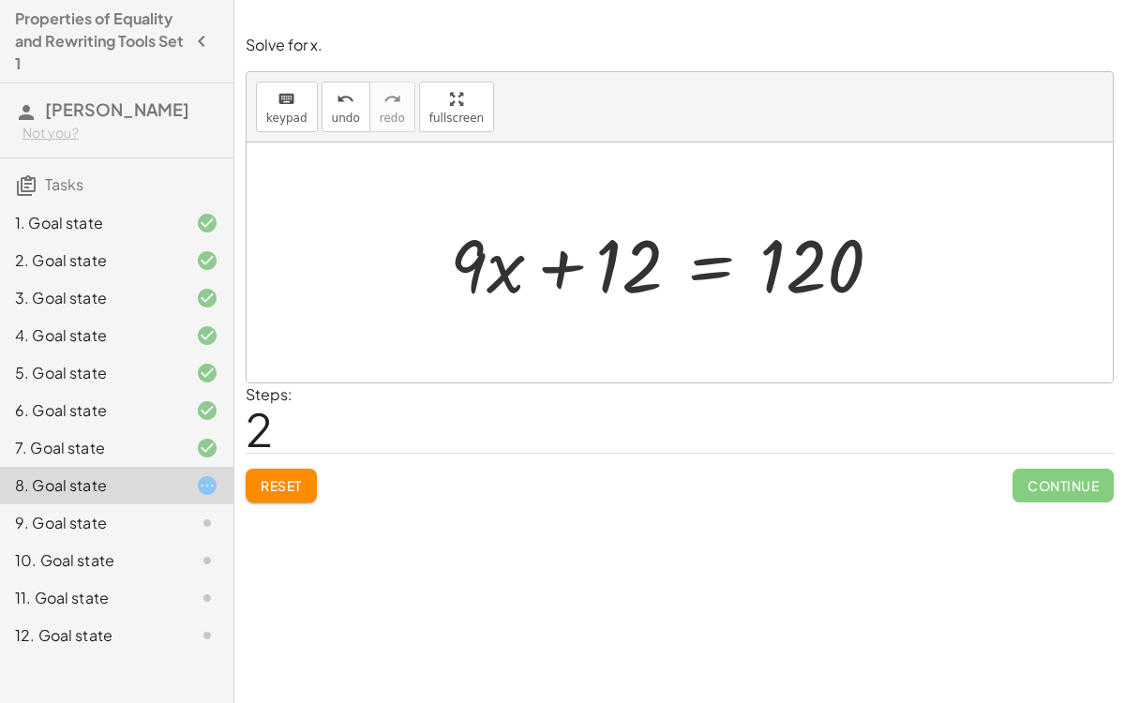
click at [714, 272] on div at bounding box center [674, 263] width 466 height 97
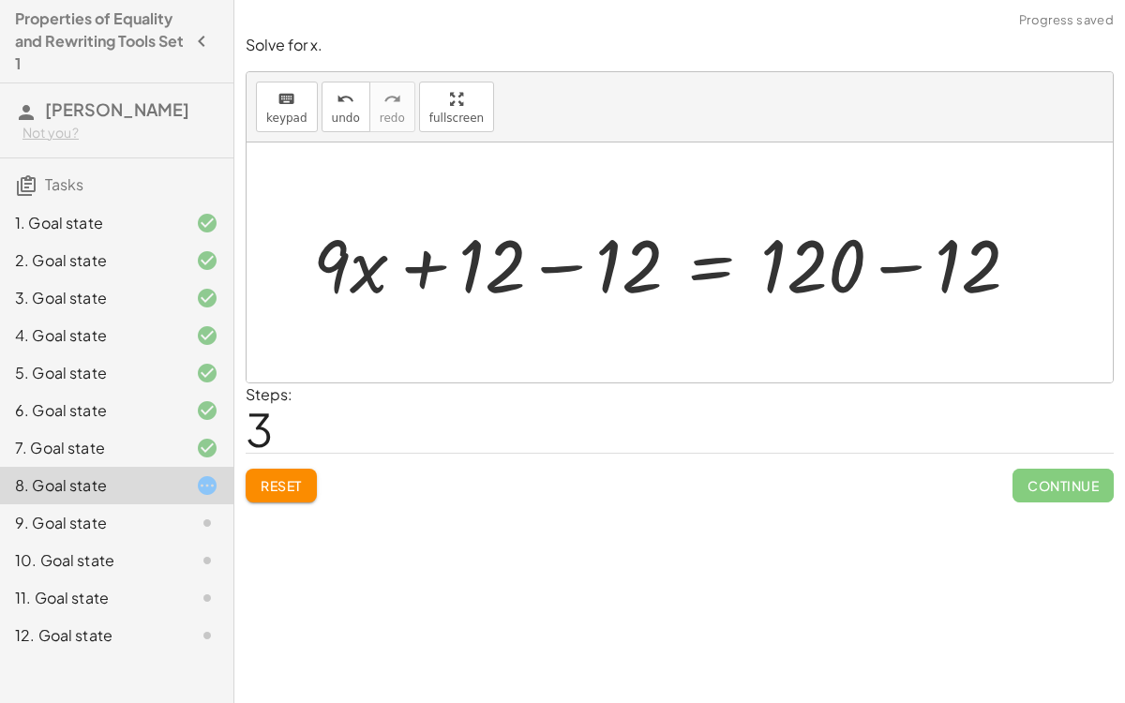
click at [573, 259] on div at bounding box center [674, 263] width 740 height 97
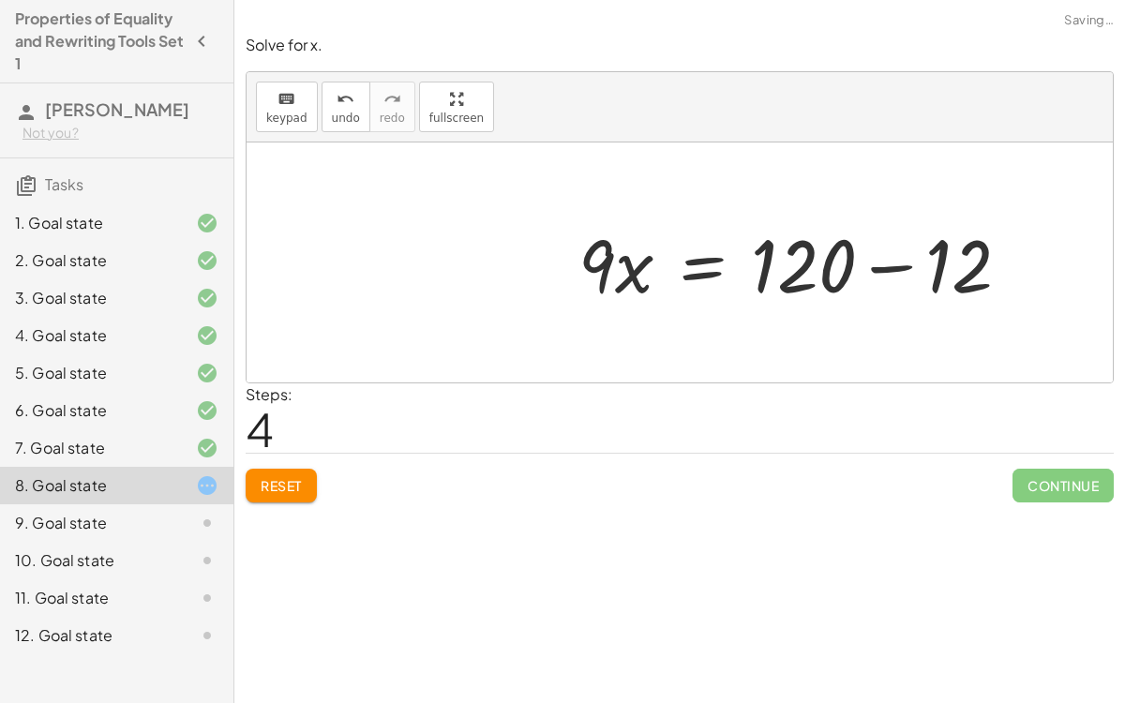
click at [887, 261] on div at bounding box center [802, 263] width 466 height 97
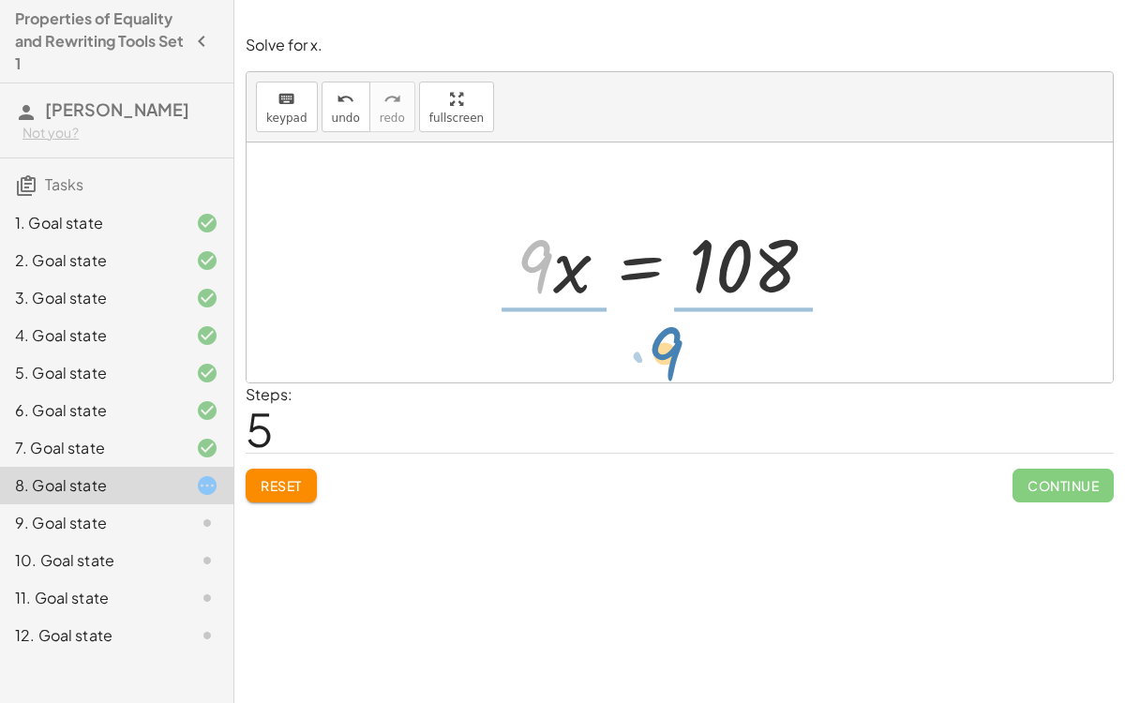
drag, startPoint x: 536, startPoint y: 245, endPoint x: 660, endPoint y: 327, distance: 148.8
click at [660, 327] on div "+ · 3 · x + · 4 · x + · 2 · x + 12 = 120 + · 7 · x + · 2 · x + 12 = 120 + · 9 ·…" at bounding box center [680, 263] width 866 height 240
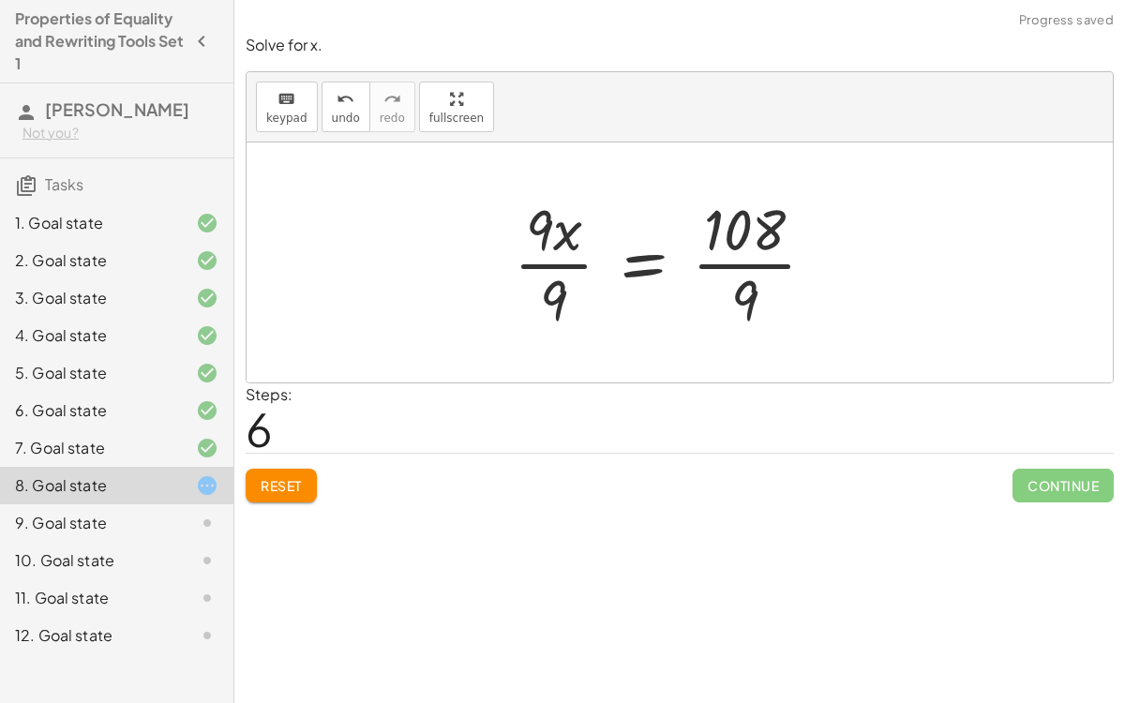
click at [552, 259] on div at bounding box center [673, 262] width 336 height 144
click at [727, 266] on div at bounding box center [696, 262] width 294 height 144
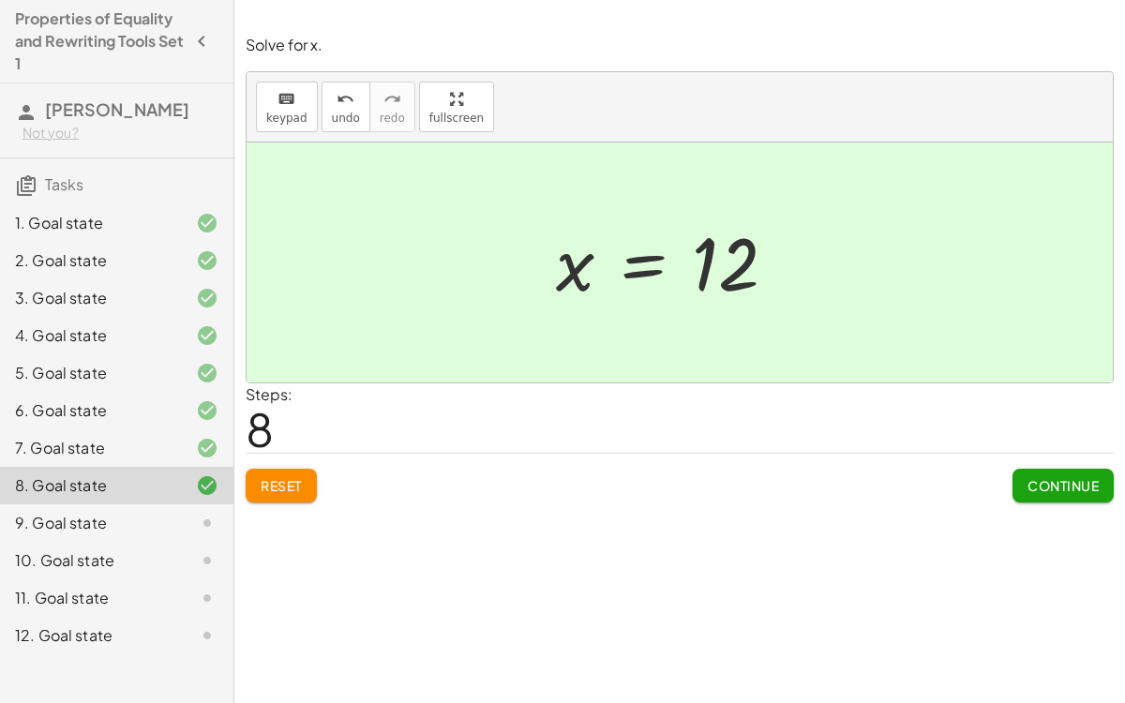
click at [1060, 459] on div "Continue" at bounding box center [1063, 478] width 101 height 49
click at [1071, 477] on span "Continue" at bounding box center [1063, 485] width 71 height 17
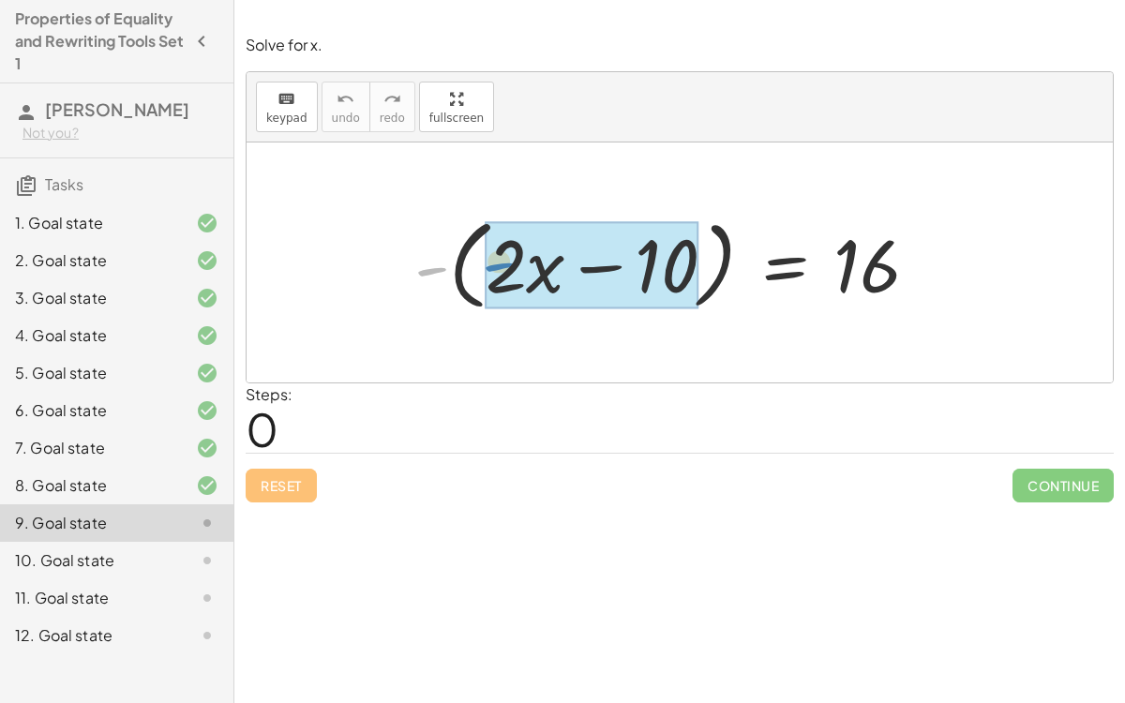
drag, startPoint x: 429, startPoint y: 266, endPoint x: 488, endPoint y: 257, distance: 58.9
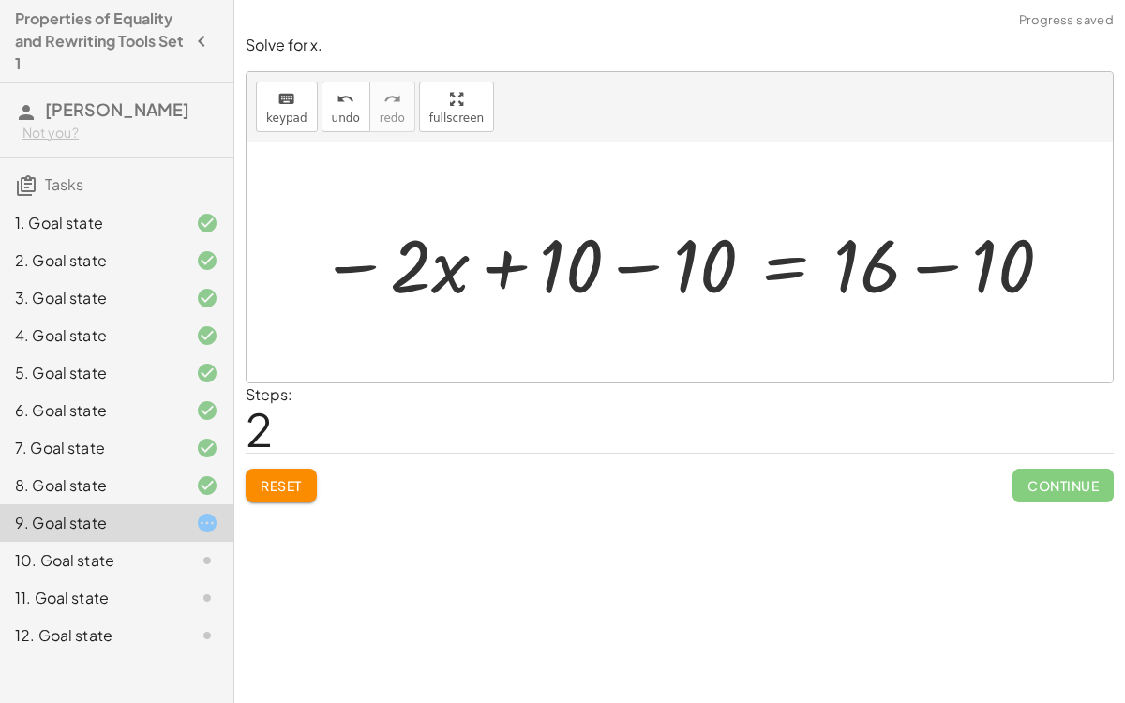
click at [634, 259] on div at bounding box center [687, 263] width 754 height 97
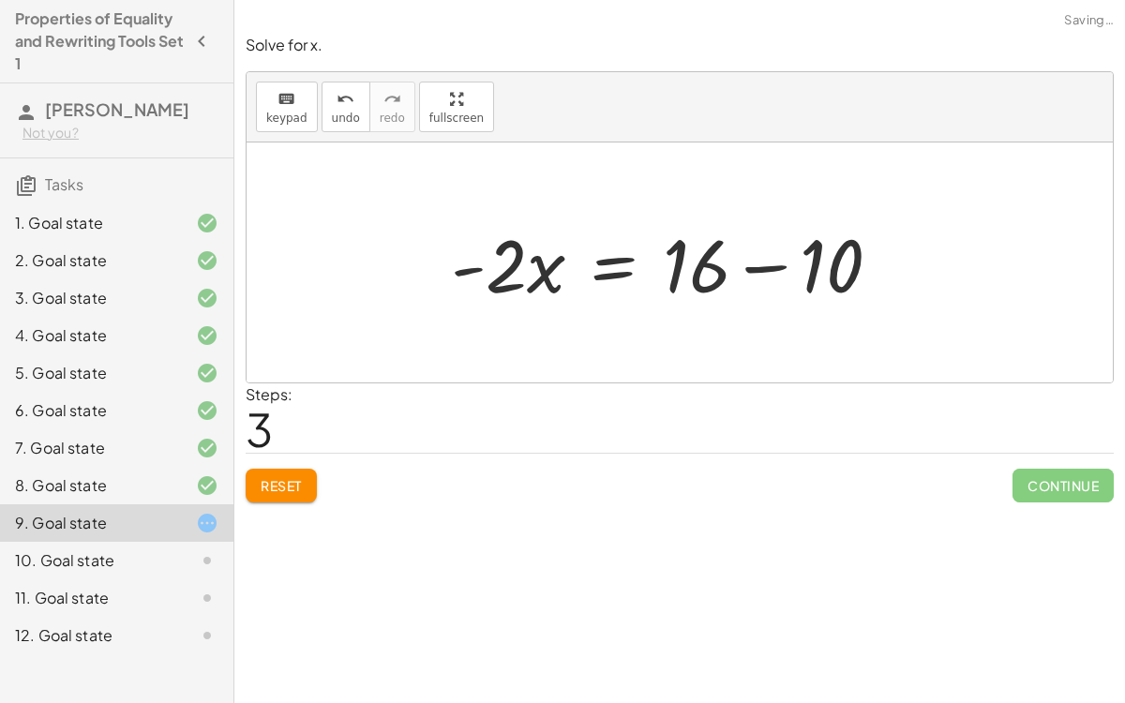
click at [758, 267] on div at bounding box center [674, 263] width 464 height 97
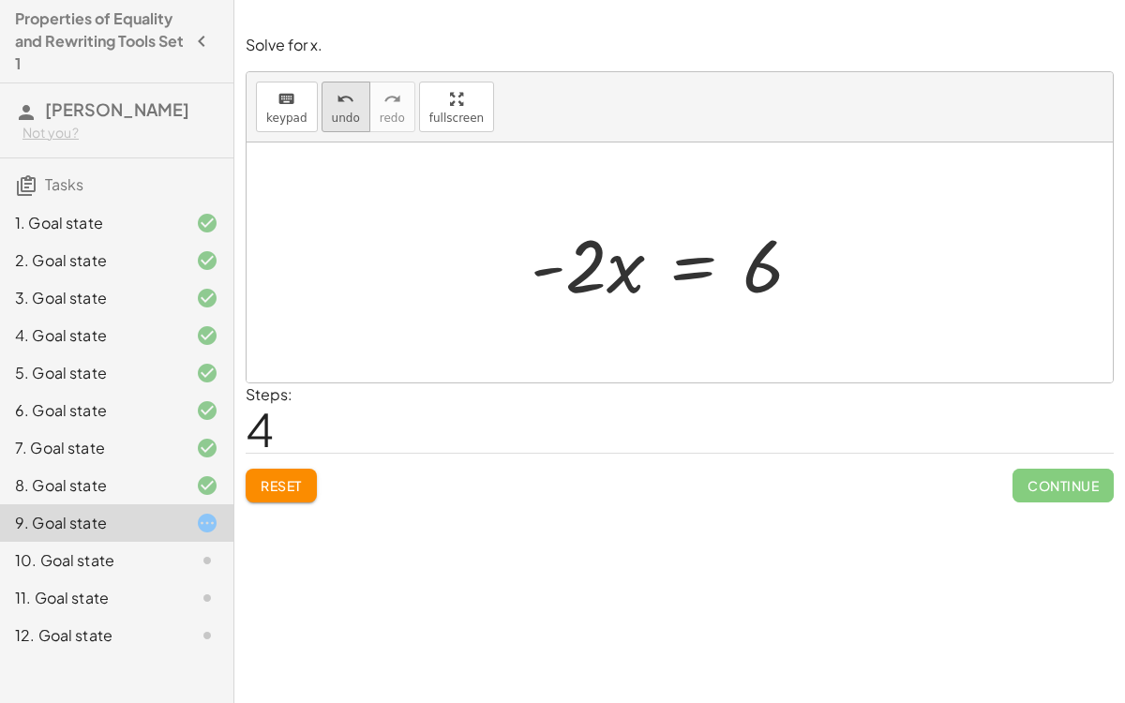
click at [345, 107] on icon "undo" at bounding box center [346, 99] width 18 height 23
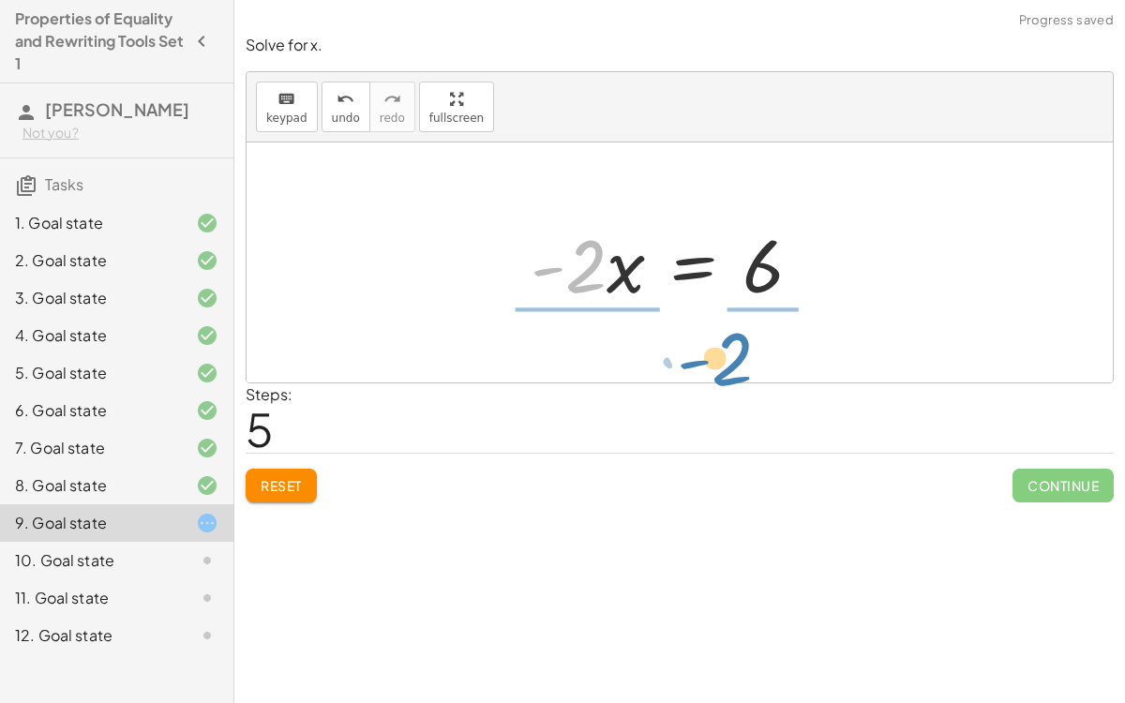
drag, startPoint x: 578, startPoint y: 252, endPoint x: 708, endPoint y: 324, distance: 148.6
click at [708, 324] on div "- ( + · 2 · x − 10 ) = 16 − · 2 · x + 10 = 16 − · 2 · x + 10 − 10 = + 16 − 10 −…" at bounding box center [680, 263] width 866 height 240
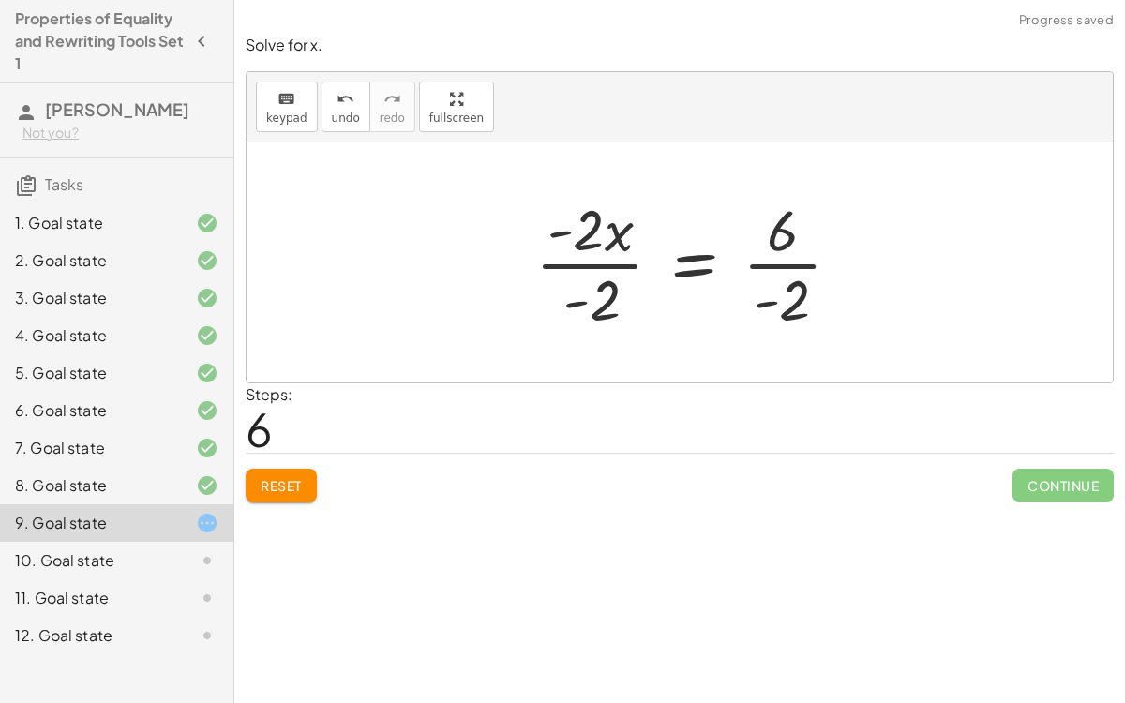
click at [570, 261] on div at bounding box center [696, 262] width 340 height 144
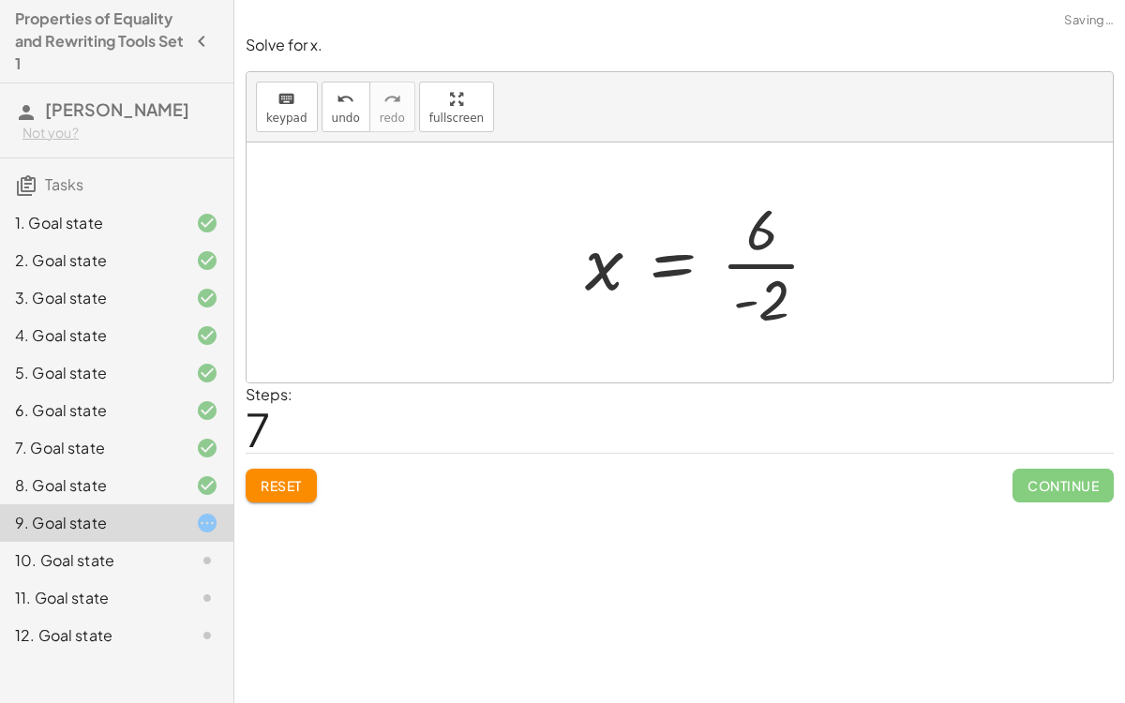
click at [735, 262] on div at bounding box center [710, 262] width 268 height 144
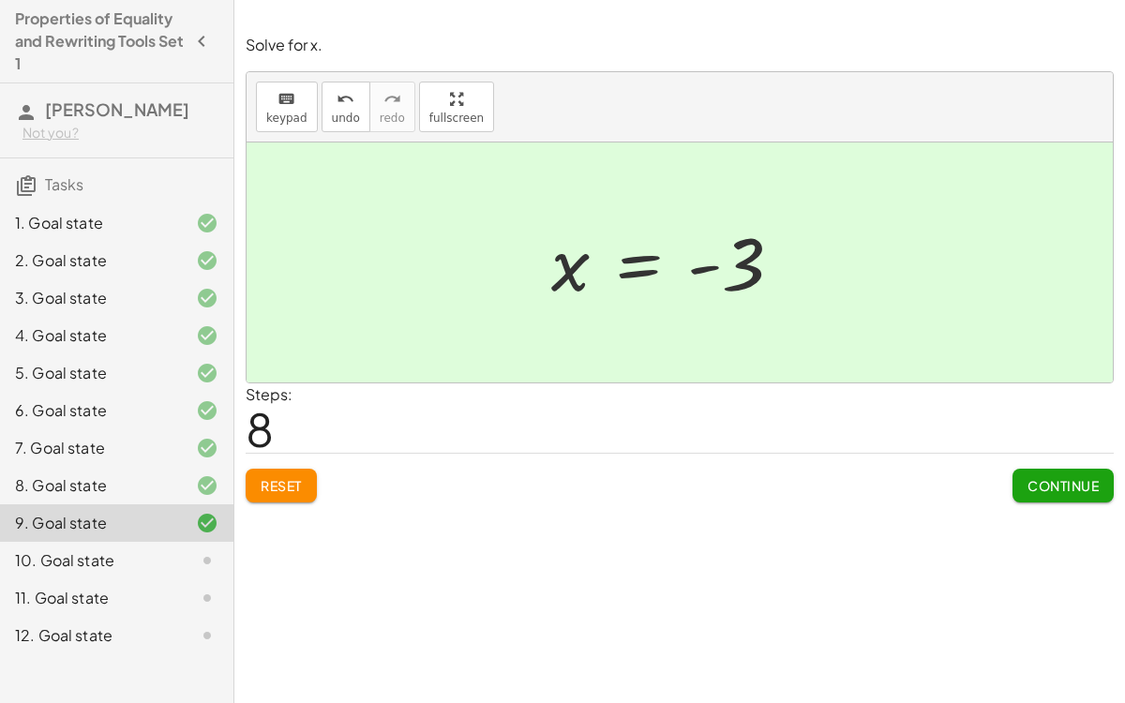
click at [1041, 488] on span "Continue" at bounding box center [1063, 485] width 71 height 17
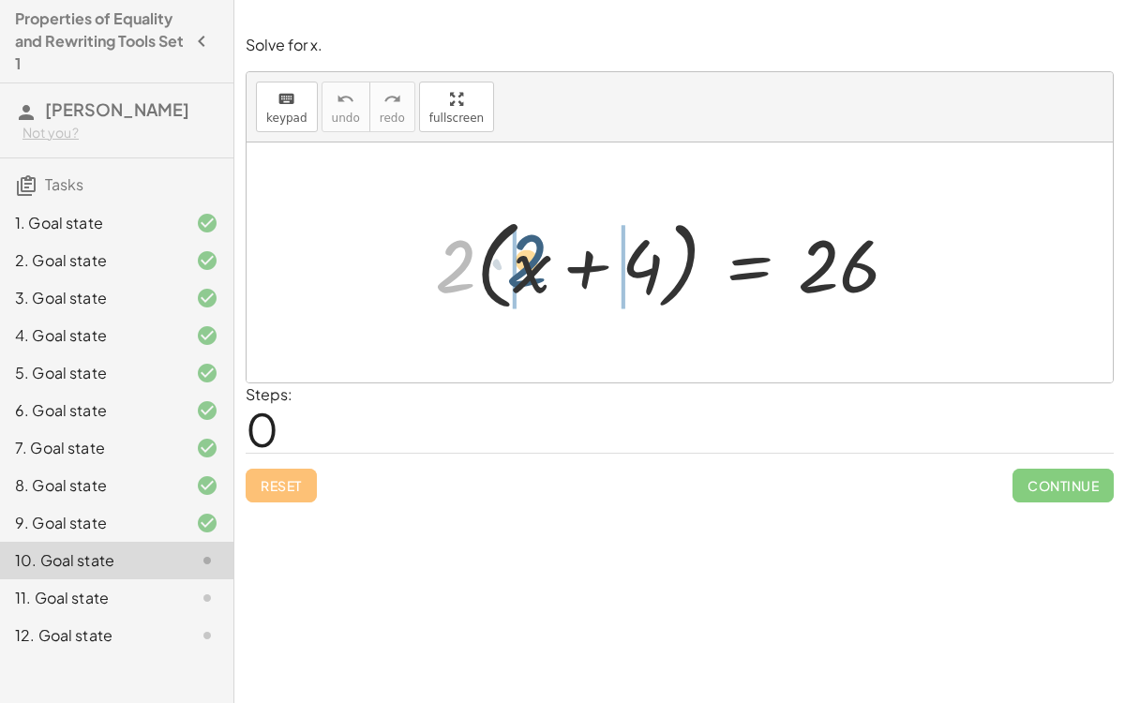
drag, startPoint x: 454, startPoint y: 260, endPoint x: 520, endPoint y: 251, distance: 66.2
click at [520, 251] on div at bounding box center [674, 263] width 497 height 108
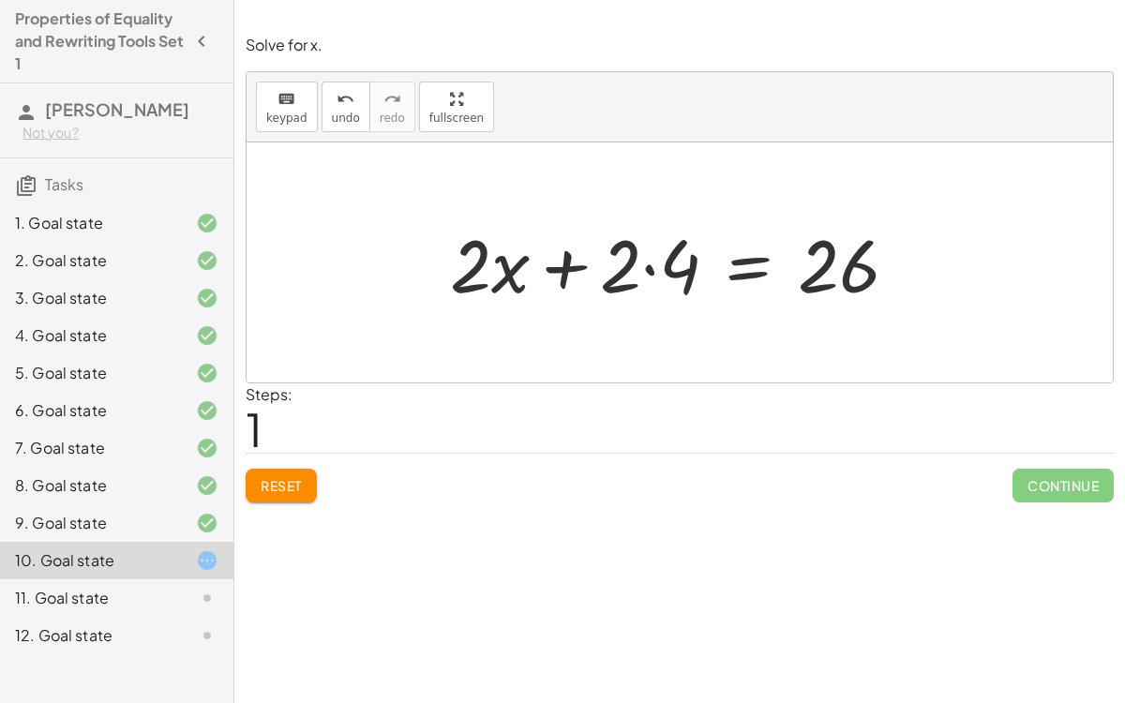
click at [651, 267] on div at bounding box center [682, 263] width 482 height 97
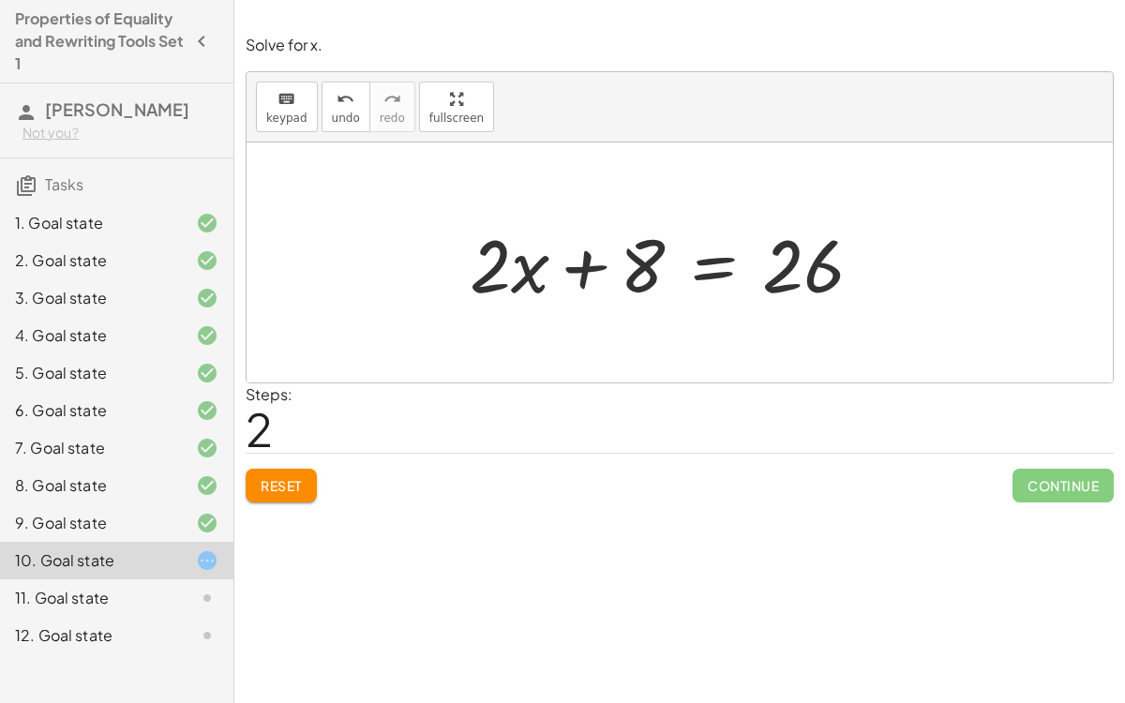
click at [700, 265] on div at bounding box center [673, 263] width 427 height 97
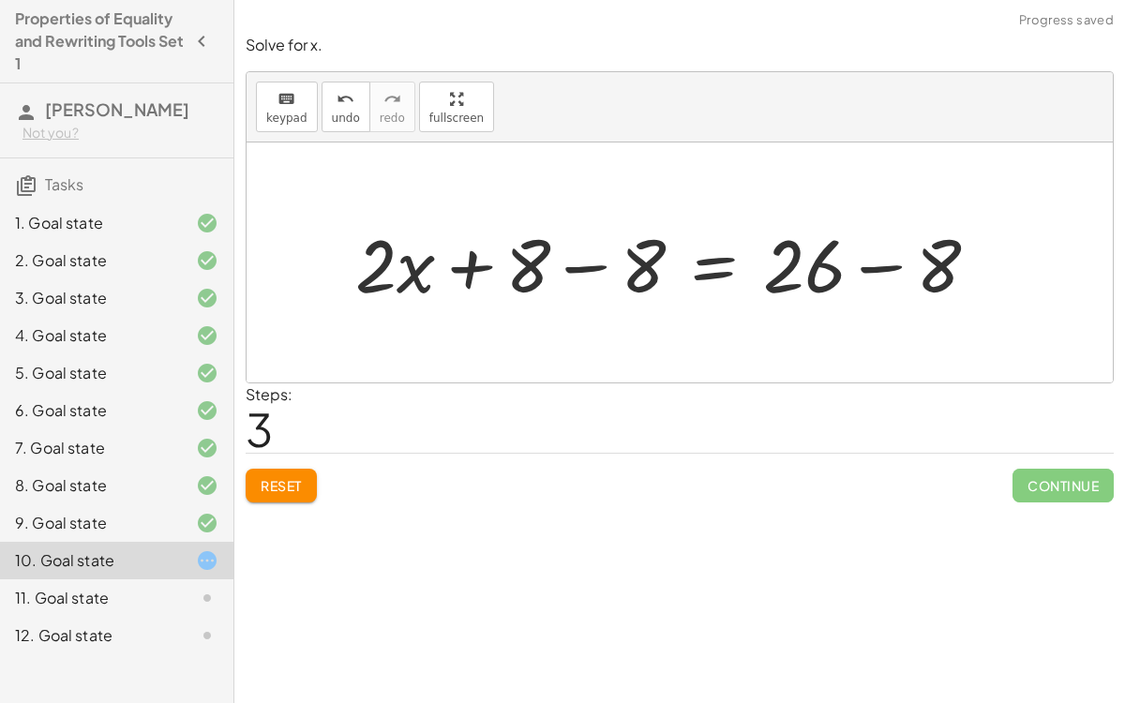
click at [596, 266] on div at bounding box center [674, 263] width 657 height 97
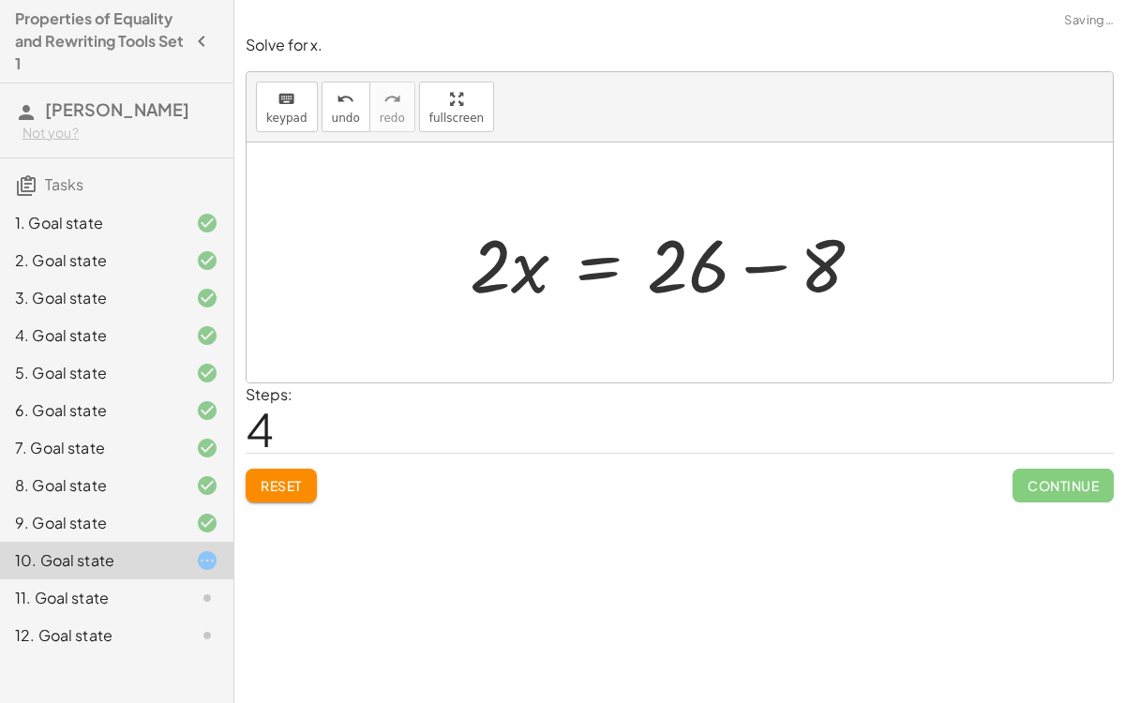
click at [762, 261] on div at bounding box center [673, 263] width 427 height 97
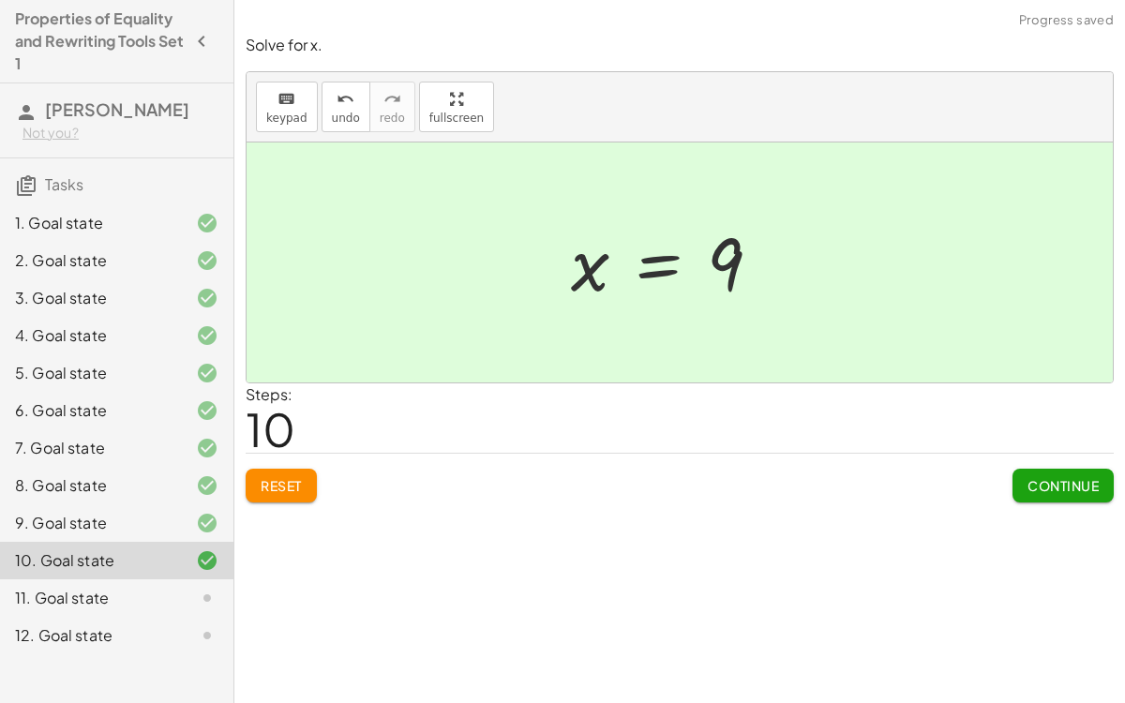
click at [1039, 477] on span "Continue" at bounding box center [1063, 485] width 71 height 17
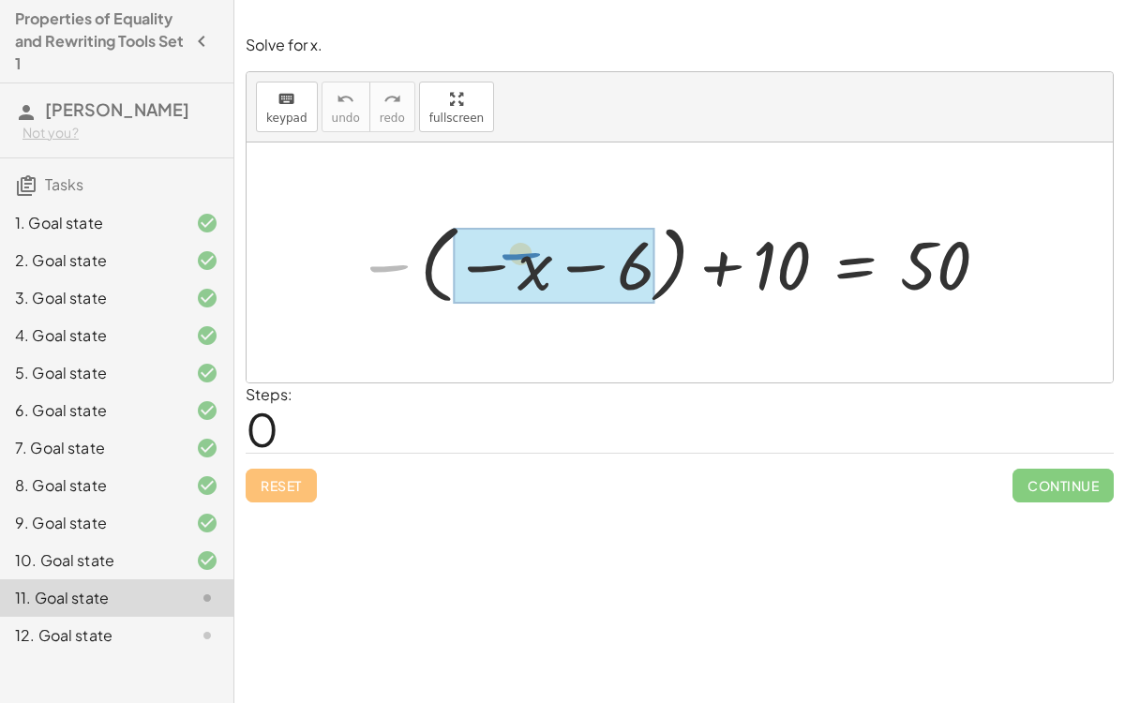
drag, startPoint x: 395, startPoint y: 264, endPoint x: 525, endPoint y: 251, distance: 131.0
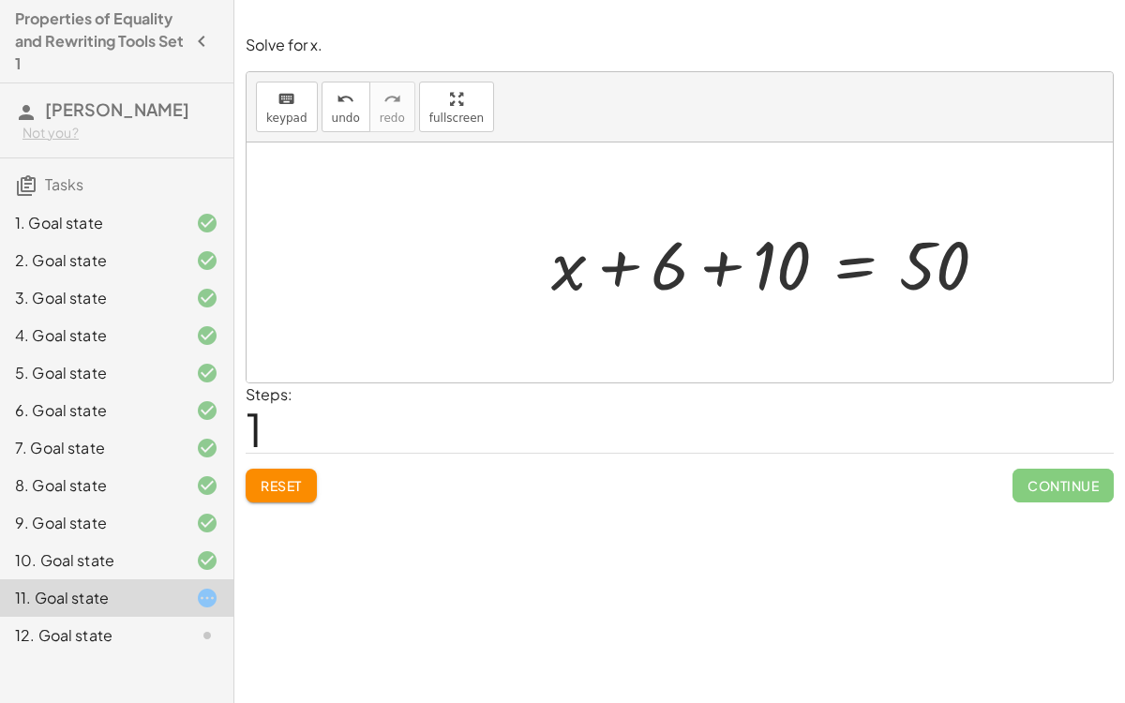
click at [722, 267] on div at bounding box center [777, 262] width 471 height 89
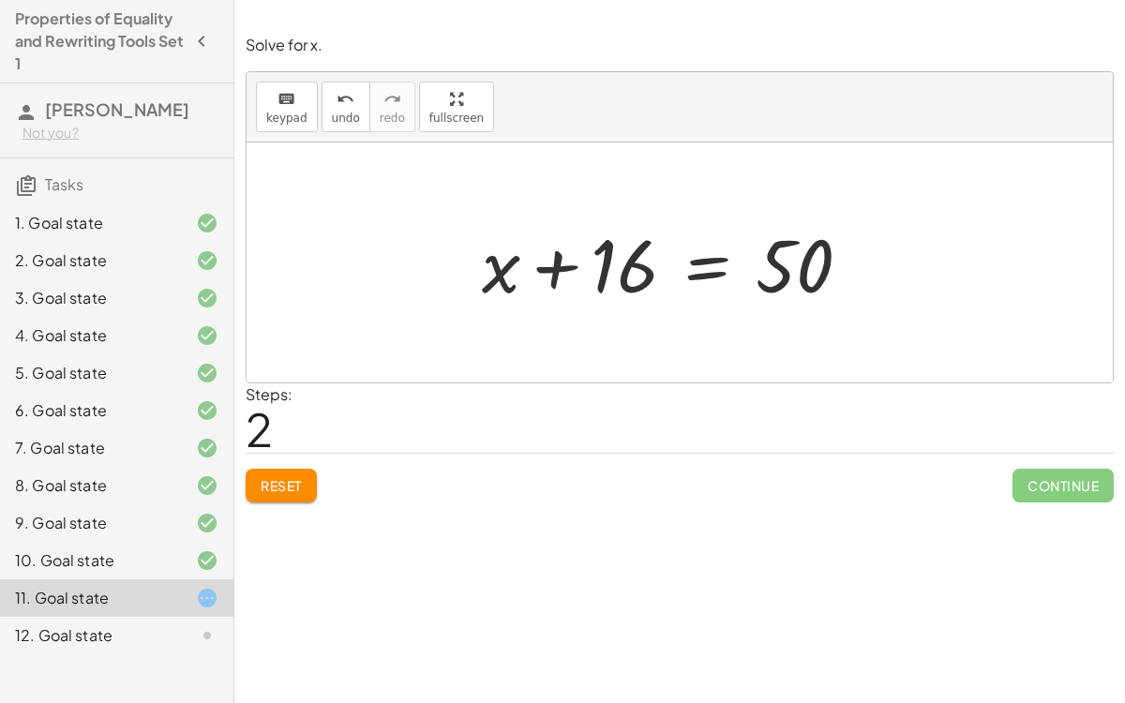
click at [697, 268] on div at bounding box center [674, 263] width 403 height 97
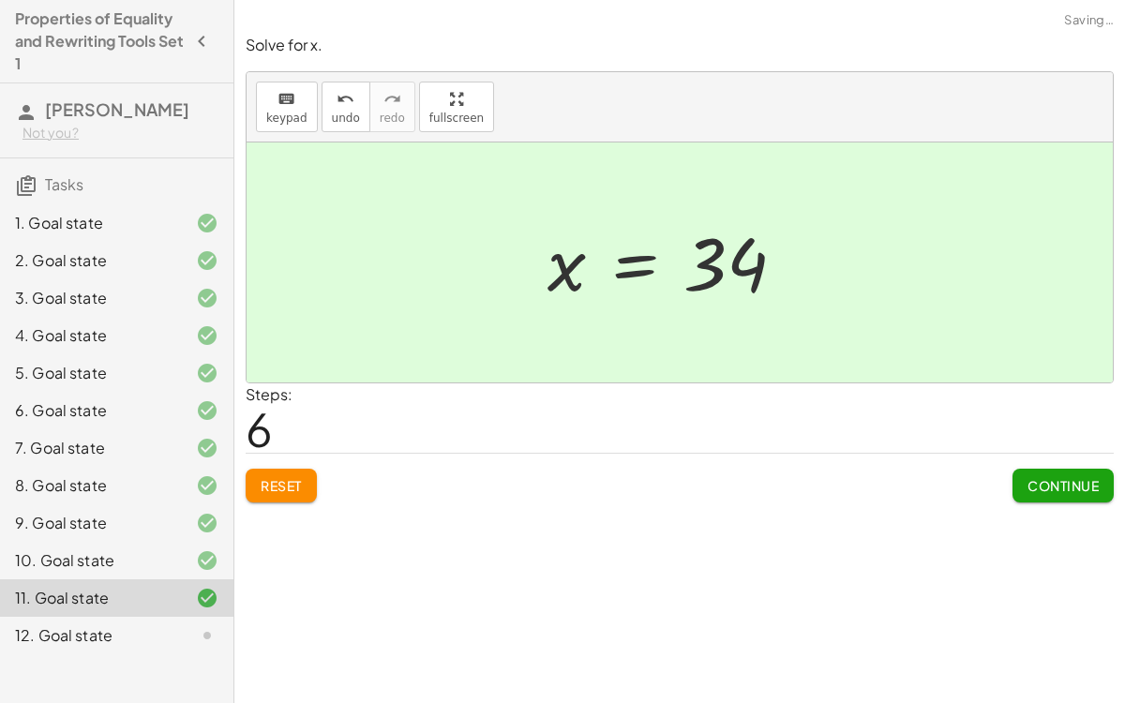
click at [1072, 482] on span "Continue" at bounding box center [1063, 485] width 71 height 17
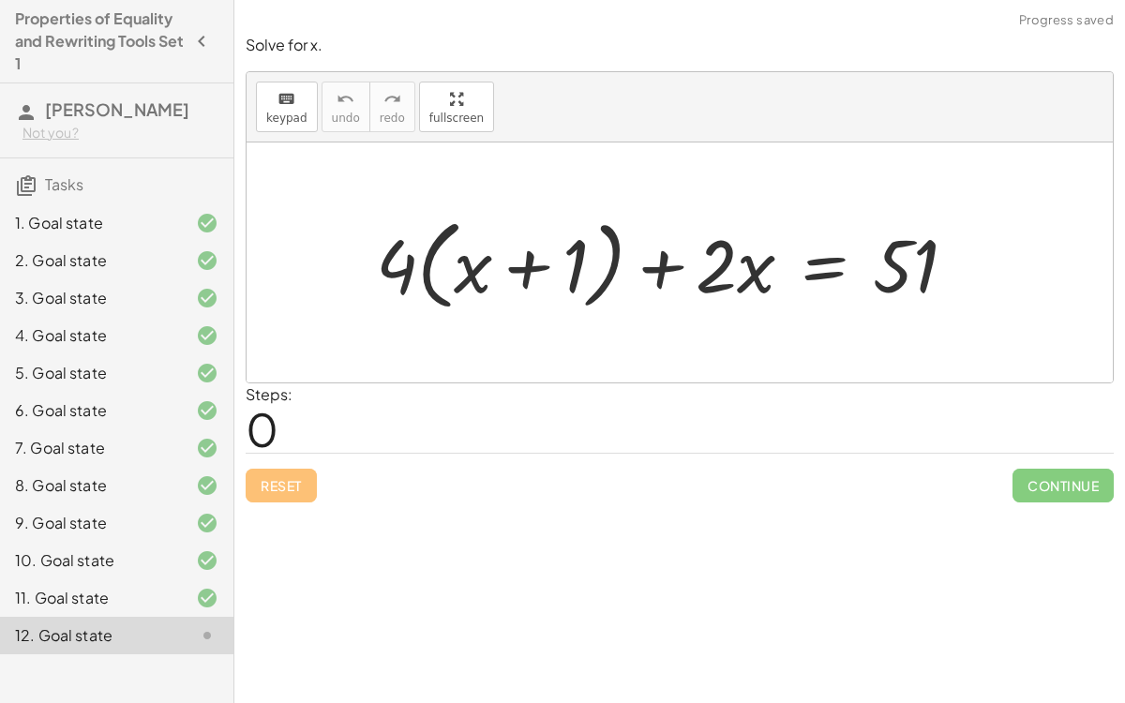
click at [163, 608] on div "11. Goal state" at bounding box center [90, 598] width 151 height 23
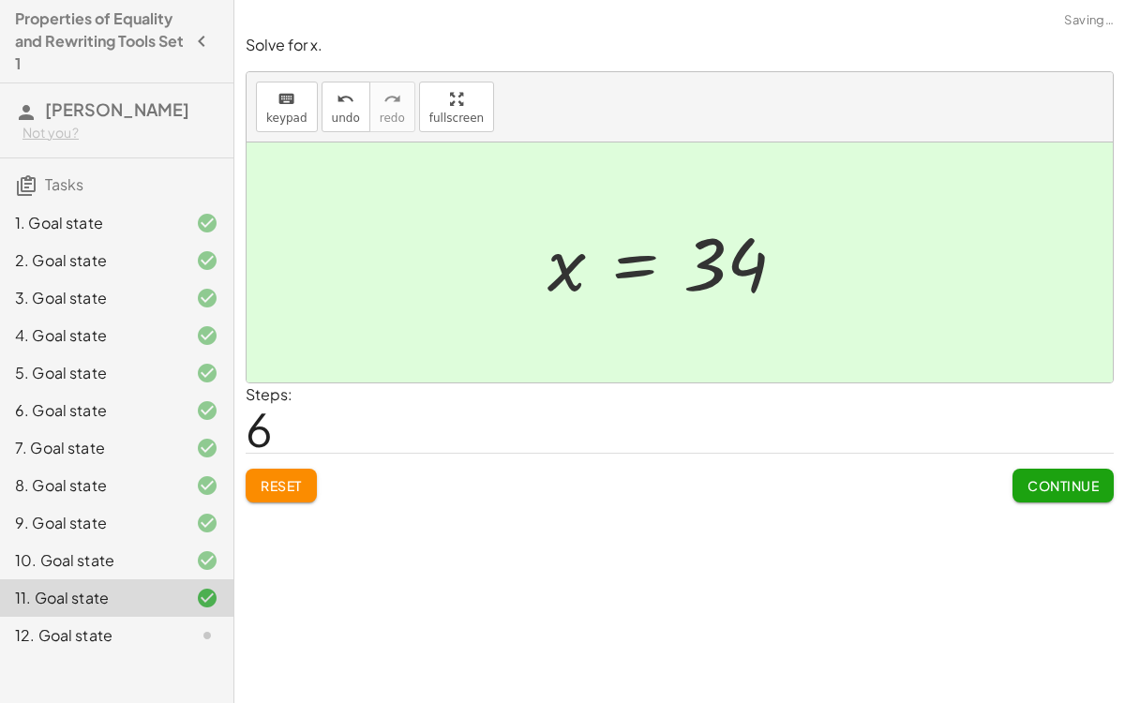
click at [98, 620] on div "12. Goal state" at bounding box center [117, 636] width 234 height 38
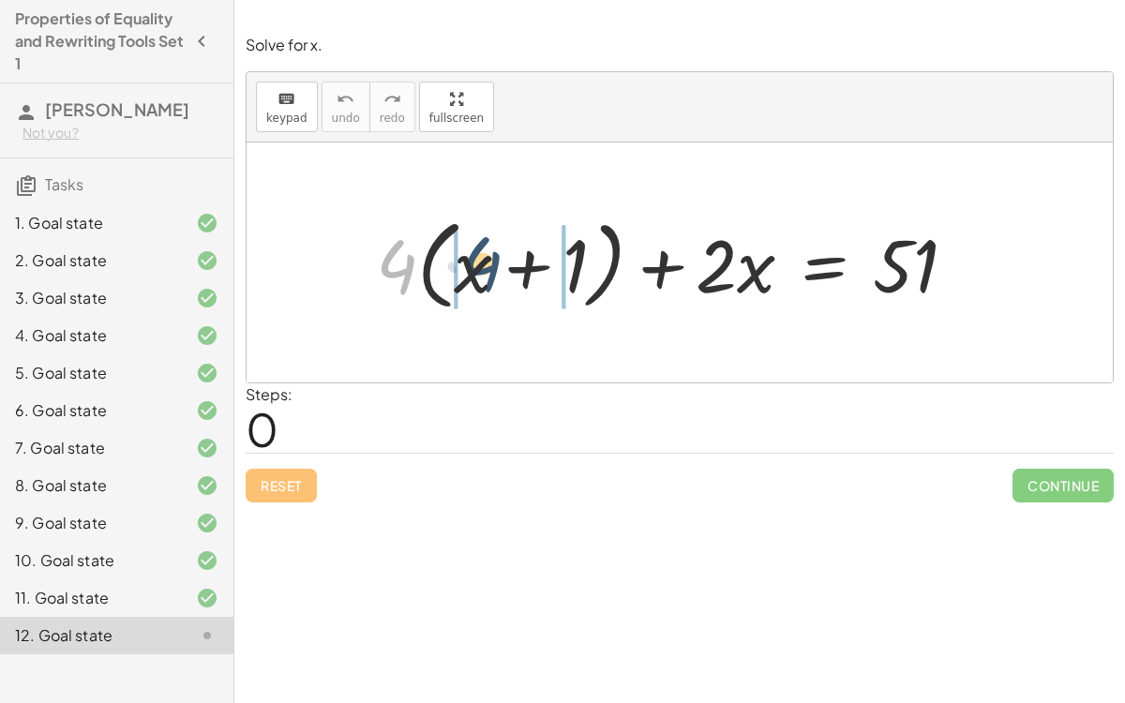
drag, startPoint x: 401, startPoint y: 251, endPoint x: 486, endPoint y: 245, distance: 84.7
click at [486, 245] on div at bounding box center [674, 263] width 615 height 108
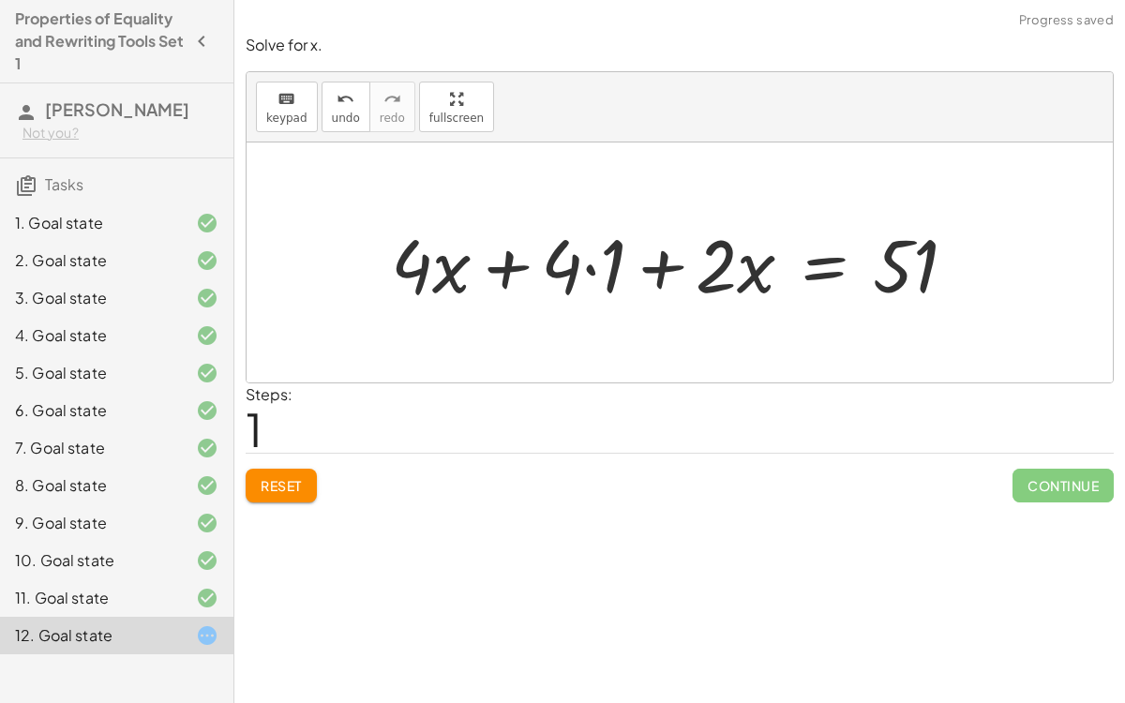
click at [600, 275] on div at bounding box center [682, 263] width 600 height 97
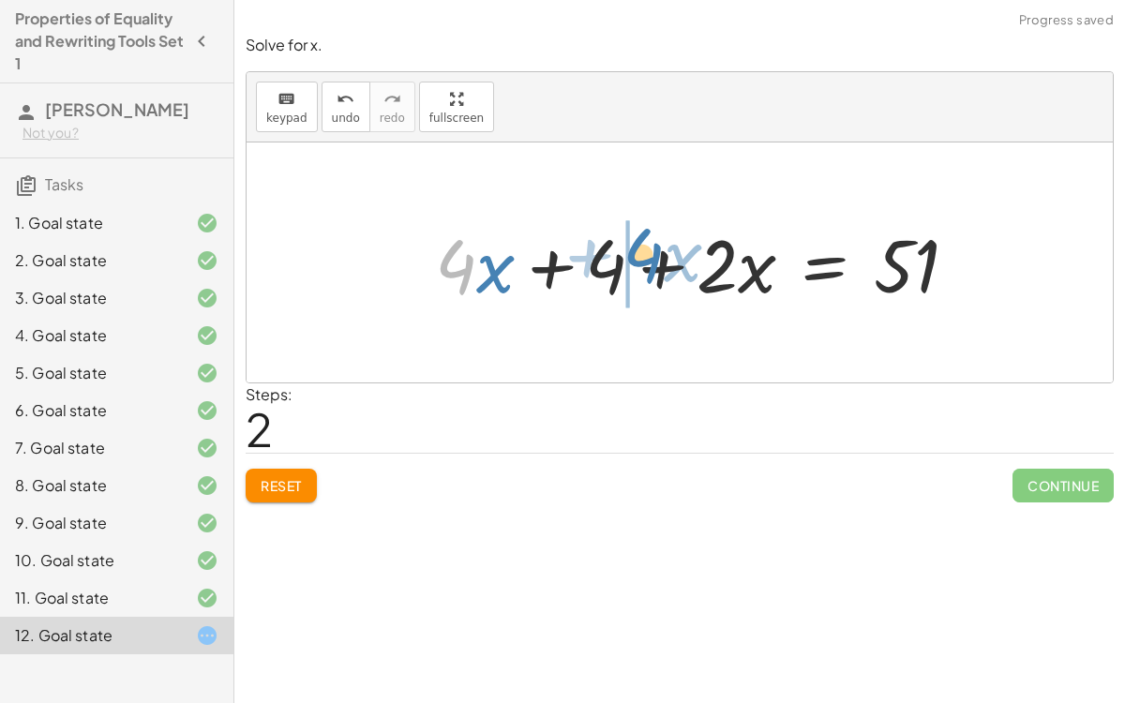
drag, startPoint x: 455, startPoint y: 264, endPoint x: 653, endPoint y: 260, distance: 197.9
click at [653, 260] on div at bounding box center [704, 263] width 556 height 97
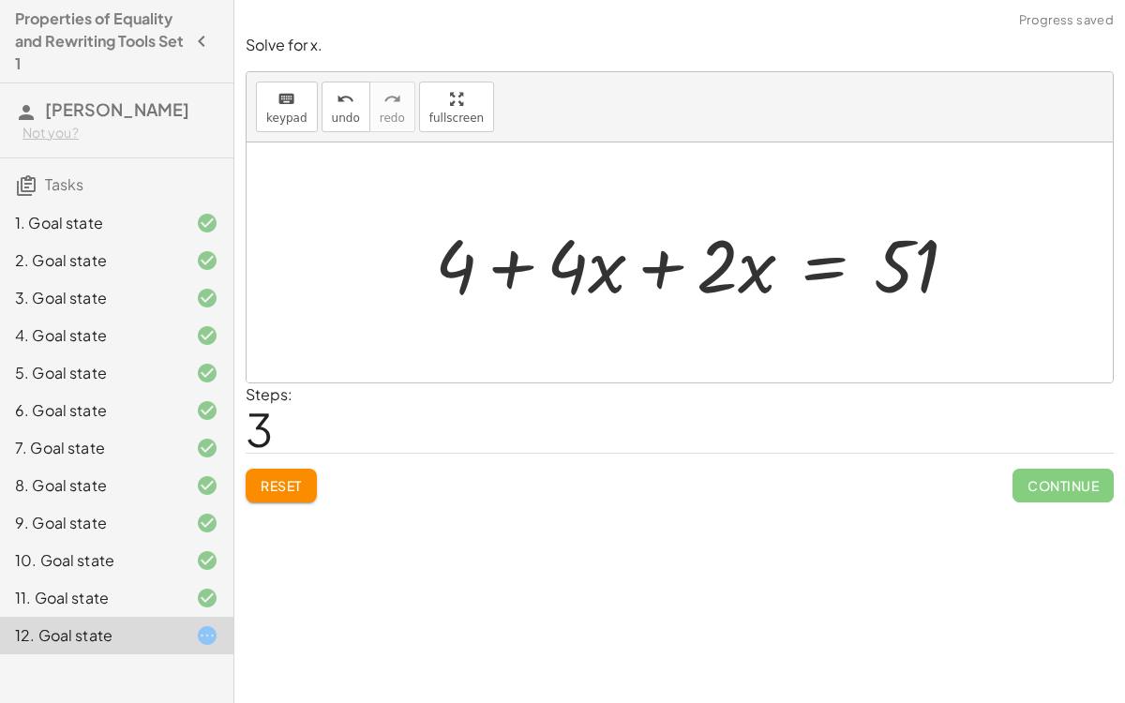
click at [664, 266] on div at bounding box center [704, 263] width 556 height 97
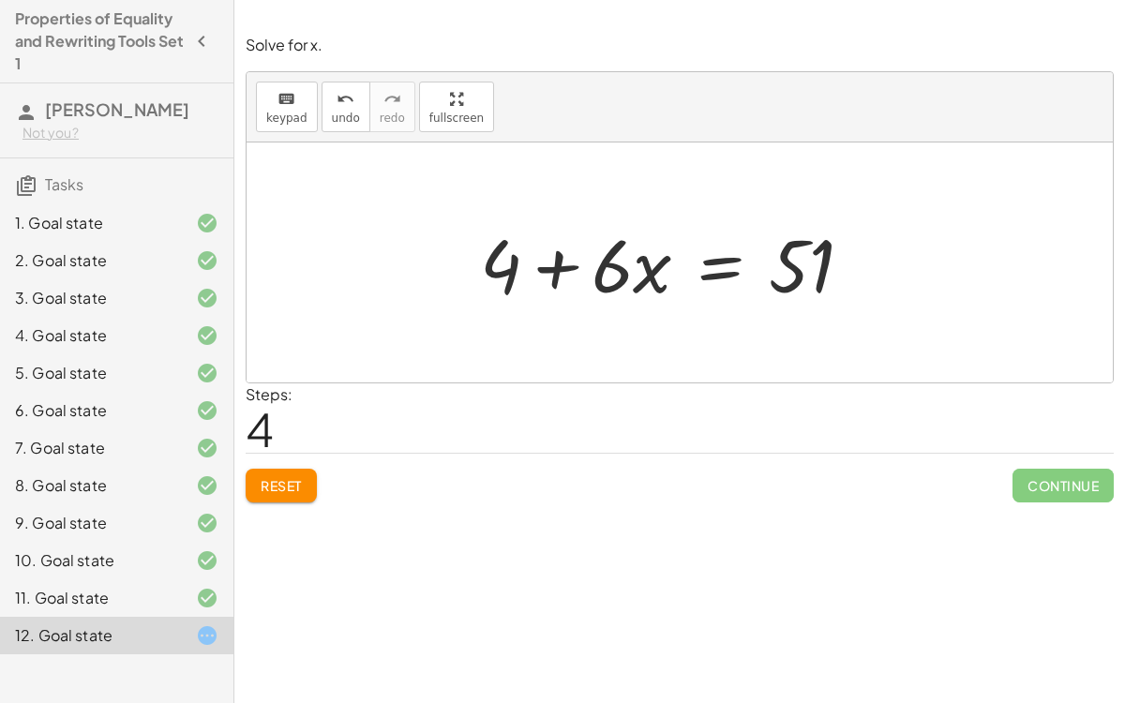
click at [713, 260] on div at bounding box center [674, 263] width 407 height 97
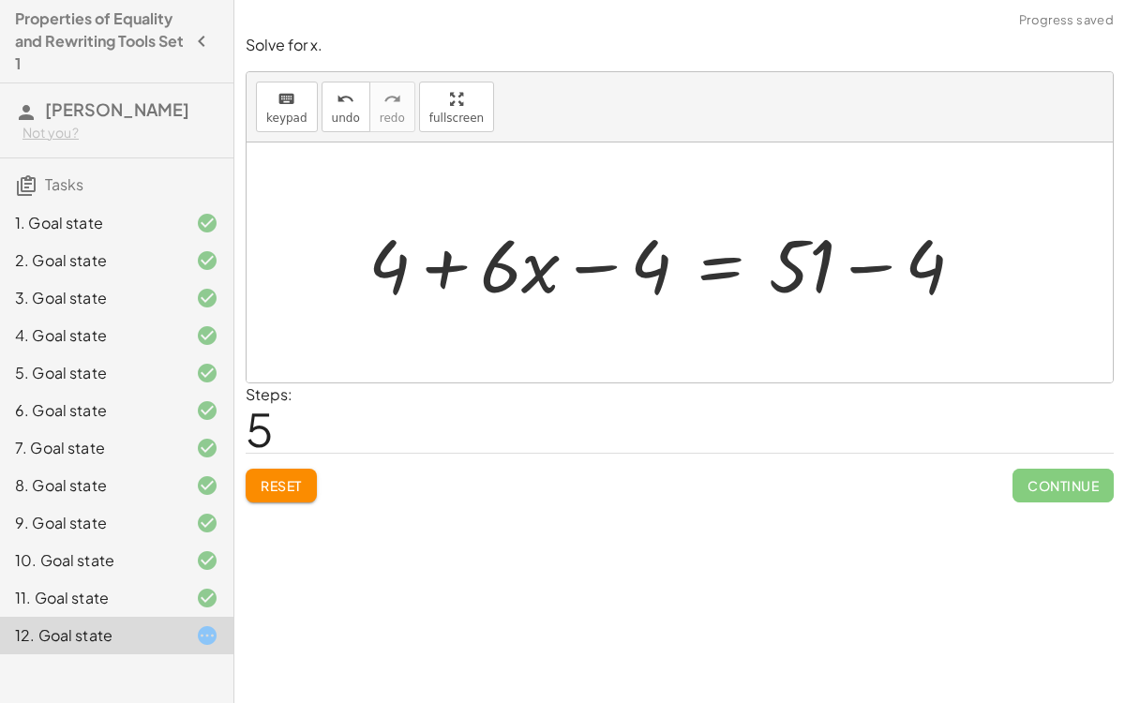
click at [602, 264] on div at bounding box center [673, 263] width 629 height 97
click at [874, 264] on div at bounding box center [673, 263] width 629 height 97
click at [596, 268] on div at bounding box center [623, 263] width 528 height 97
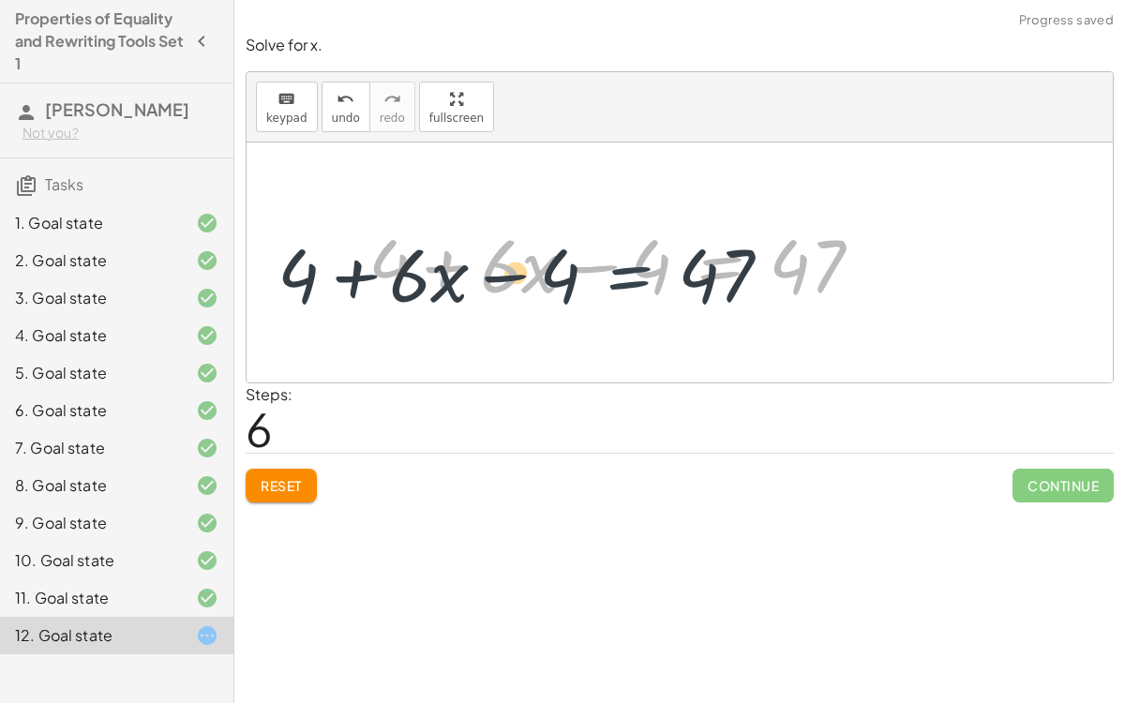
drag, startPoint x: 673, startPoint y: 249, endPoint x: 575, endPoint y: 249, distance: 98.5
click at [575, 249] on div at bounding box center [623, 263] width 528 height 97
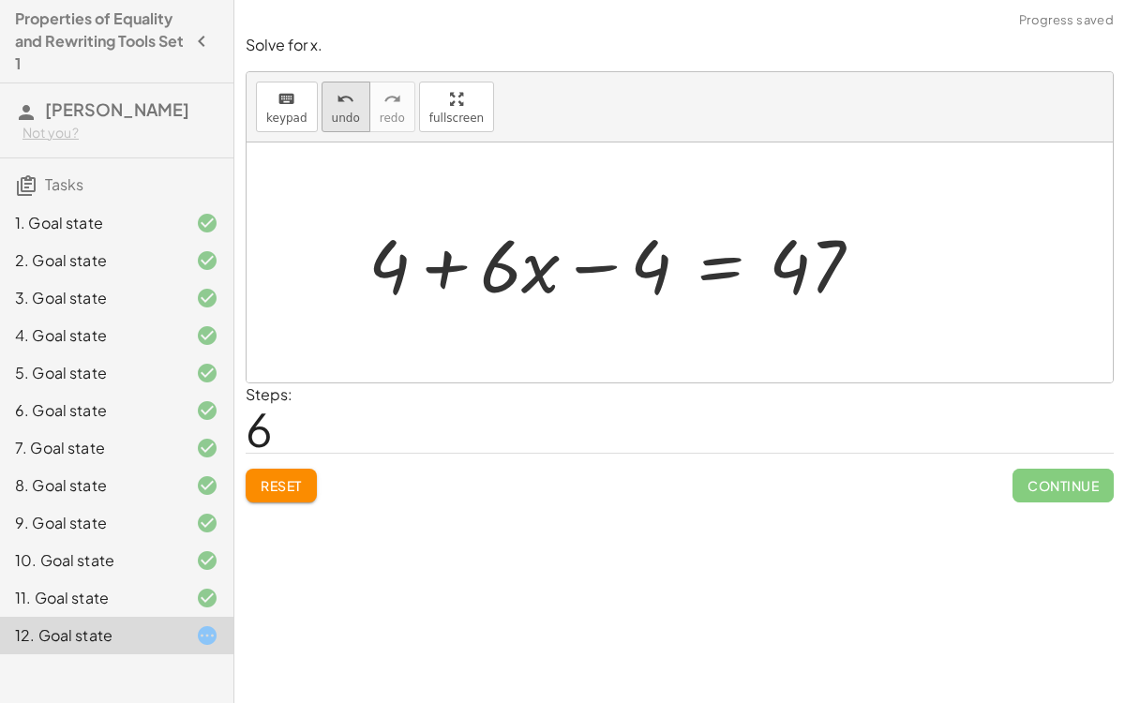
click at [333, 114] on span "undo" at bounding box center [346, 118] width 28 height 13
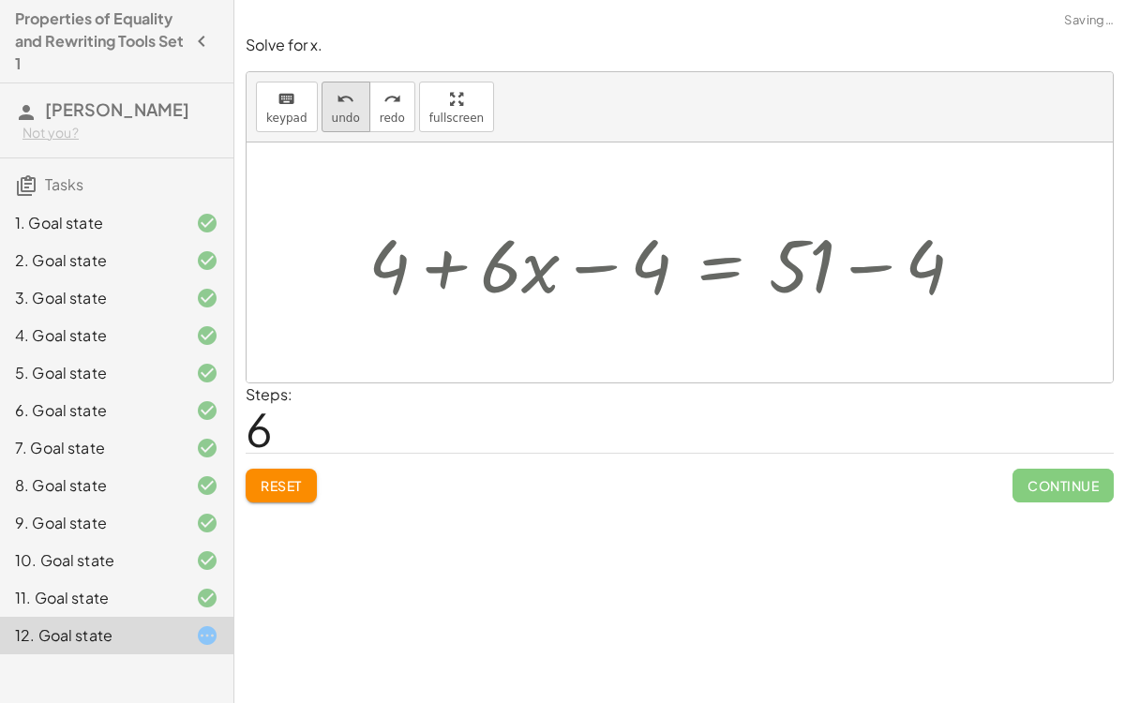
click at [333, 114] on span "undo" at bounding box center [346, 118] width 28 height 13
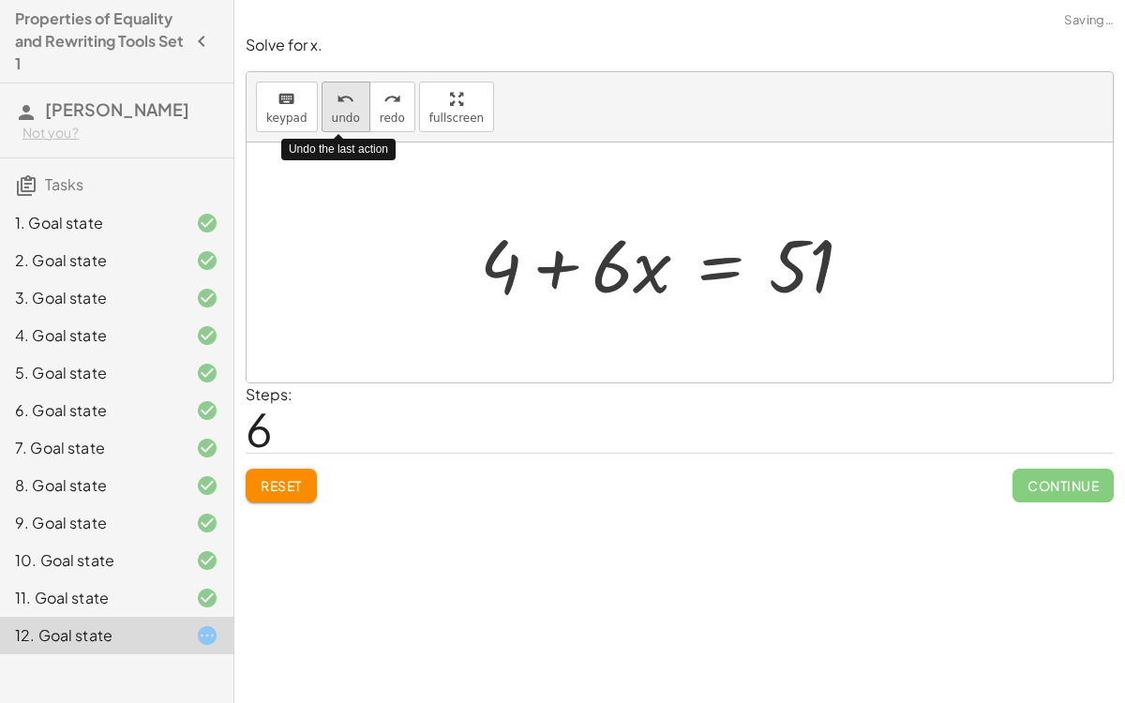
click at [333, 114] on span "undo" at bounding box center [346, 118] width 28 height 13
click at [333, 113] on span "undo" at bounding box center [346, 118] width 28 height 13
click at [334, 116] on span "undo" at bounding box center [346, 118] width 28 height 13
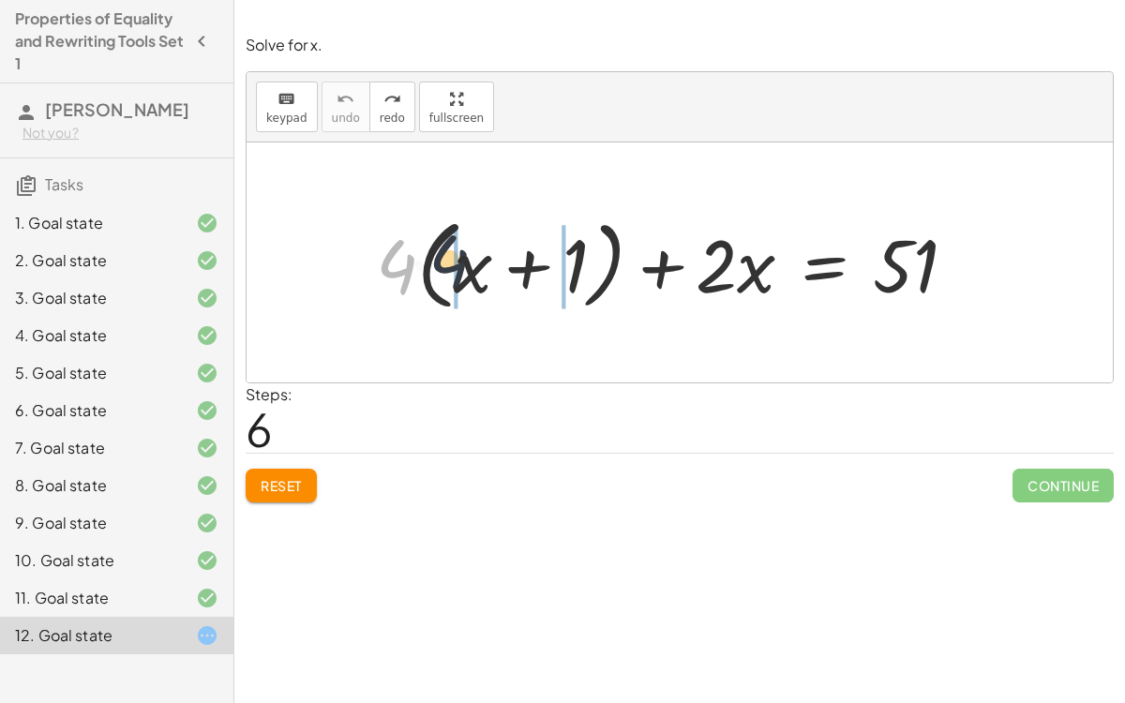
drag, startPoint x: 399, startPoint y: 259, endPoint x: 456, endPoint y: 253, distance: 57.5
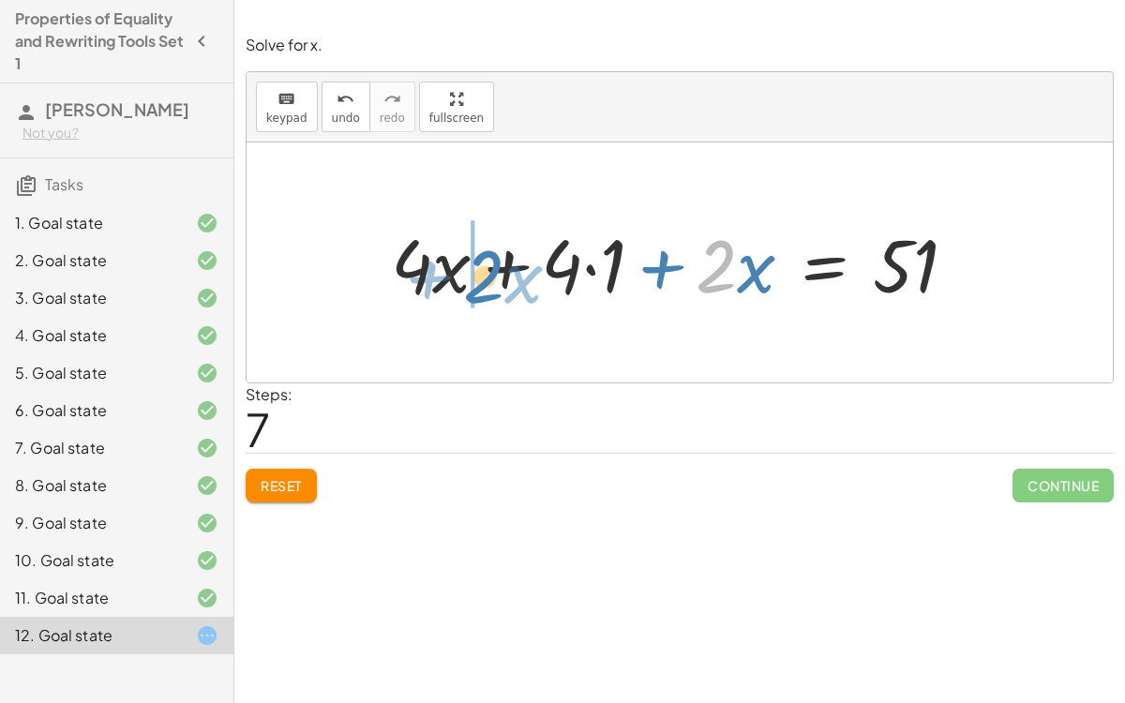
drag, startPoint x: 722, startPoint y: 275, endPoint x: 474, endPoint y: 279, distance: 248.5
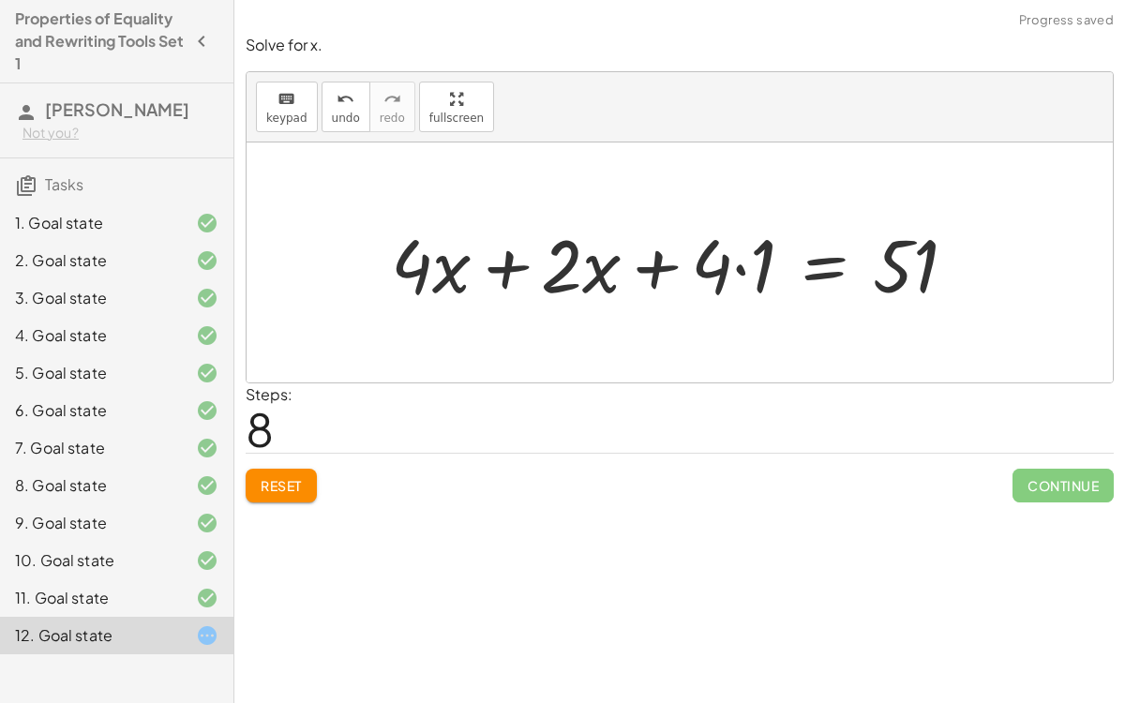
click at [510, 273] on div at bounding box center [682, 263] width 600 height 97
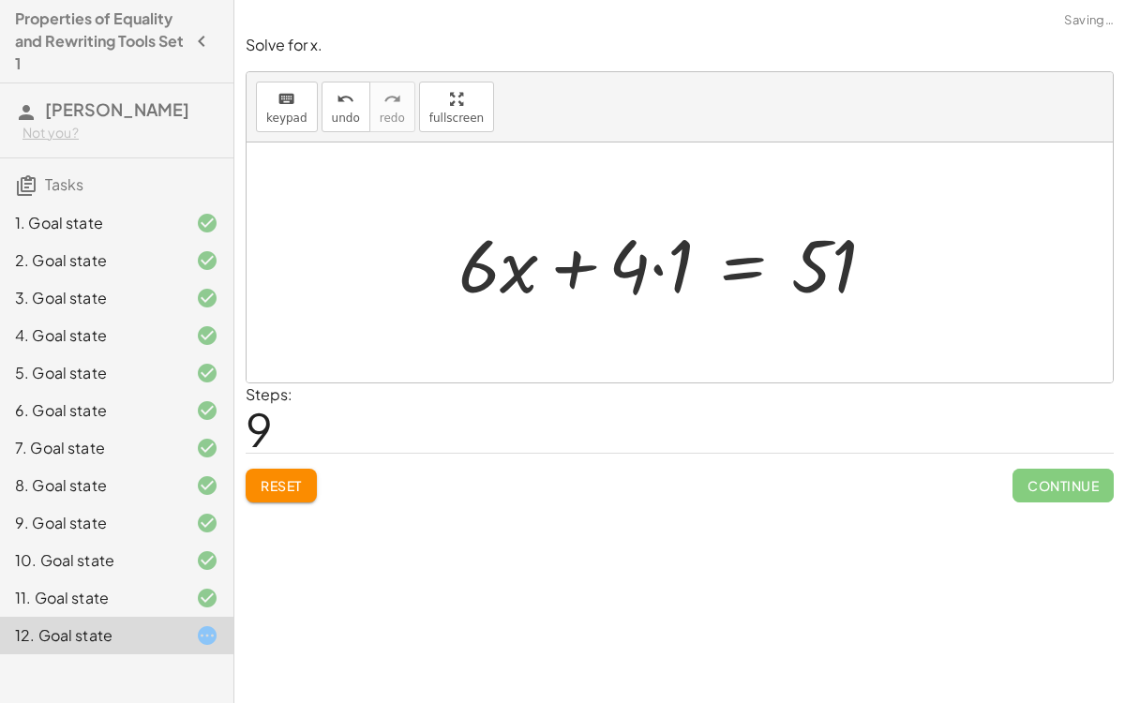
click at [659, 270] on div at bounding box center [674, 263] width 450 height 97
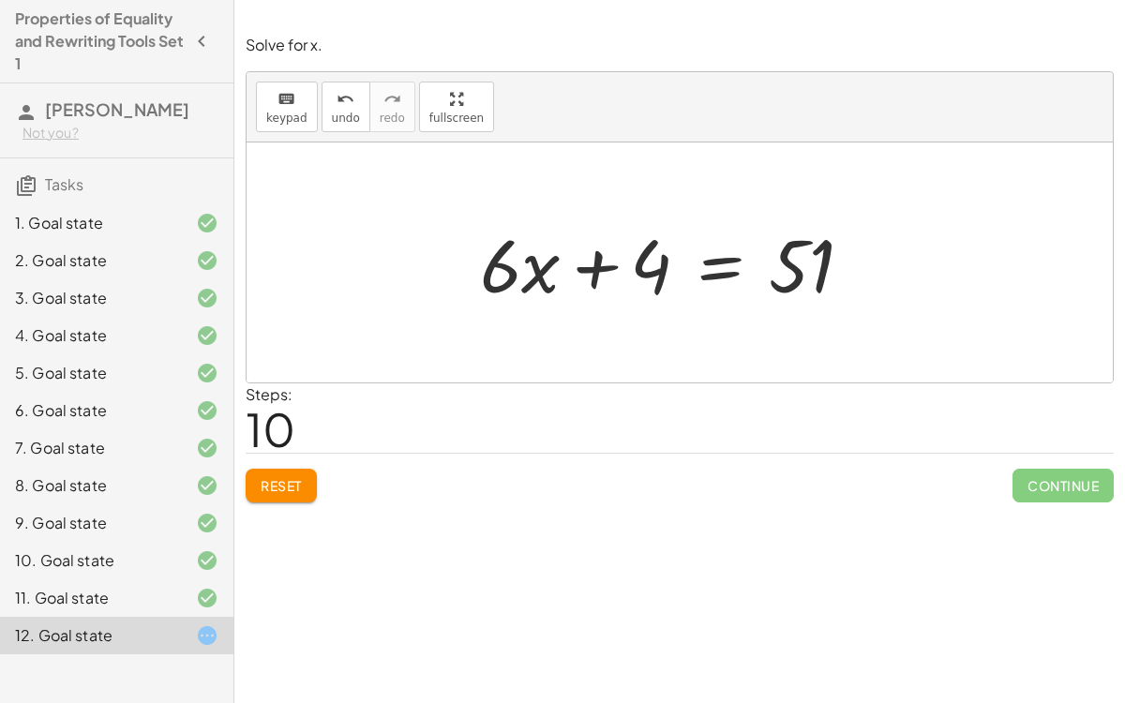
click at [722, 257] on div at bounding box center [674, 263] width 407 height 97
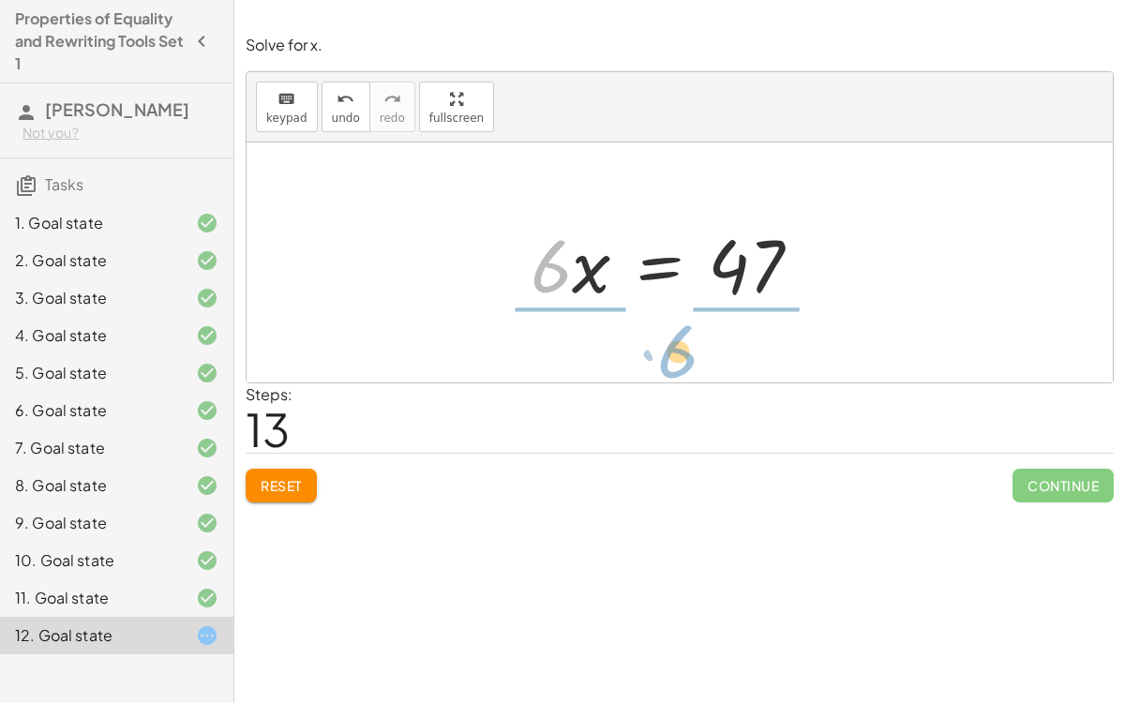
drag, startPoint x: 546, startPoint y: 277, endPoint x: 666, endPoint y: 359, distance: 145.7
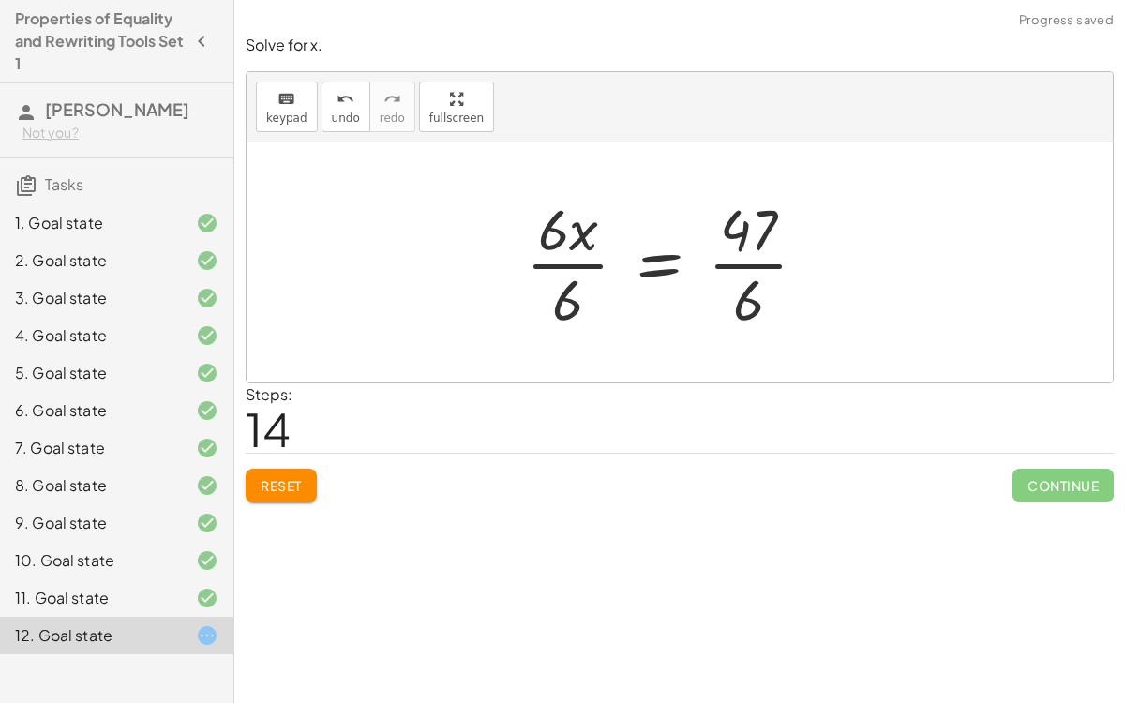
click at [573, 263] on div at bounding box center [674, 262] width 315 height 144
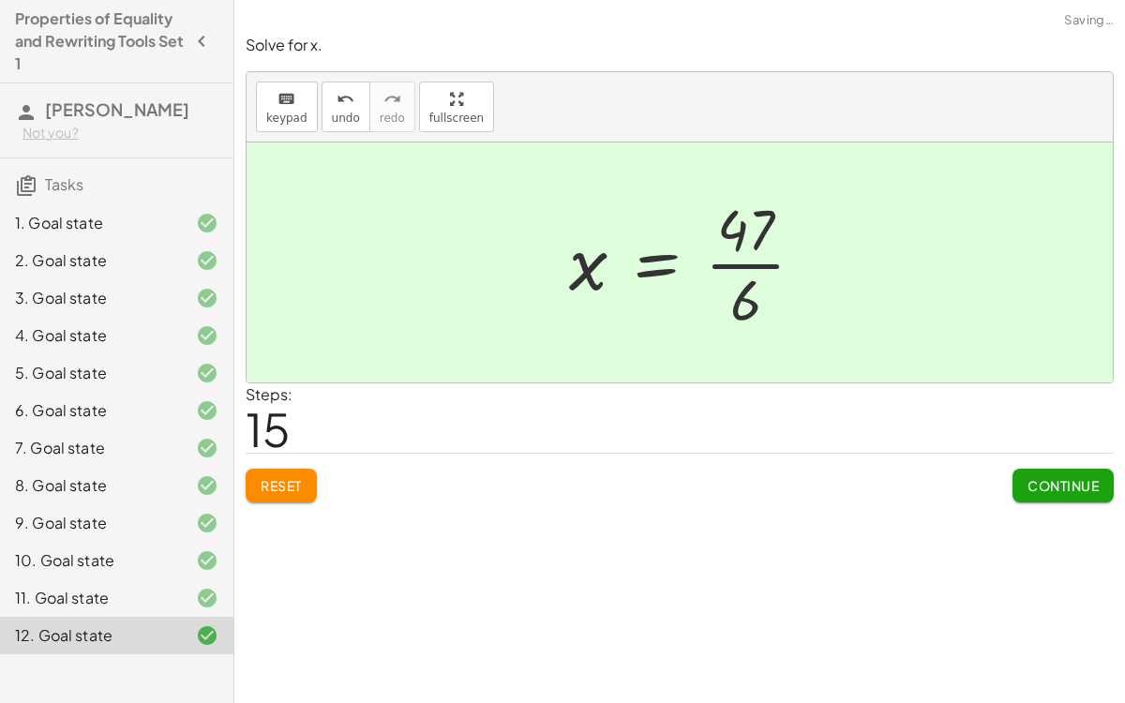
click at [731, 262] on div at bounding box center [694, 262] width 269 height 144
